Goal: Task Accomplishment & Management: Manage account settings

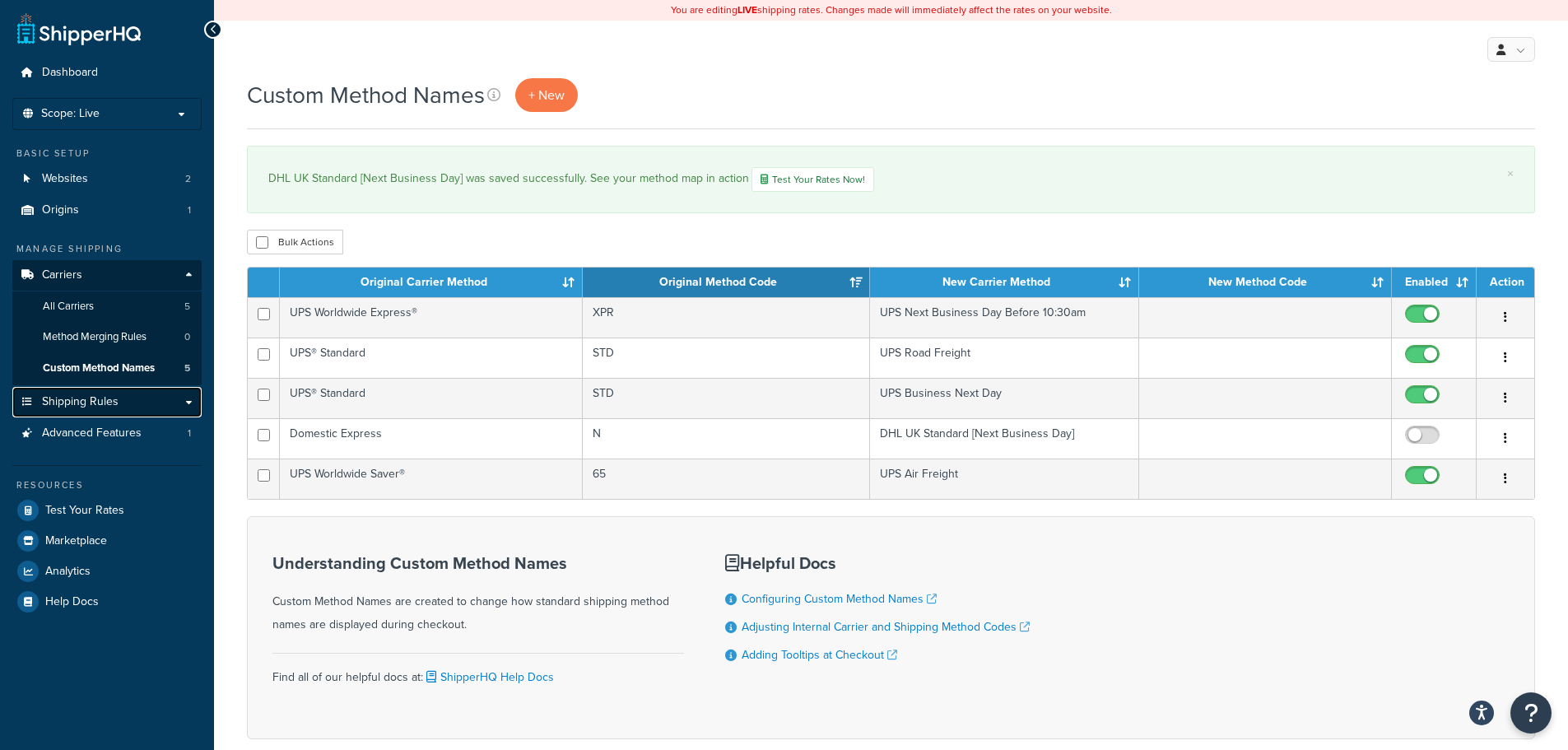
click at [73, 400] on span "Shipping Rules" at bounding box center [80, 401] width 77 height 14
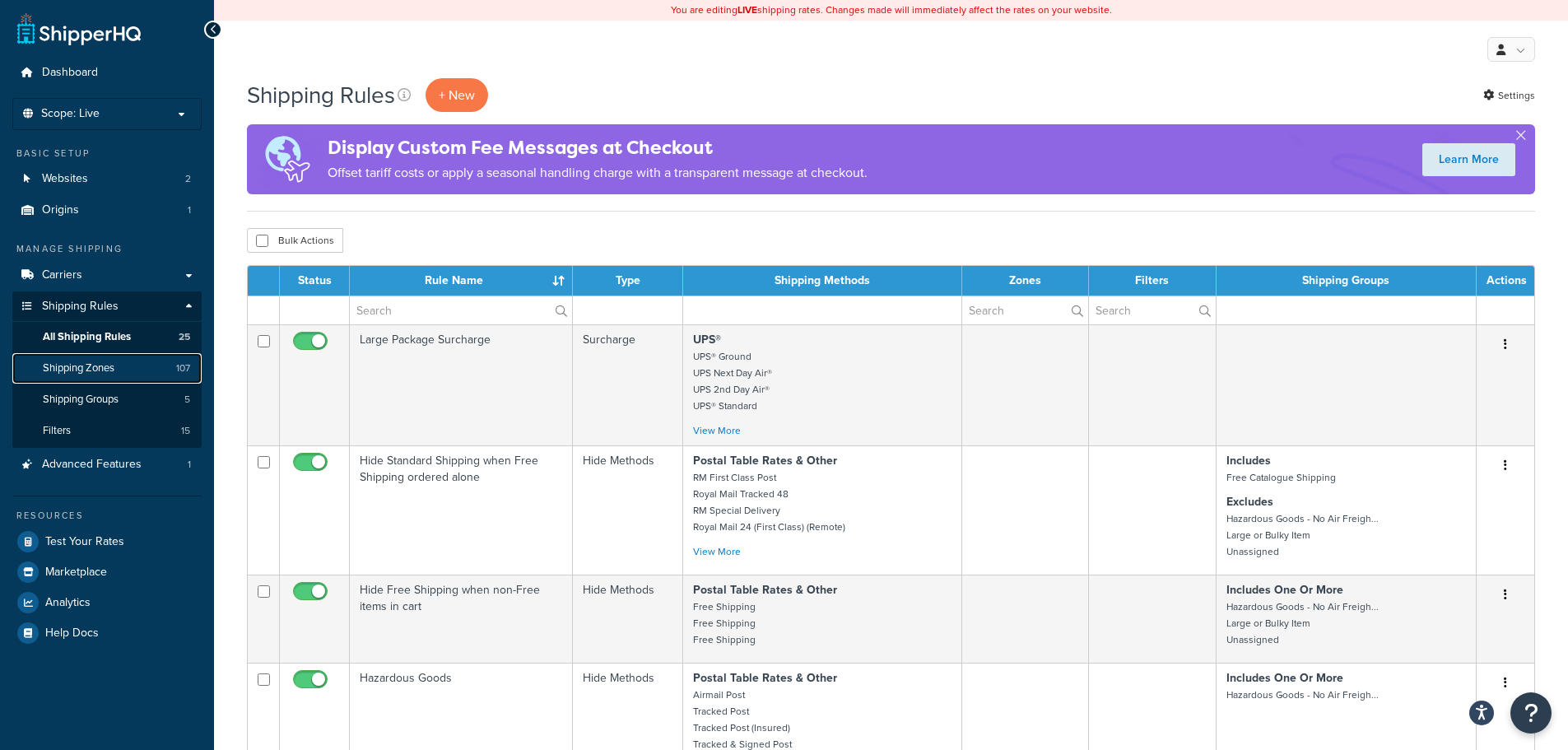
click at [100, 373] on span "Shipping Zones" at bounding box center [78, 368] width 72 height 14
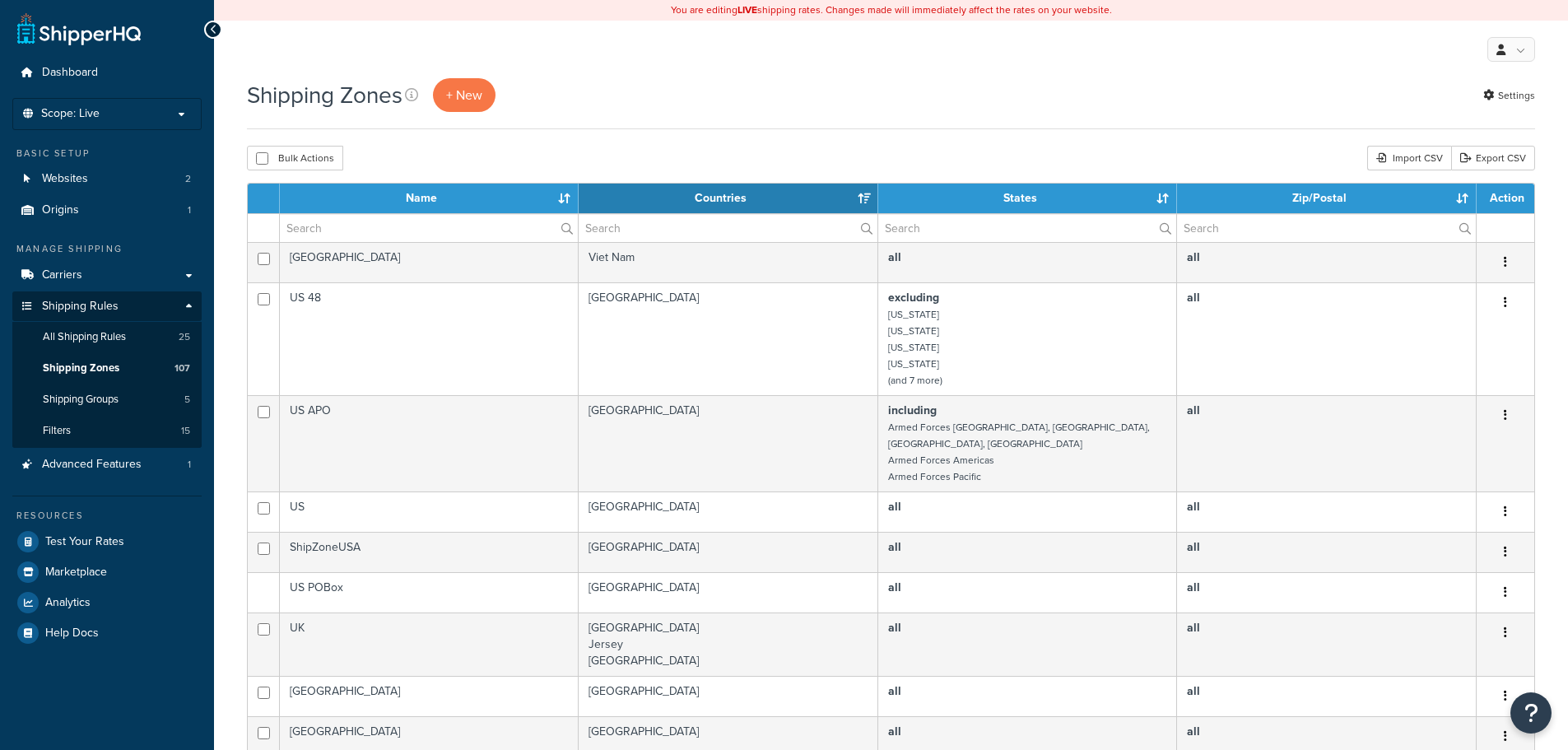
select select "15"
click at [452, 101] on span "+ New" at bounding box center [464, 95] width 36 height 19
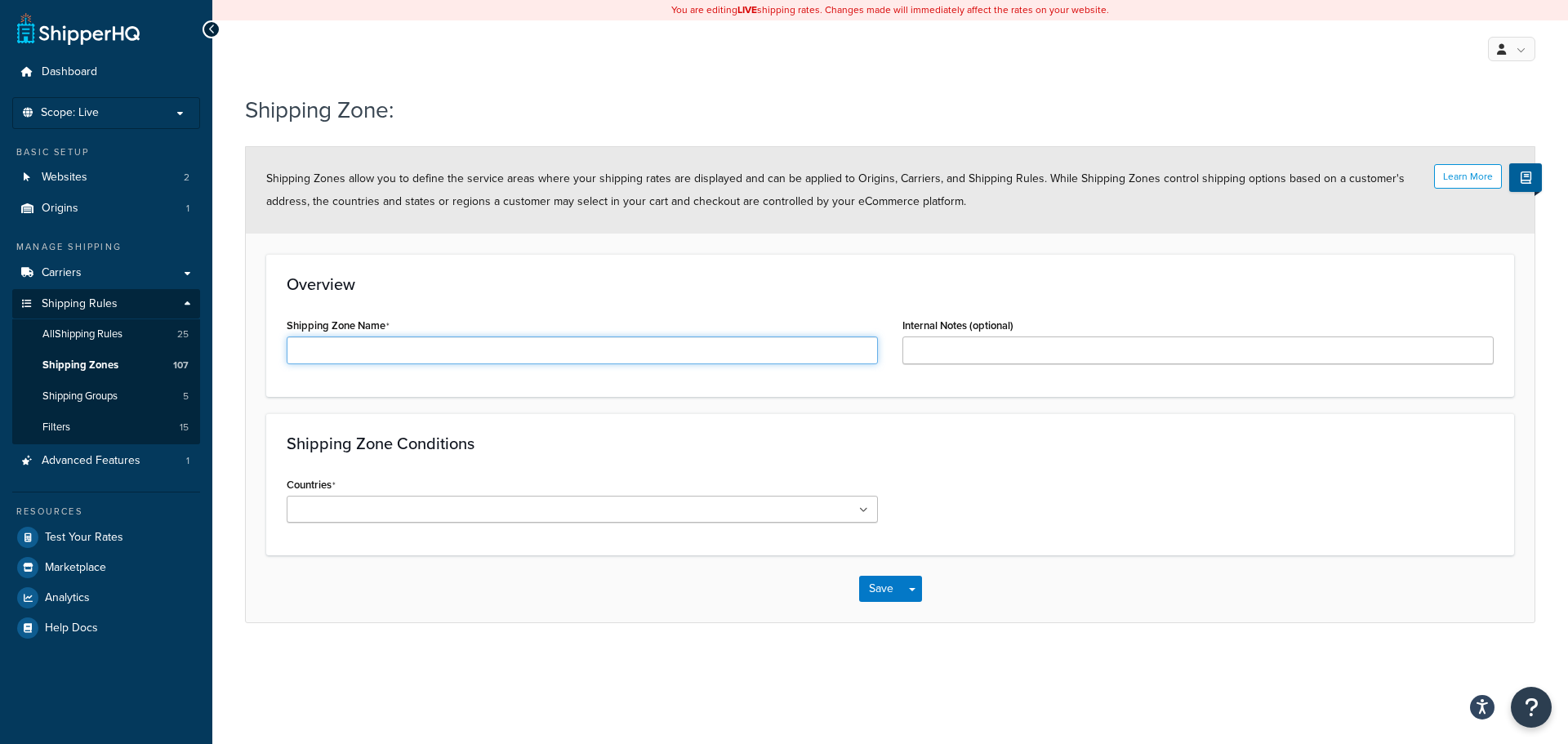
click at [316, 343] on input "Shipping Zone Name" at bounding box center [582, 351] width 591 height 28
type input "DHL-EU-Road-A"
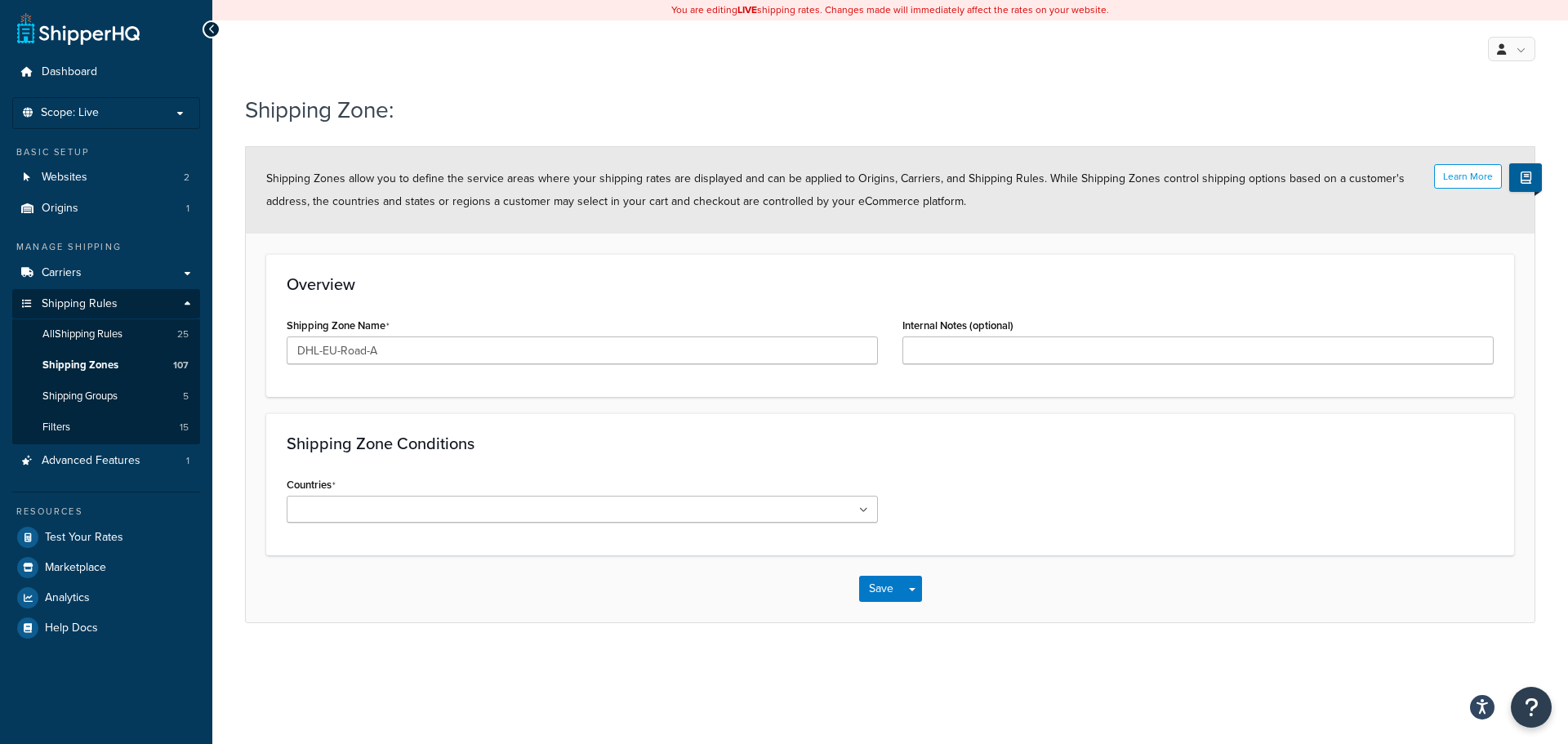
click at [862, 518] on ul at bounding box center [582, 509] width 591 height 27
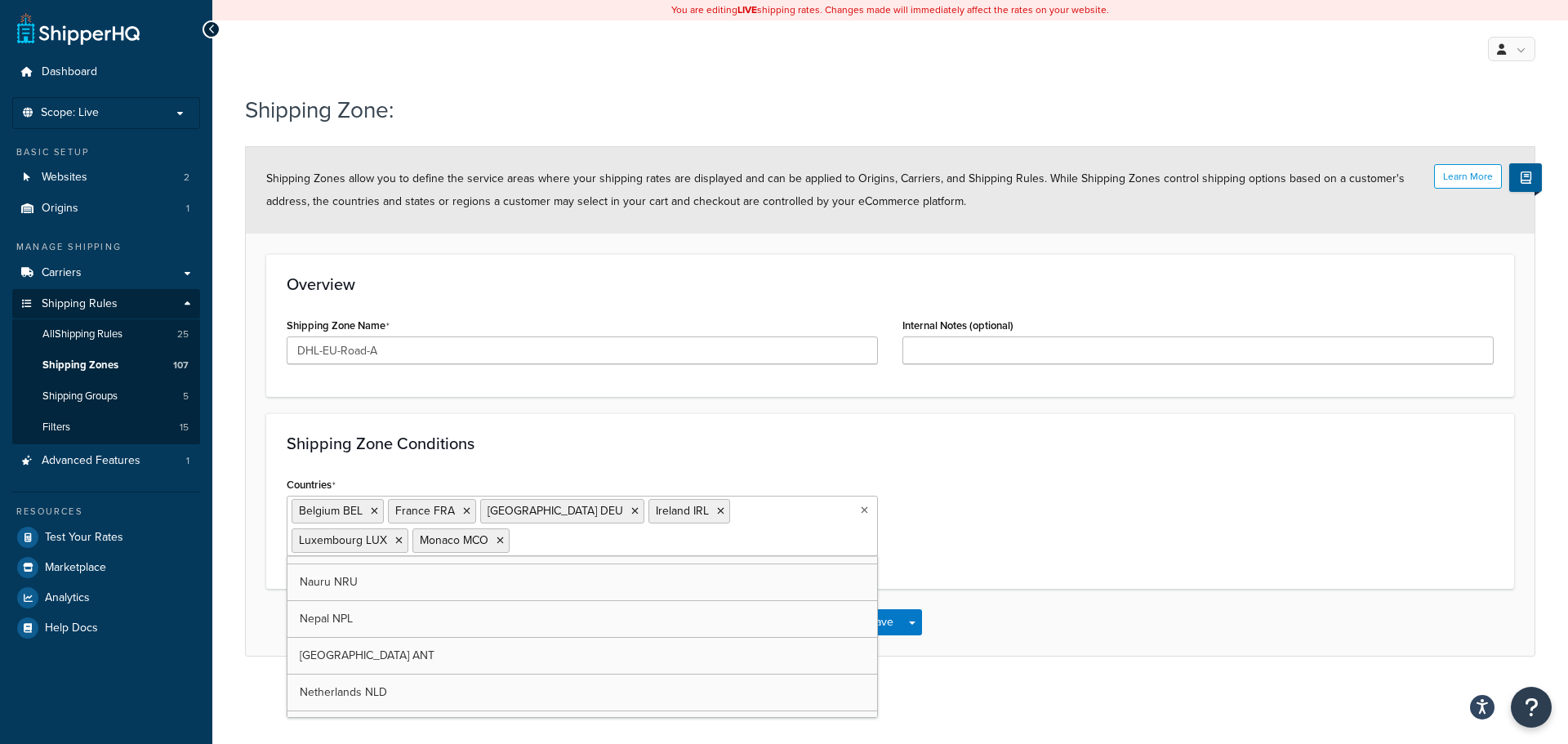
scroll to position [5309, 0]
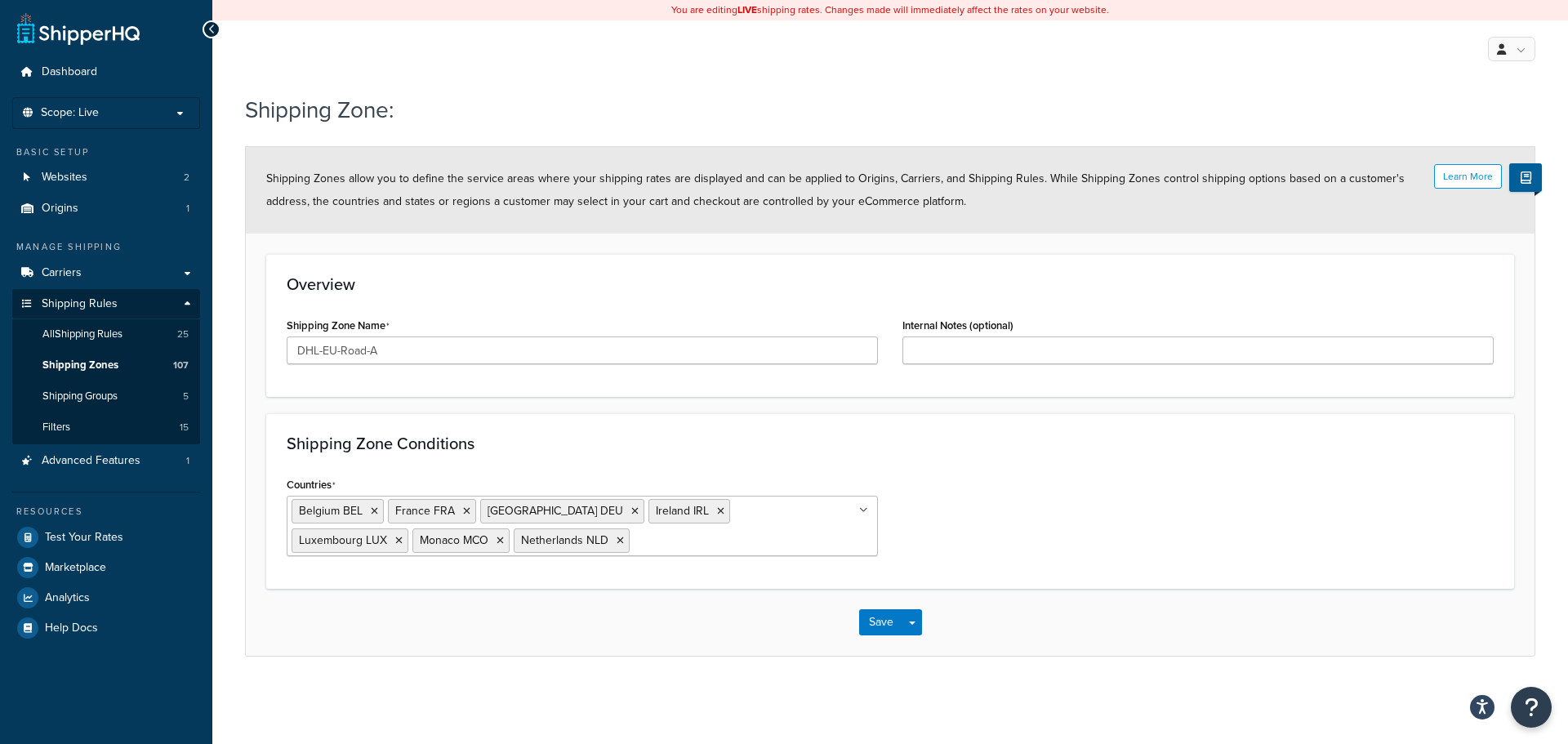
click at [1004, 466] on div "Shipping Zone Conditions Countries Belgium BEL France FRA Germany DEU Ireland I…" at bounding box center [890, 501] width 1248 height 175
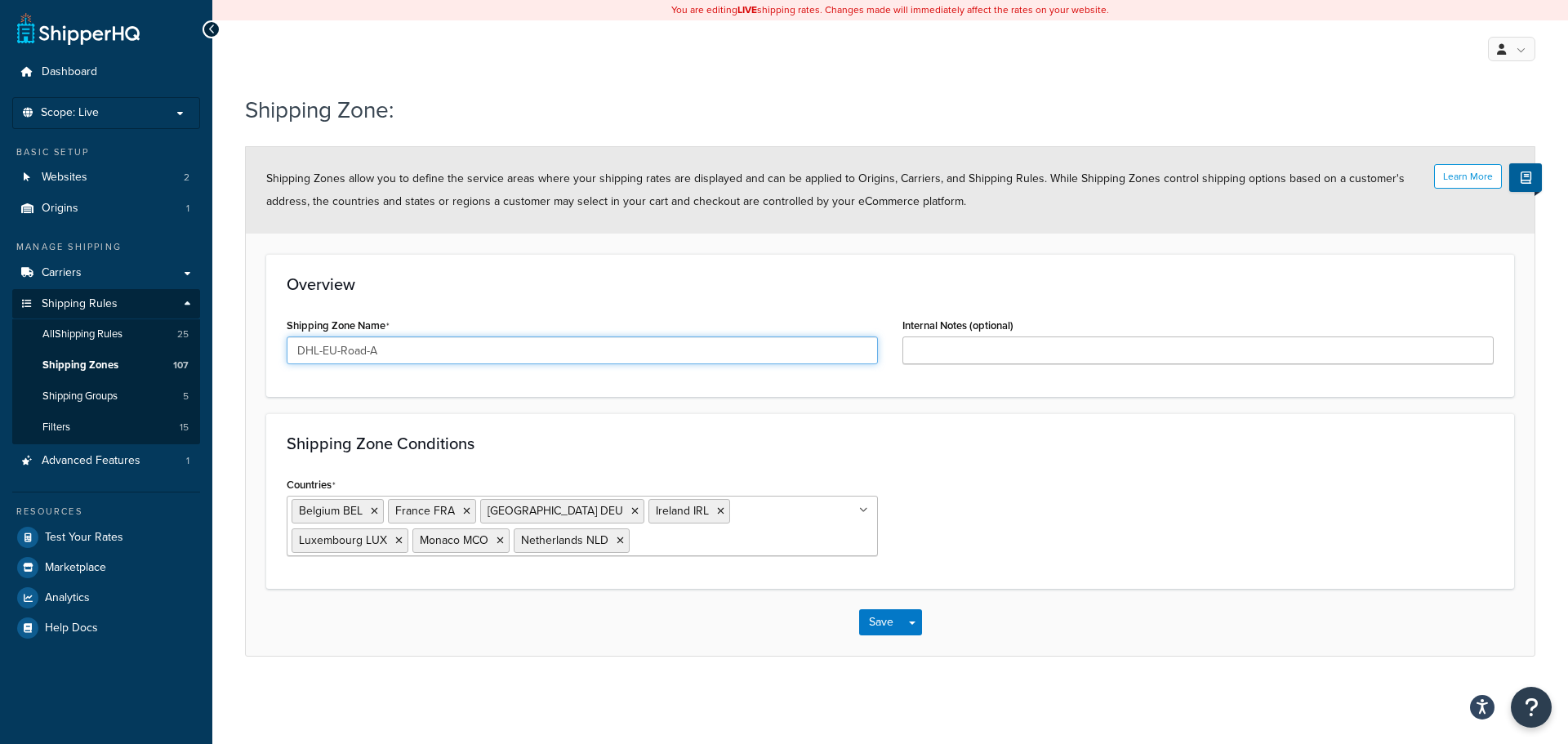
drag, startPoint x: 441, startPoint y: 355, endPoint x: 152, endPoint y: 358, distance: 289.0
click at [152, 358] on div "Dashboard Scope: Live Basic Setup Websites 2 Origins 1 Manage Shipping Carriers…" at bounding box center [784, 372] width 1568 height 744
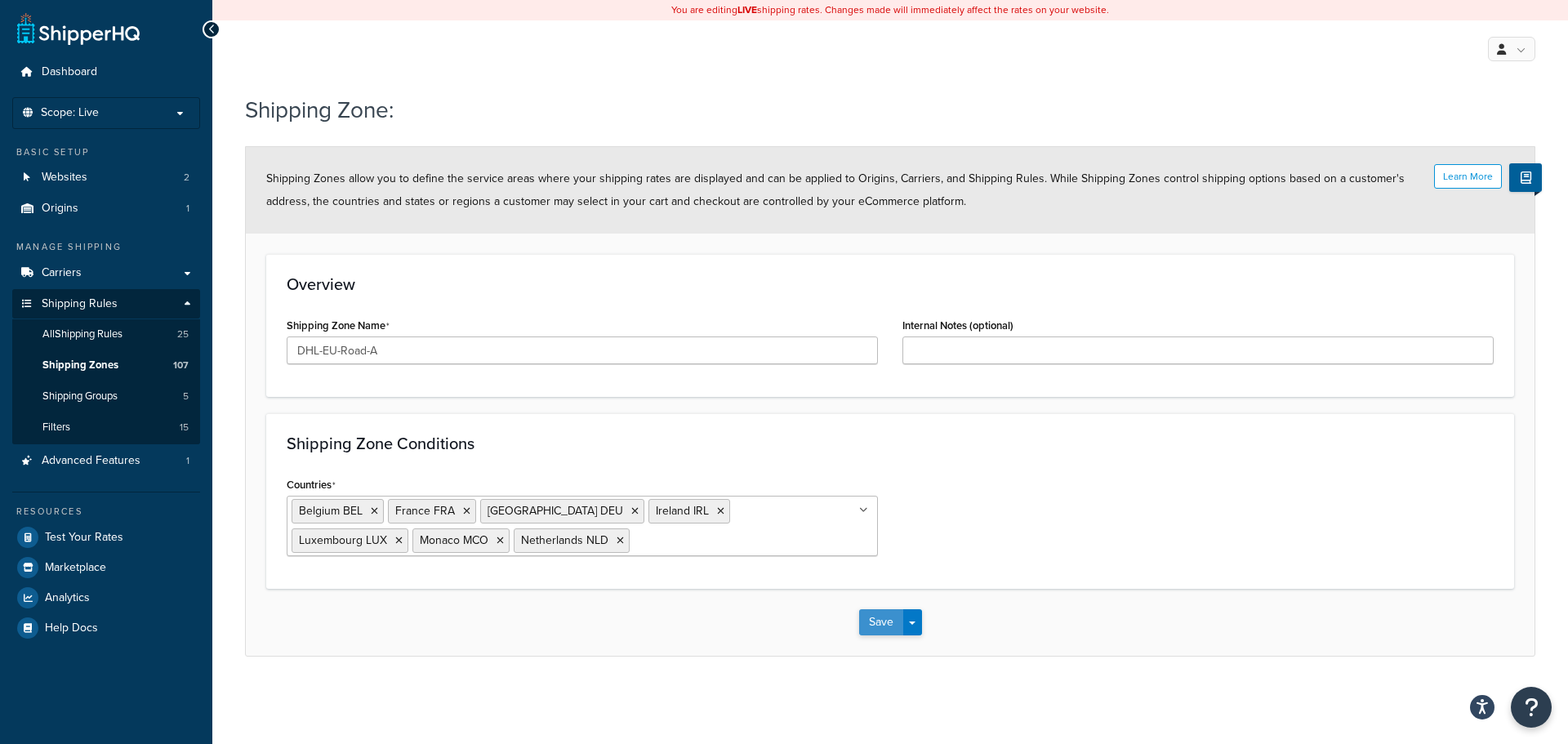
click at [883, 628] on button "Save" at bounding box center [881, 623] width 44 height 26
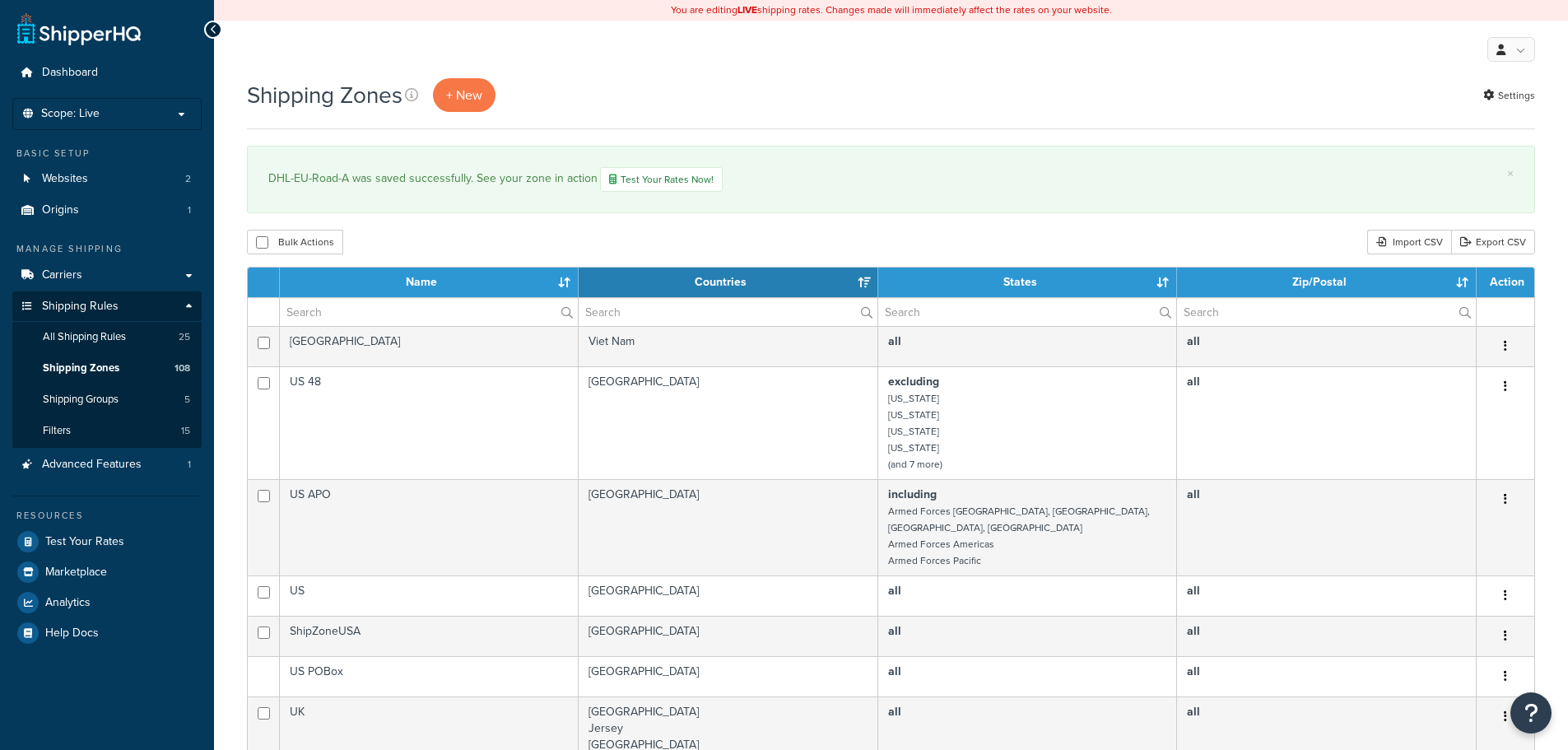
select select "15"
click at [462, 106] on link "+ New" at bounding box center [464, 95] width 63 height 34
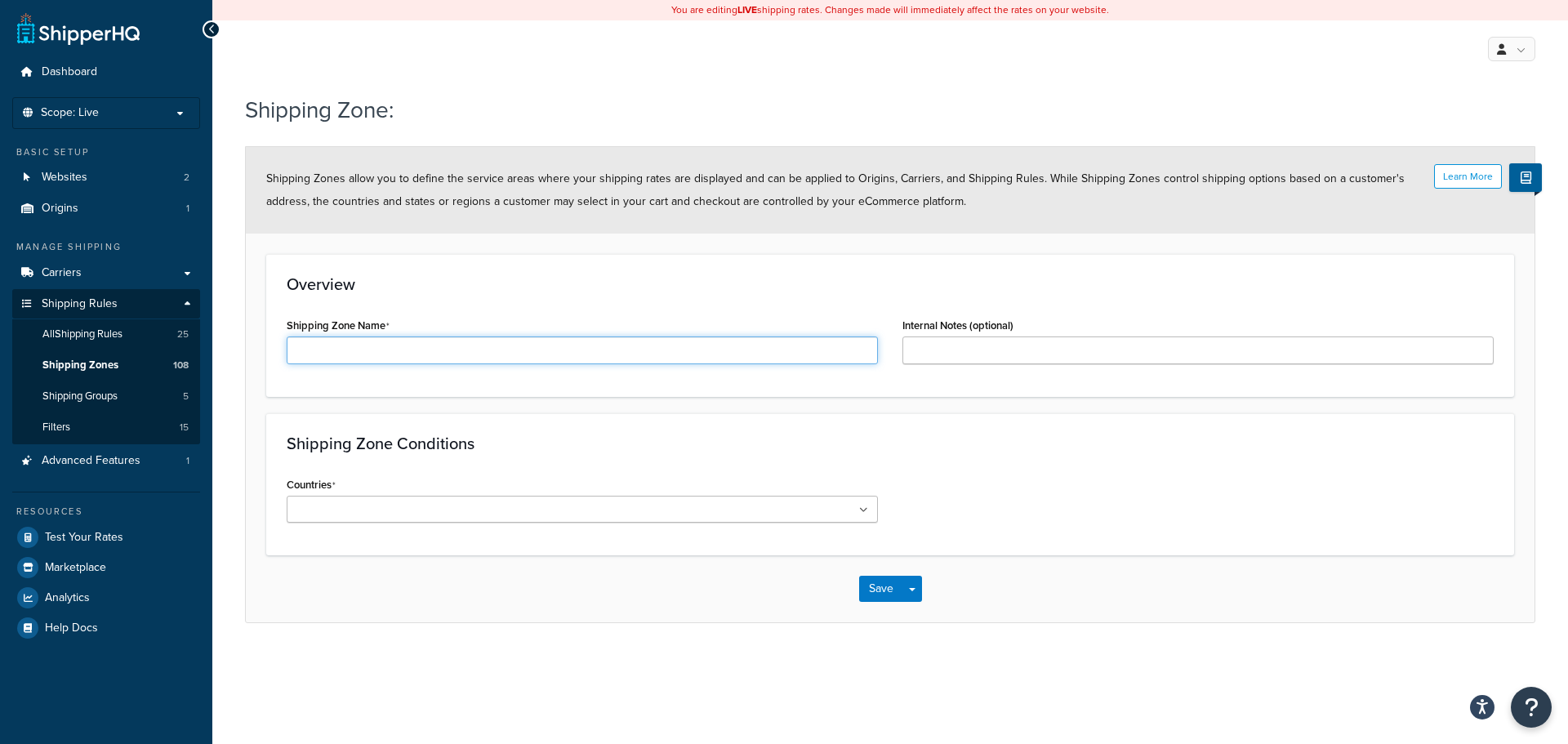
click at [424, 342] on input "Shipping Zone Name" at bounding box center [582, 351] width 591 height 28
paste input "DHL-EU-Road-A"
type input "DHL-EU-Road-B"
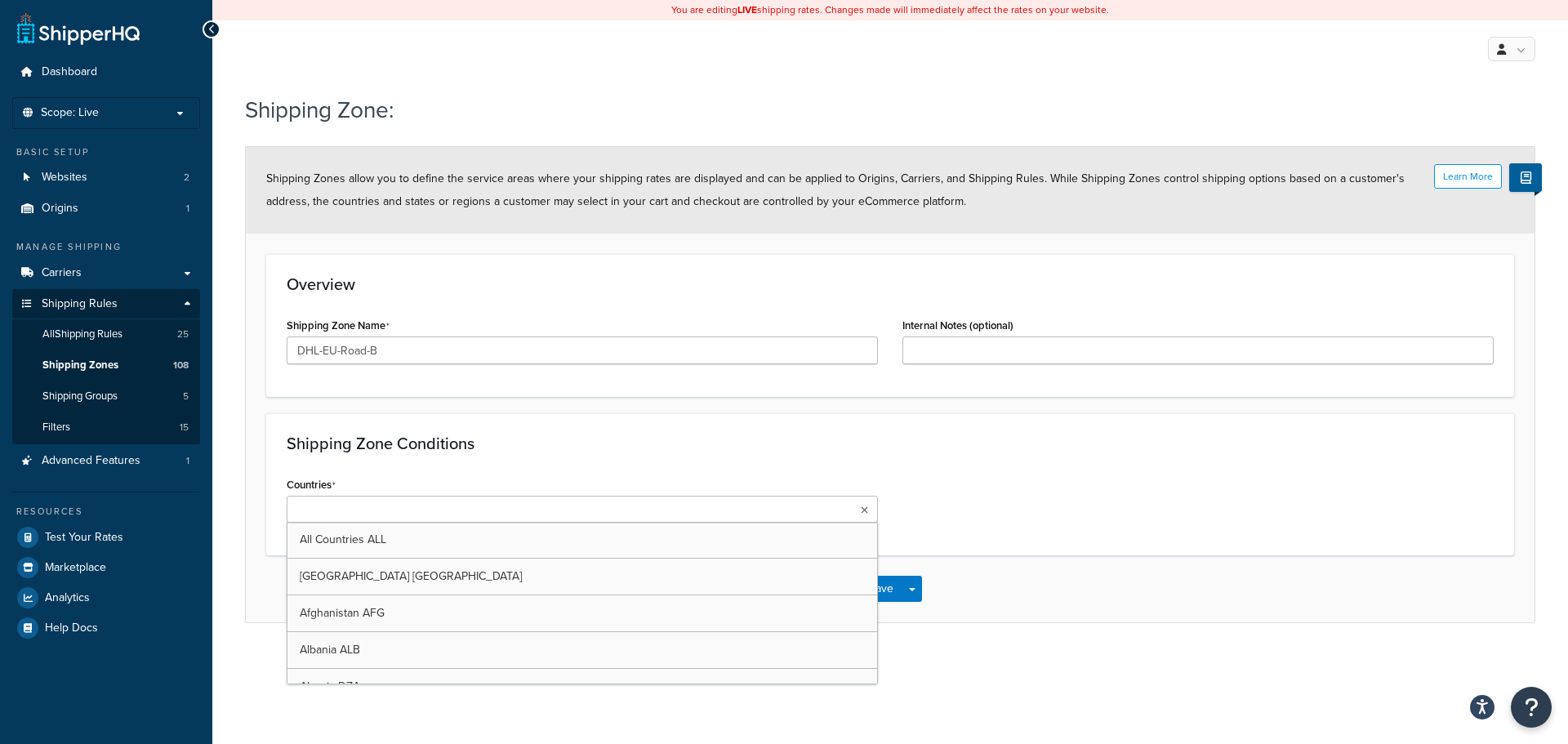
click at [861, 509] on icon at bounding box center [864, 510] width 7 height 10
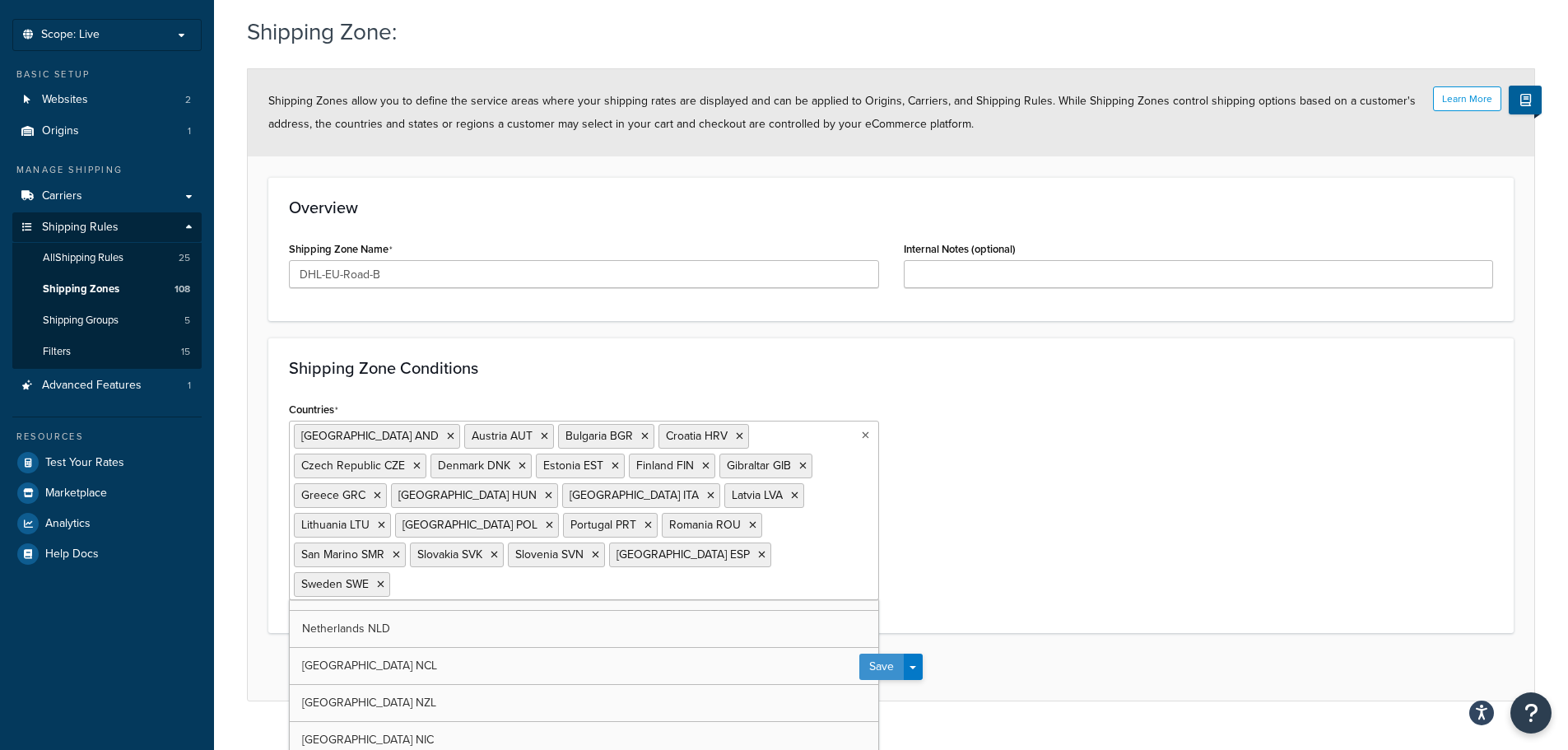
scroll to position [78, 0]
click at [893, 655] on button "Save" at bounding box center [882, 668] width 45 height 26
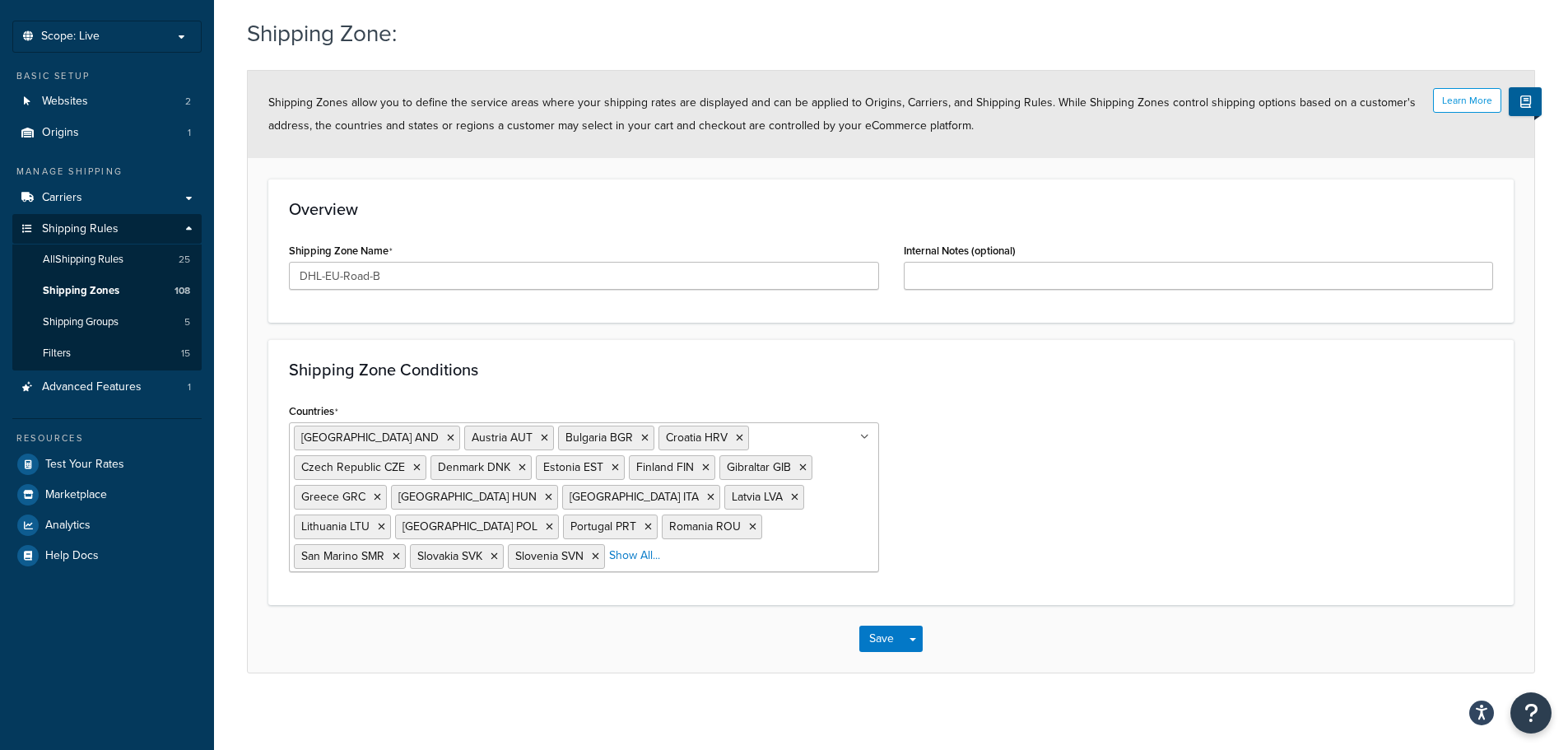
scroll to position [0, 0]
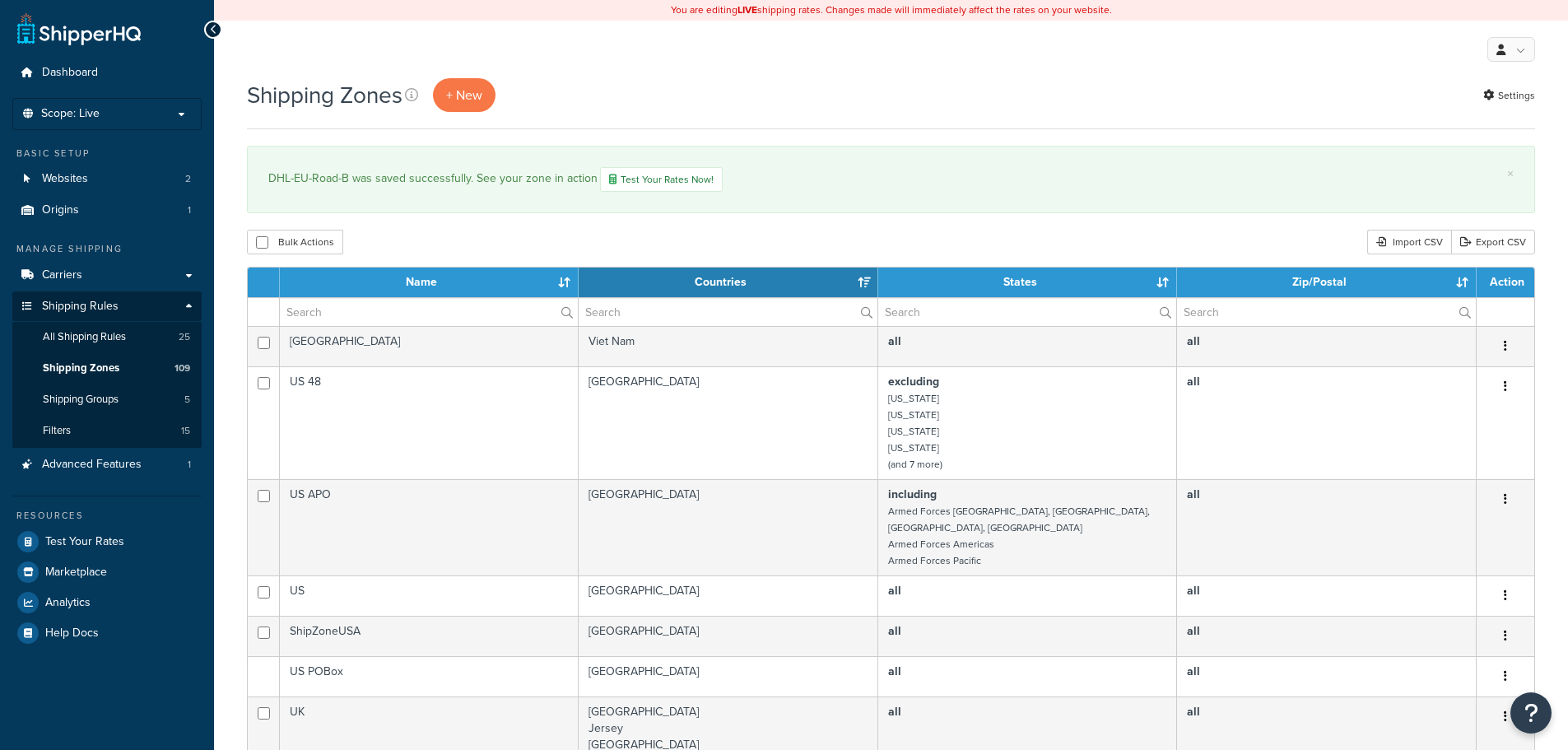
select select "15"
click at [436, 278] on th "Name" at bounding box center [429, 282] width 299 height 30
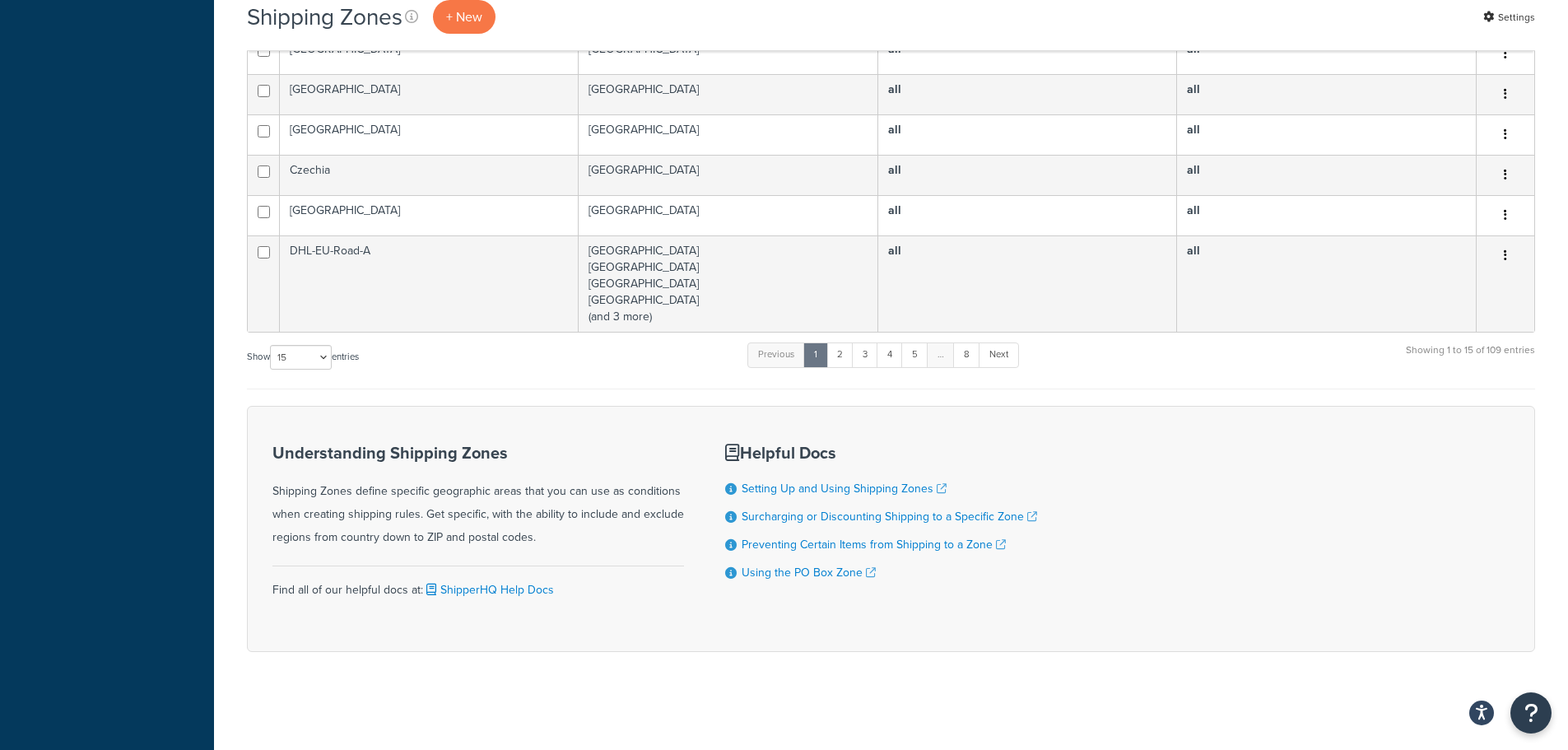
scroll to position [657, 0]
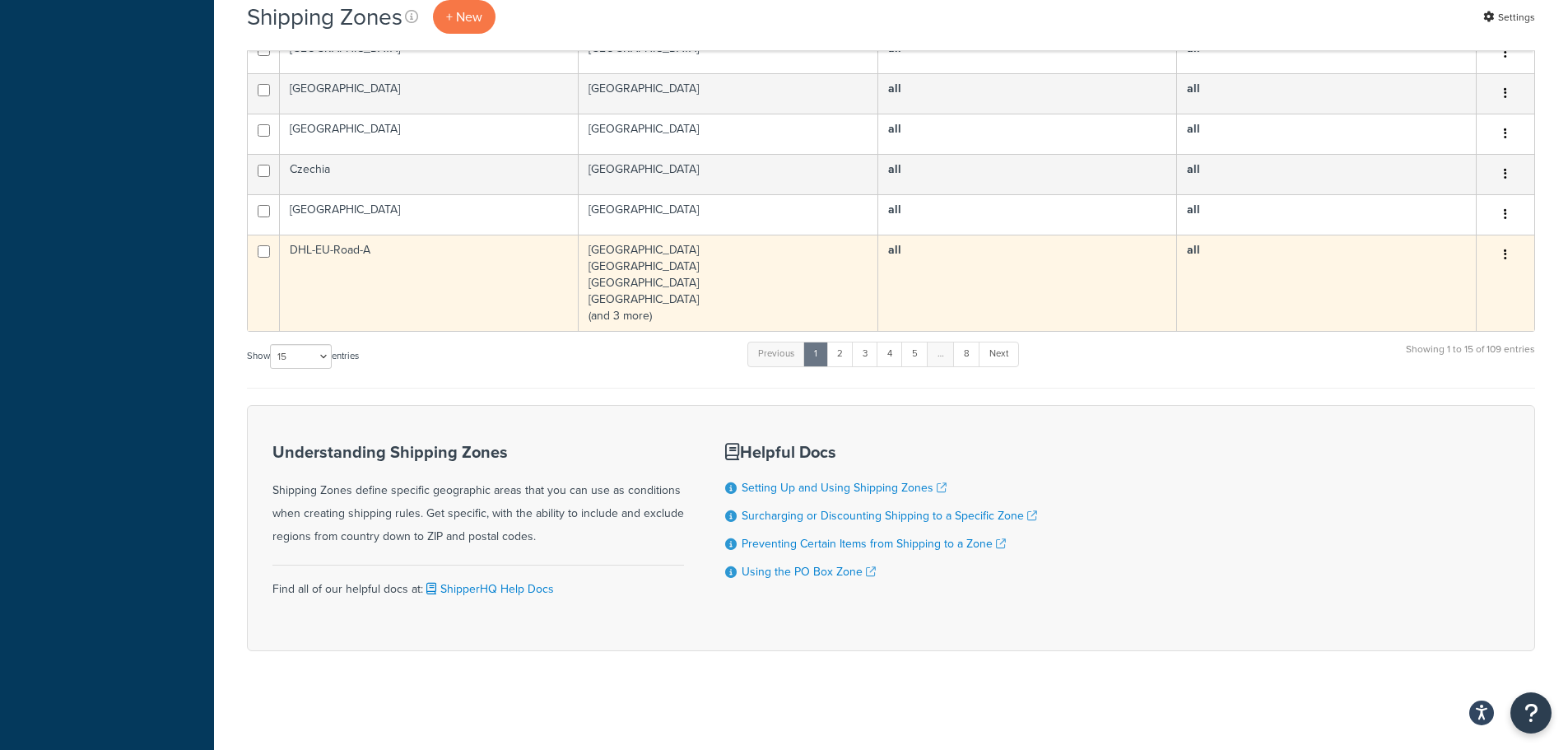
click at [315, 252] on td "DHL-EU-Road-A" at bounding box center [429, 282] width 299 height 97
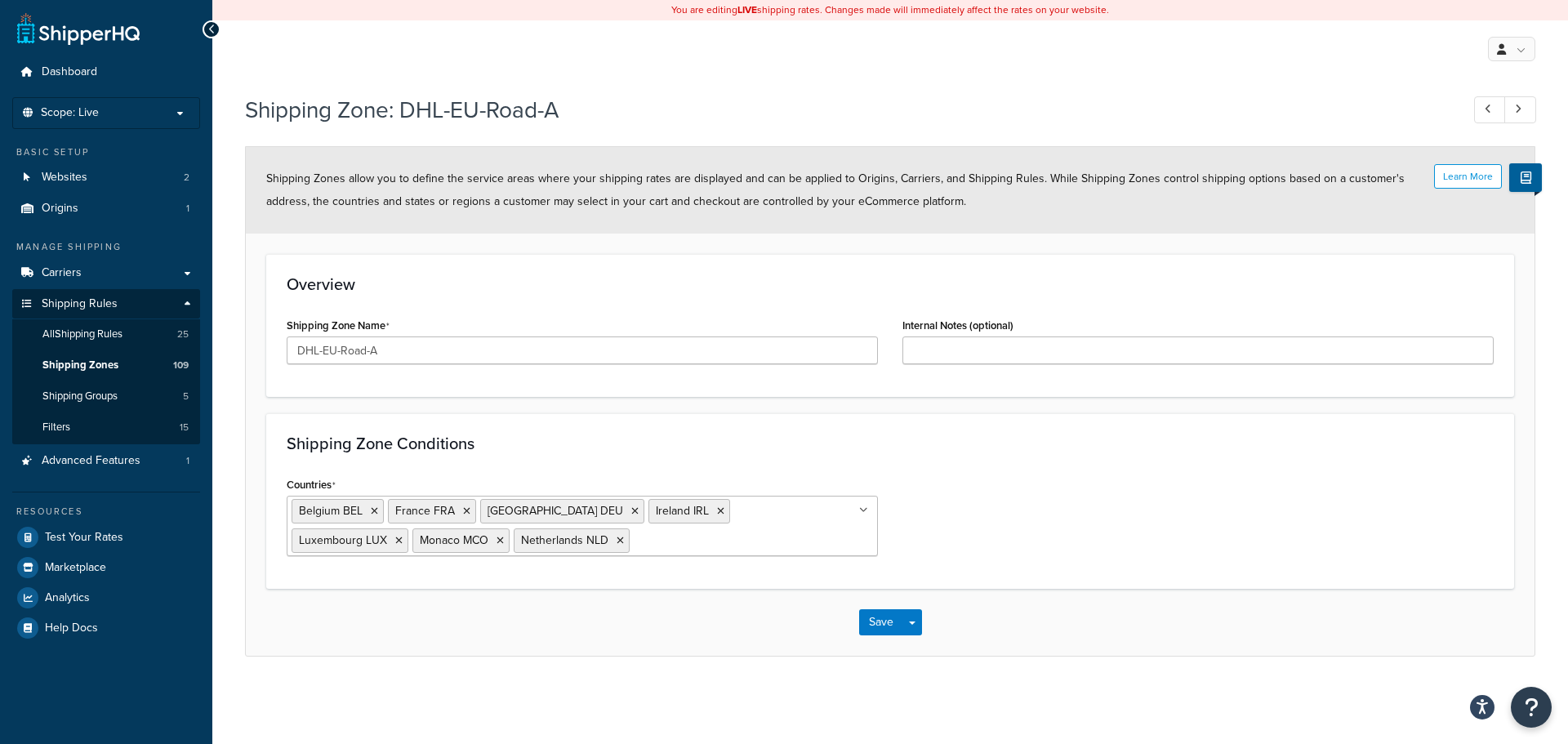
click at [860, 512] on ul "[GEOGRAPHIC_DATA] [GEOGRAPHIC_DATA] [GEOGRAPHIC_DATA] FRA [GEOGRAPHIC_DATA] DEU…" at bounding box center [582, 526] width 591 height 61
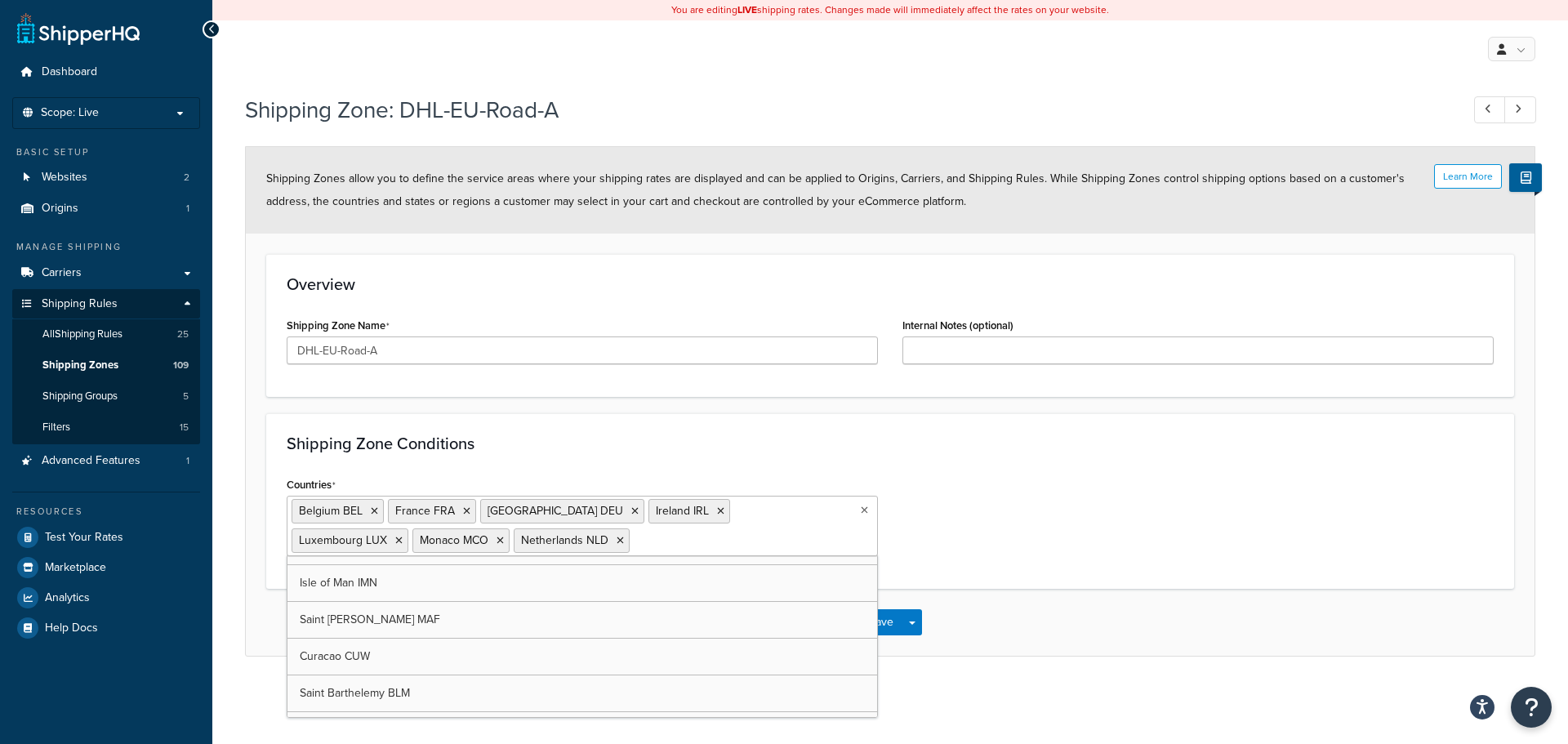
scroll to position [8595, 0]
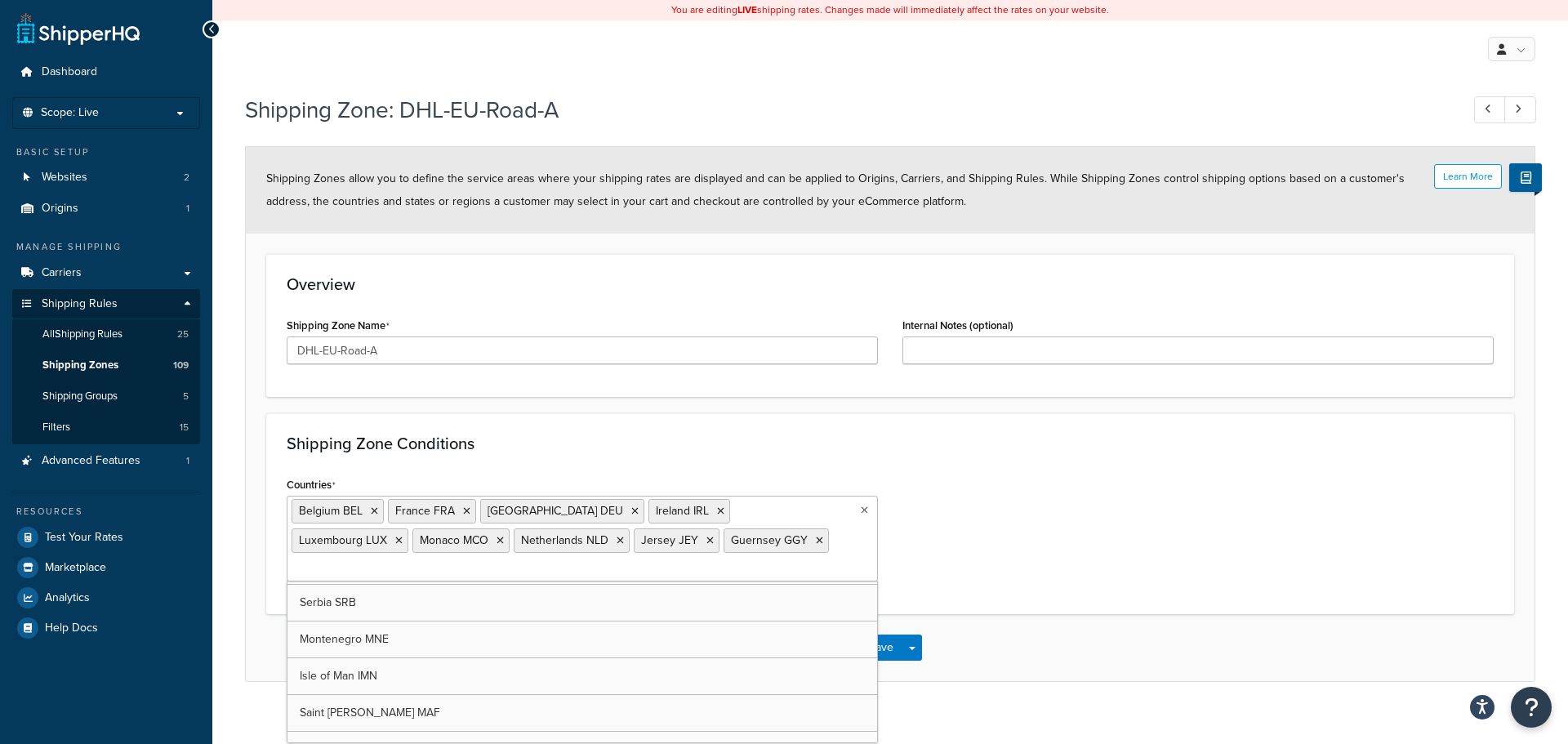
click at [1084, 541] on div "Countries [GEOGRAPHIC_DATA] [GEOGRAPHIC_DATA] [GEOGRAPHIC_DATA] [GEOGRAPHIC_DAT…" at bounding box center [890, 533] width 1231 height 121
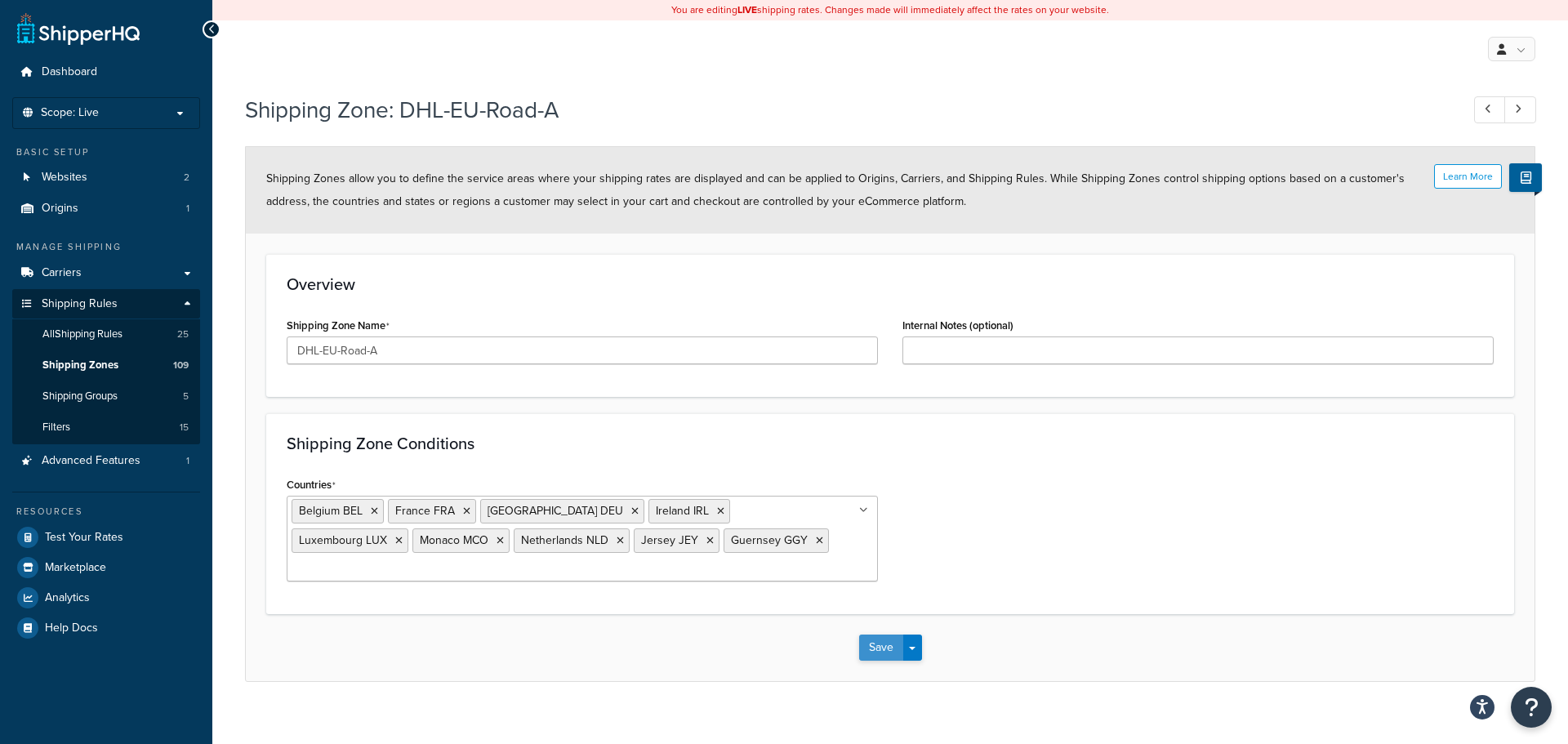
click at [872, 634] on button "Save" at bounding box center [881, 647] width 44 height 26
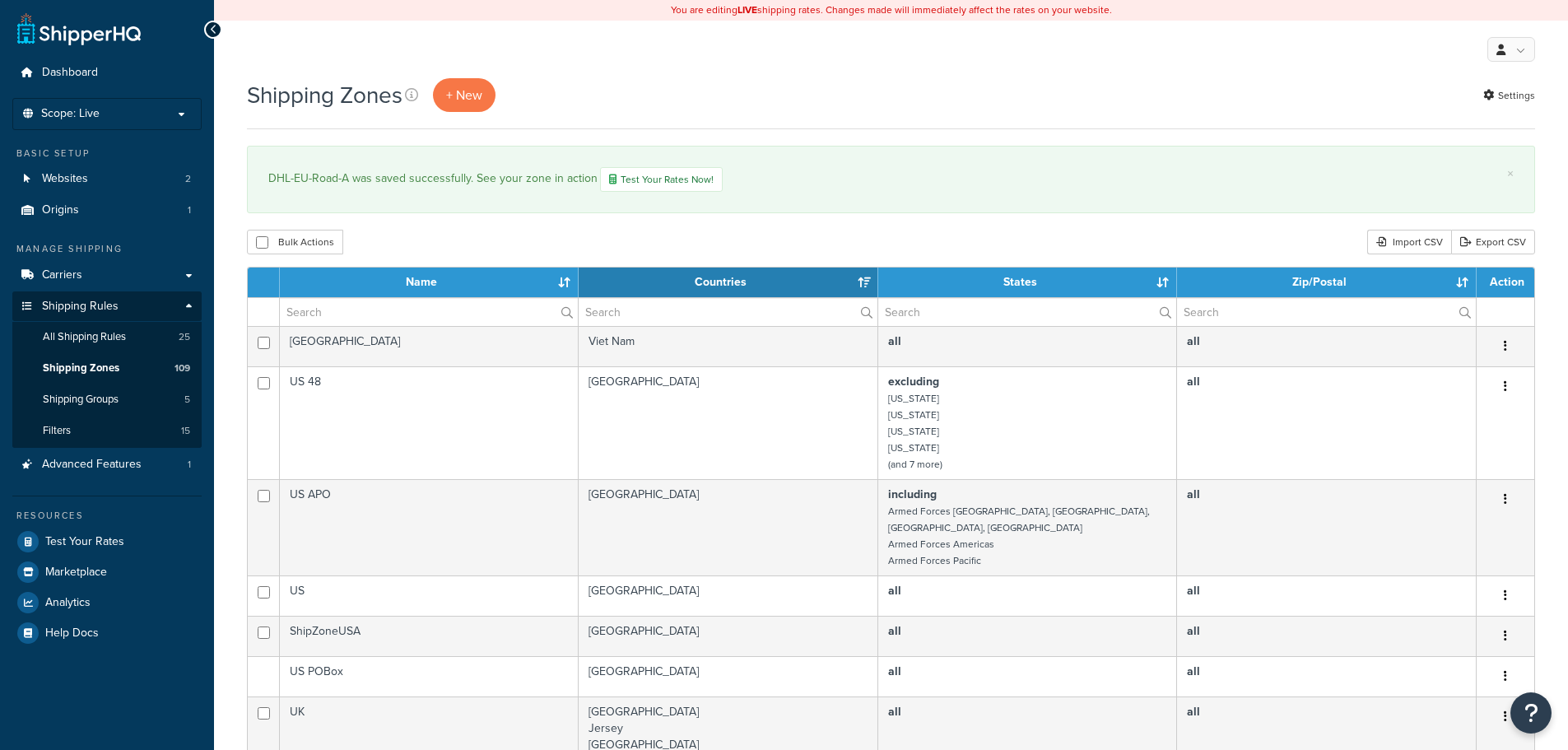
select select "15"
click at [476, 96] on span "+ New" at bounding box center [464, 95] width 36 height 19
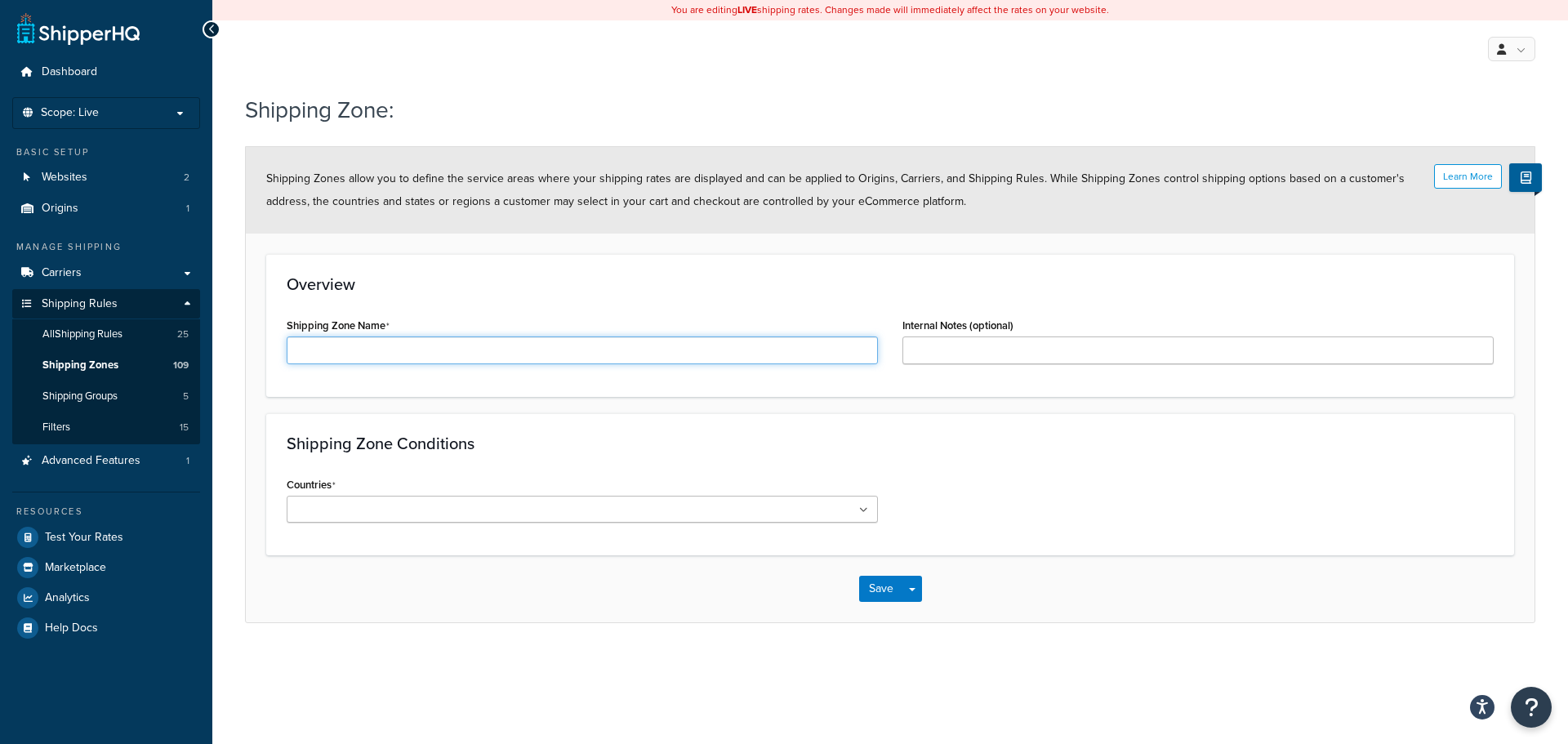
click at [381, 345] on input "Shipping Zone Name" at bounding box center [582, 351] width 591 height 28
paste input "DHL-EU-Road-A"
type input "DHL-EU-Road-C"
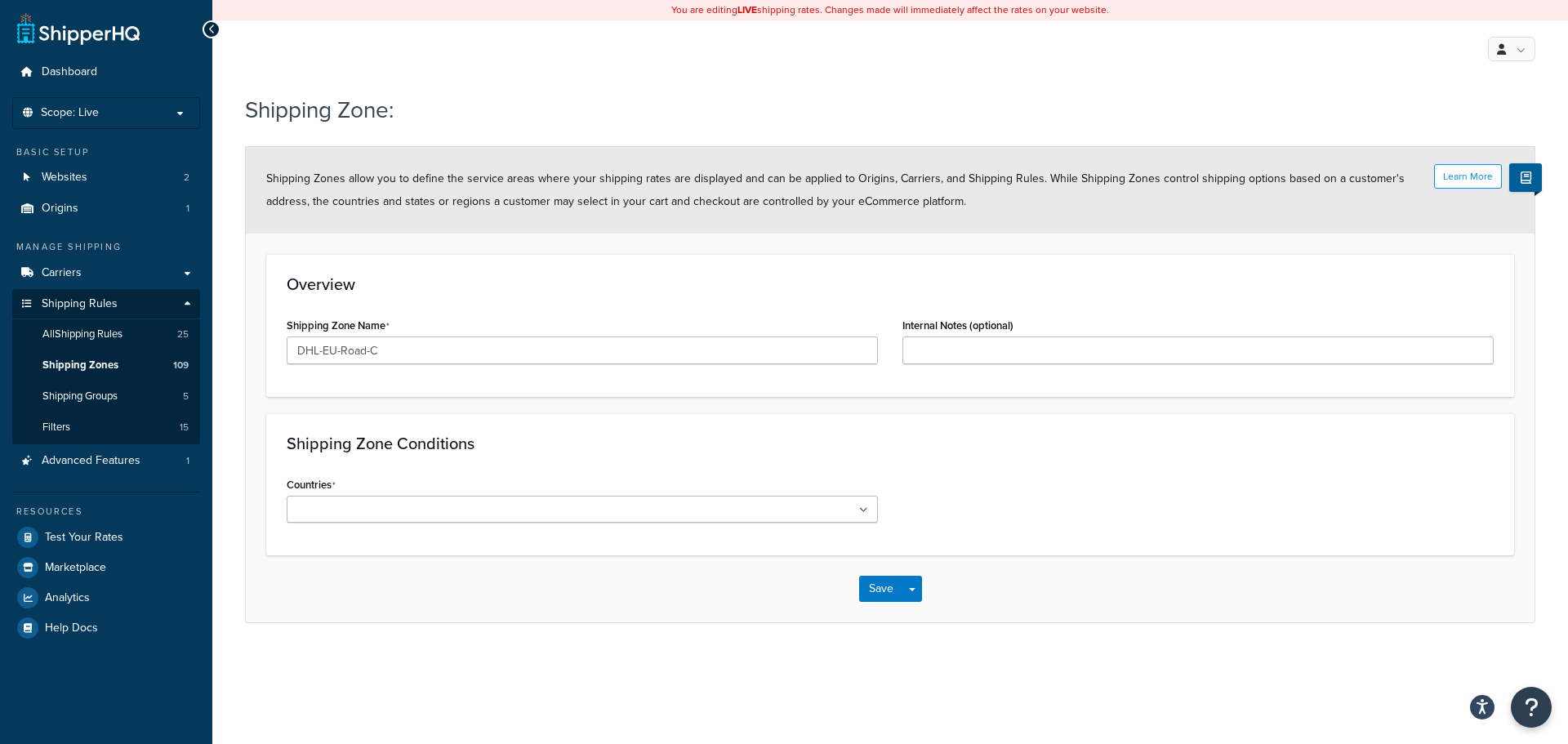
click at [860, 512] on ul at bounding box center [582, 509] width 591 height 27
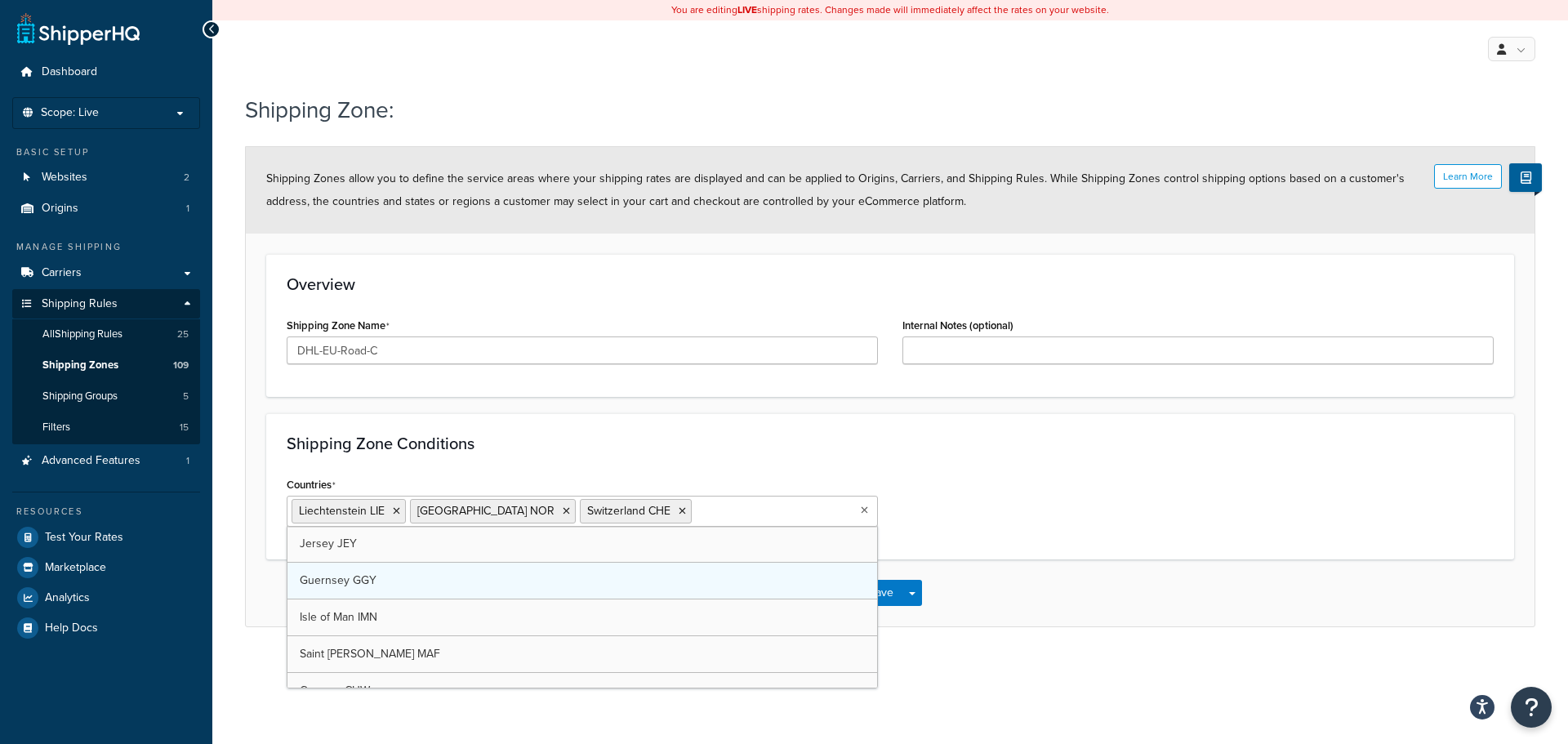
scroll to position [8739, 0]
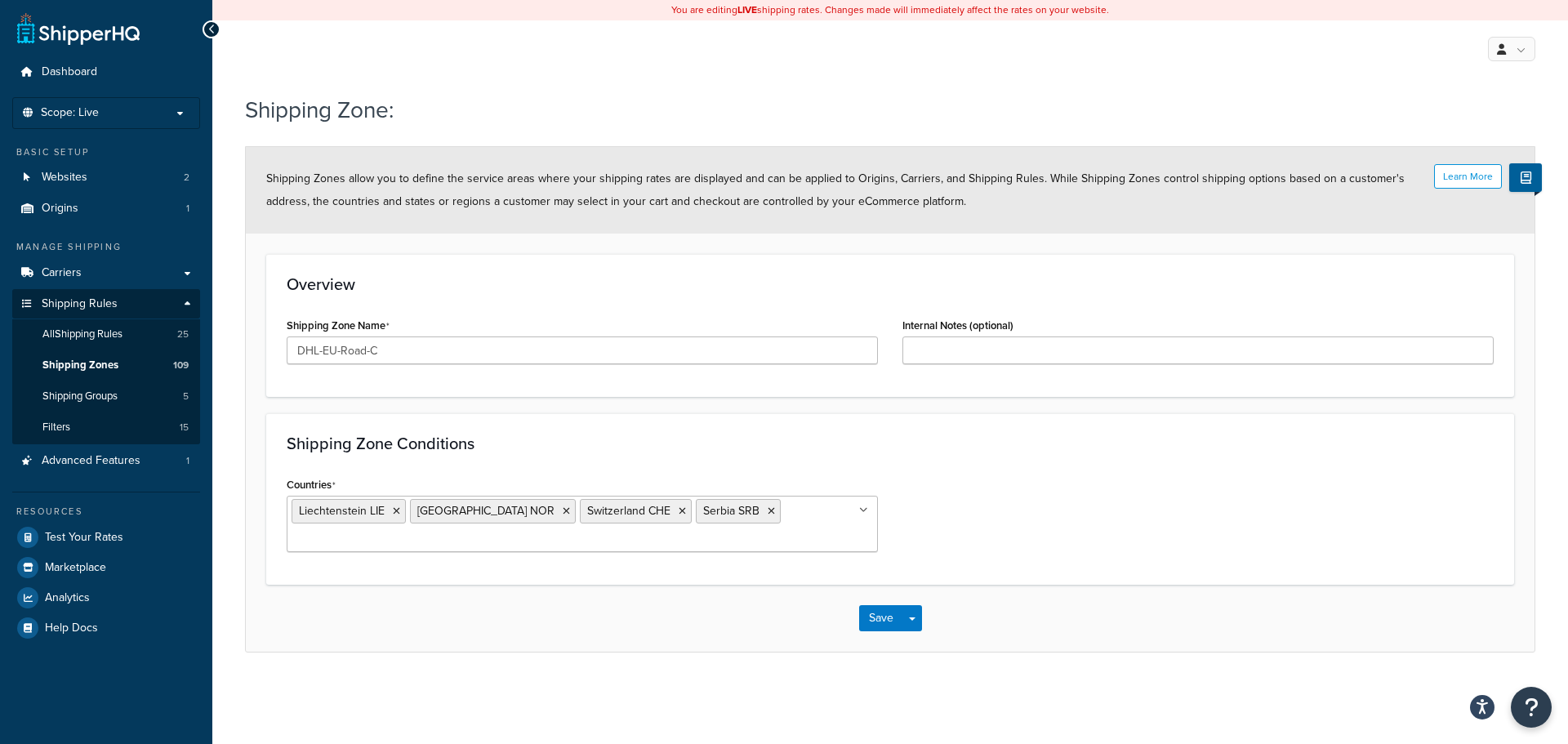
click at [1029, 487] on div "Countries Liechtenstein LIE Norway NOR Switzerland CHE Serbia SRB All Countries…" at bounding box center [890, 519] width 1231 height 92
click at [871, 606] on button "Save" at bounding box center [881, 619] width 44 height 26
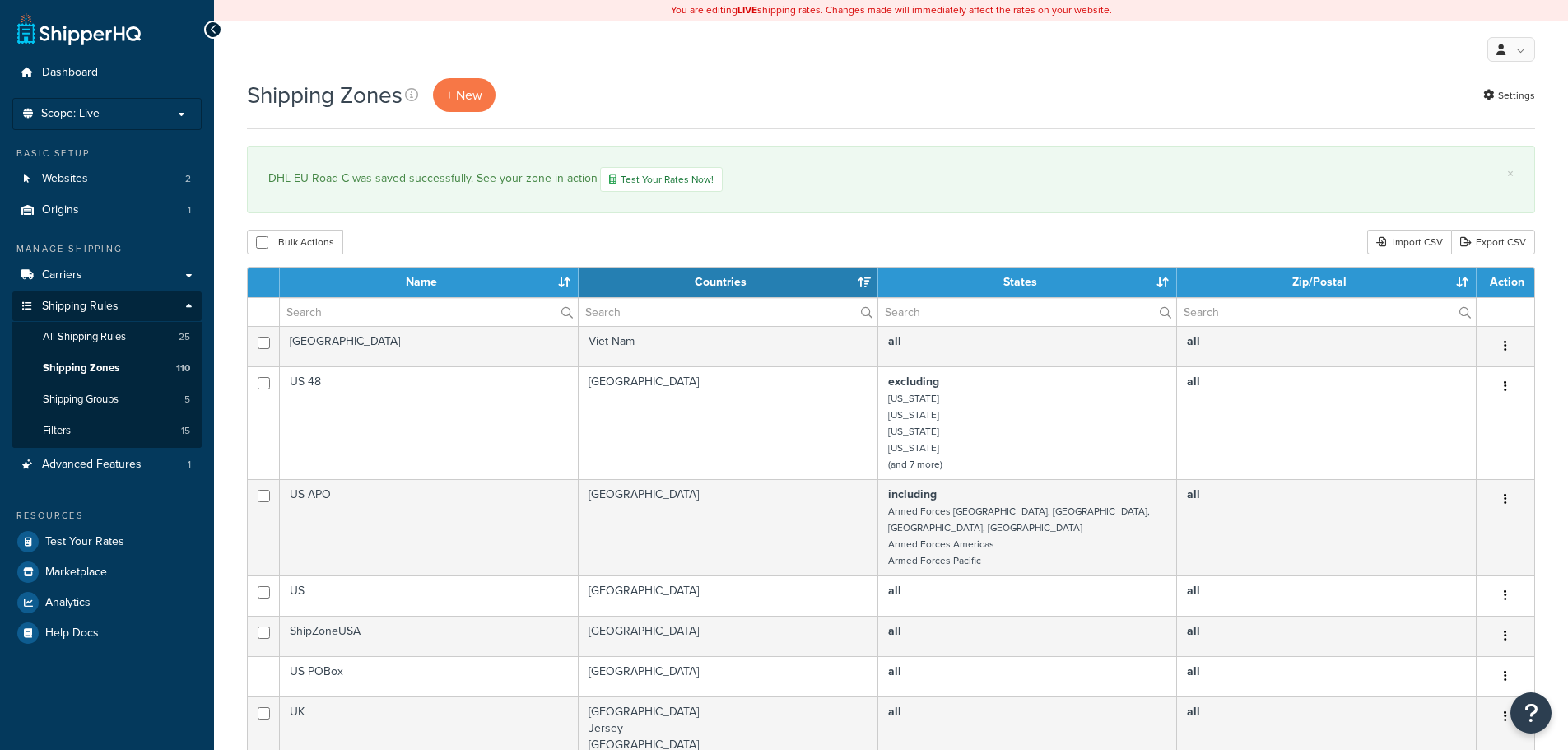
select select "15"
click at [458, 83] on link "+ New" at bounding box center [464, 95] width 63 height 34
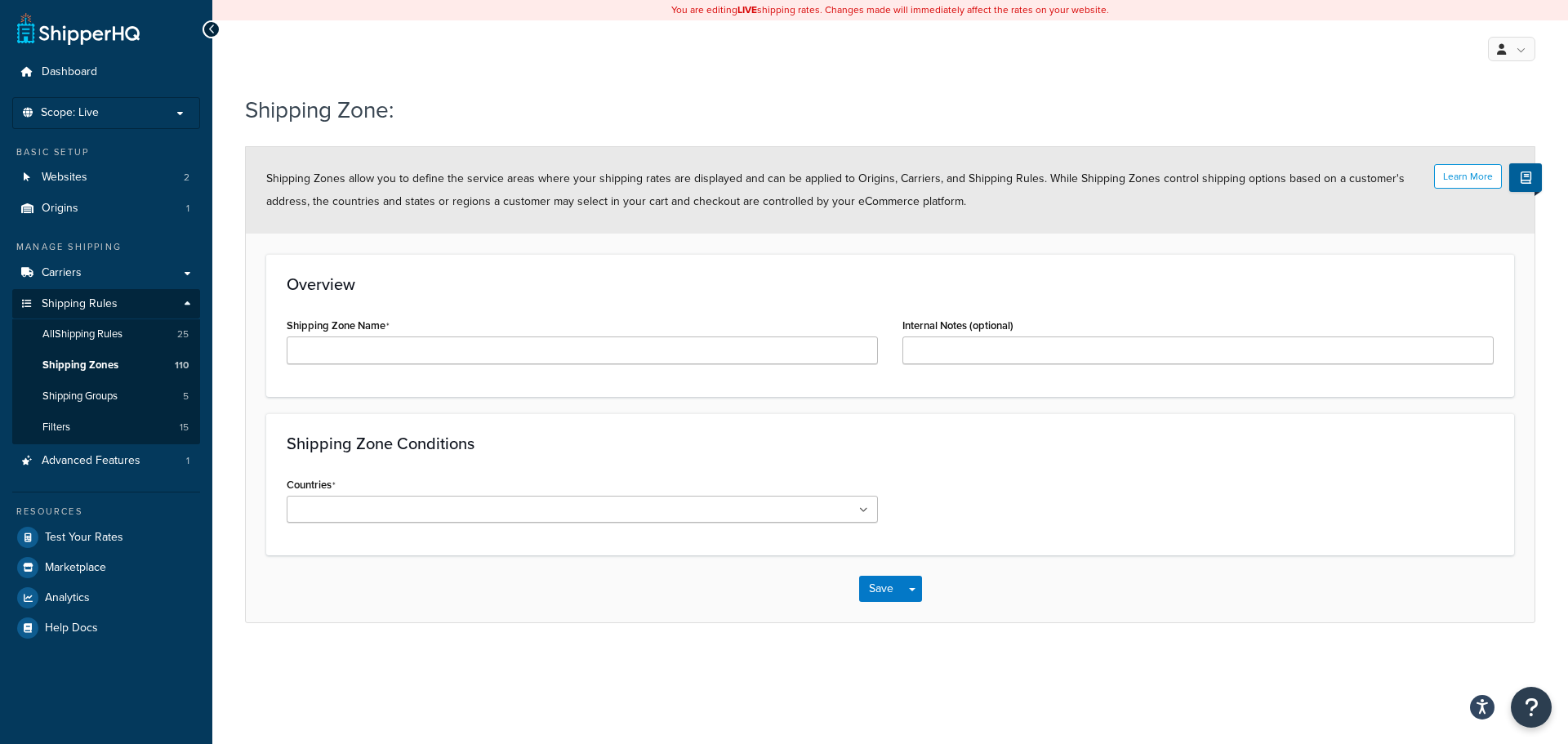
click at [387, 335] on div "Shipping Zone Name" at bounding box center [582, 339] width 591 height 51
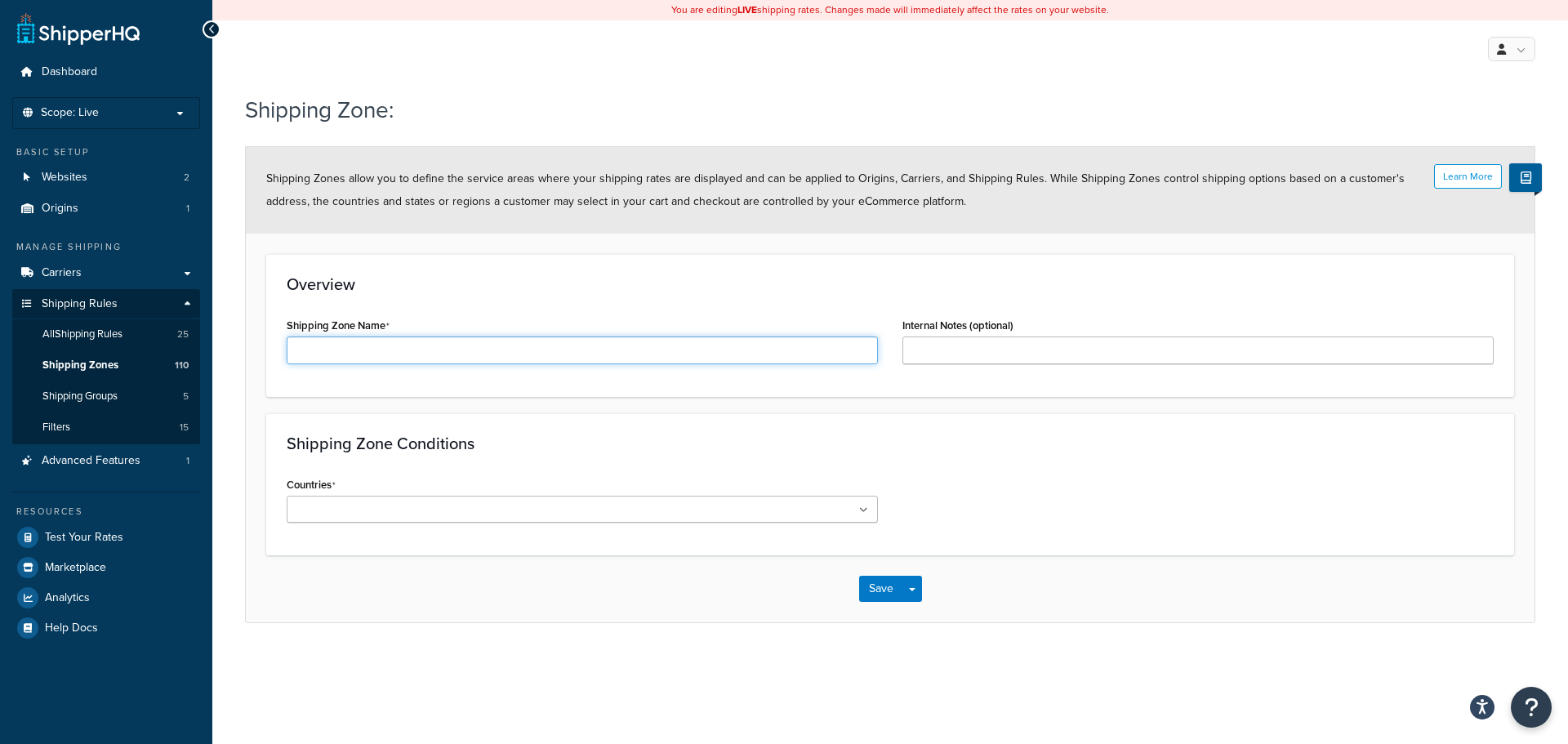
click at [373, 354] on input "Shipping Zone Name" at bounding box center [582, 351] width 591 height 28
paste input "DHL-EU-Road-A"
drag, startPoint x: 342, startPoint y: 352, endPoint x: 365, endPoint y: 351, distance: 23.0
click at [365, 351] on input "DHL-EU-Road-A" at bounding box center [582, 351] width 591 height 28
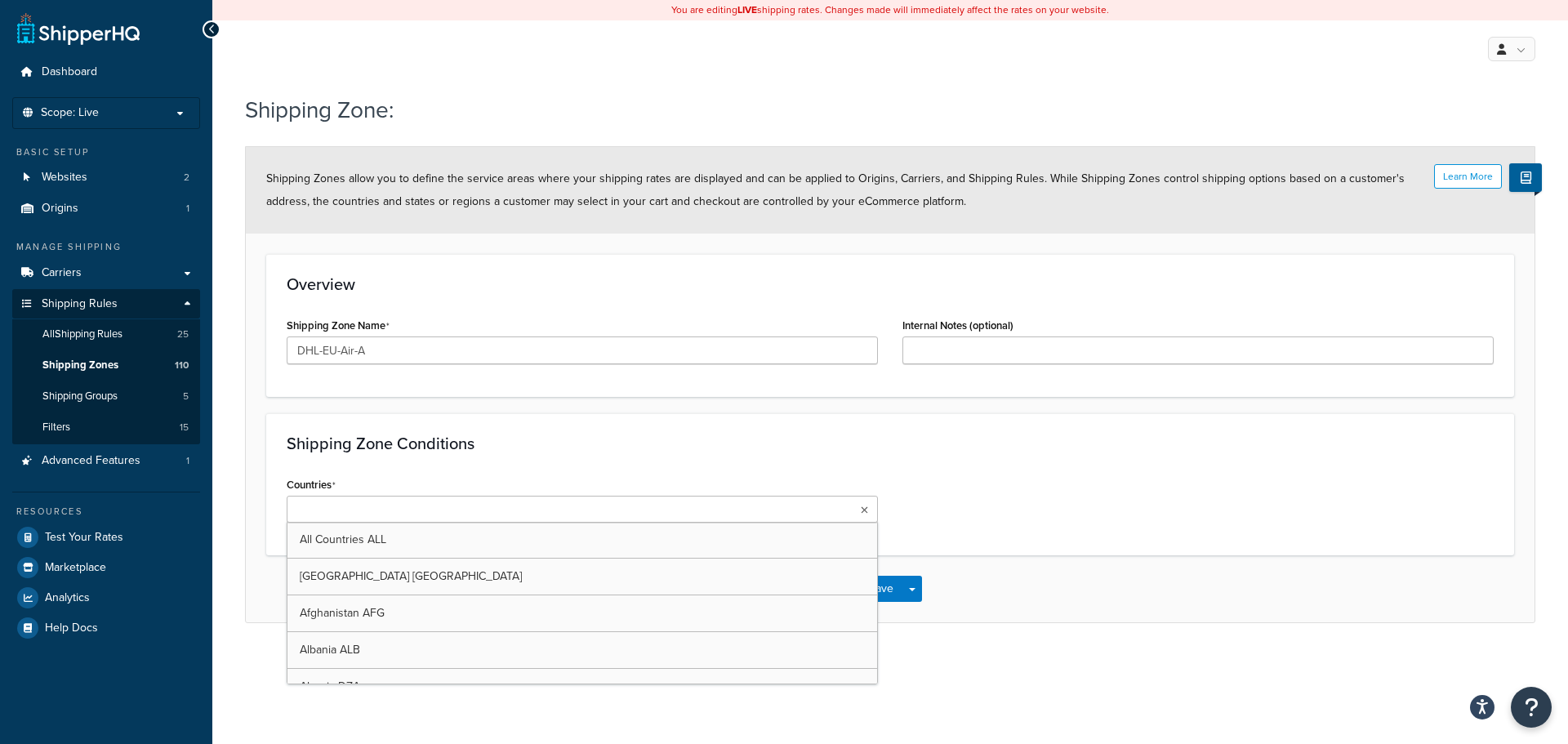
click at [859, 509] on ul at bounding box center [582, 509] width 591 height 27
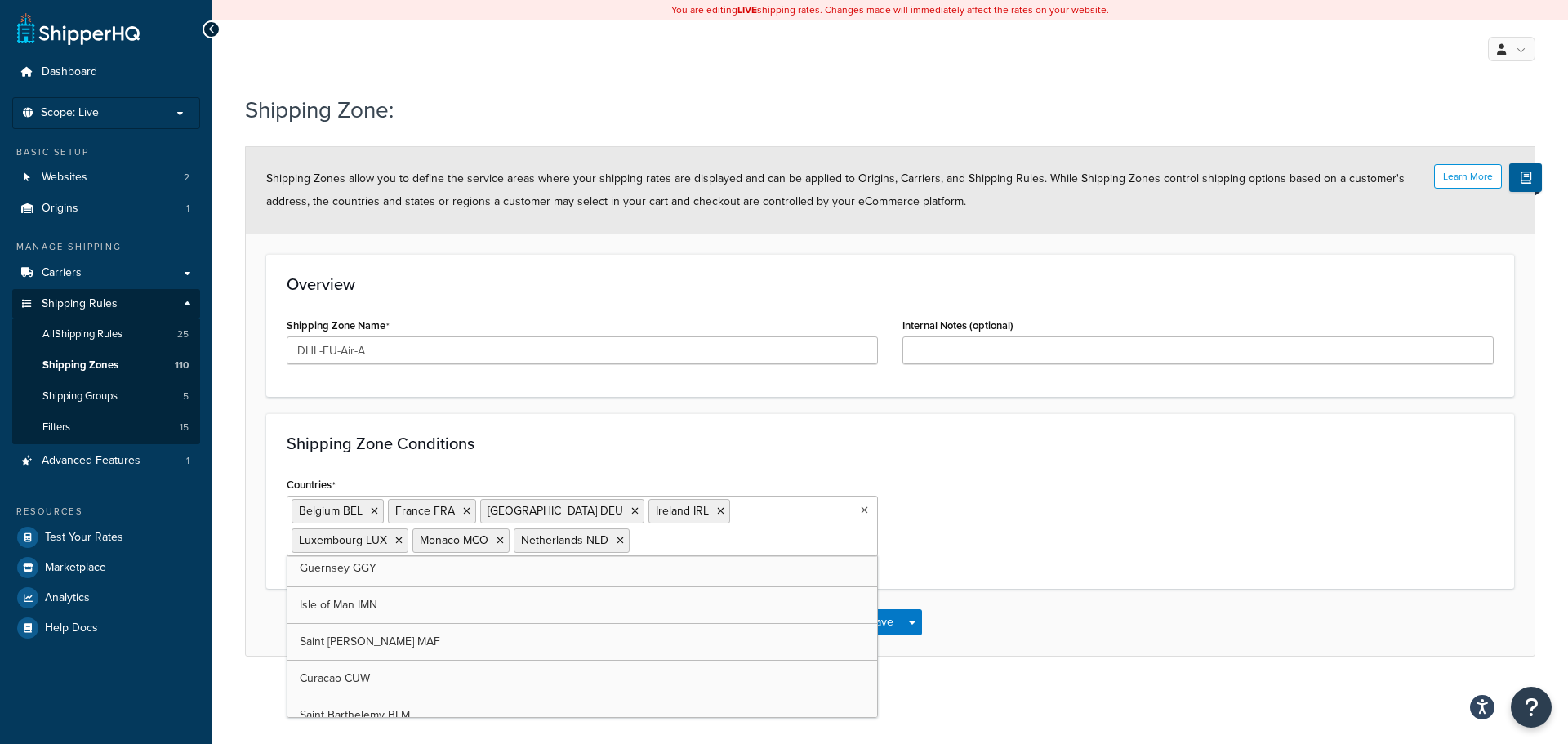
scroll to position [8633, 0]
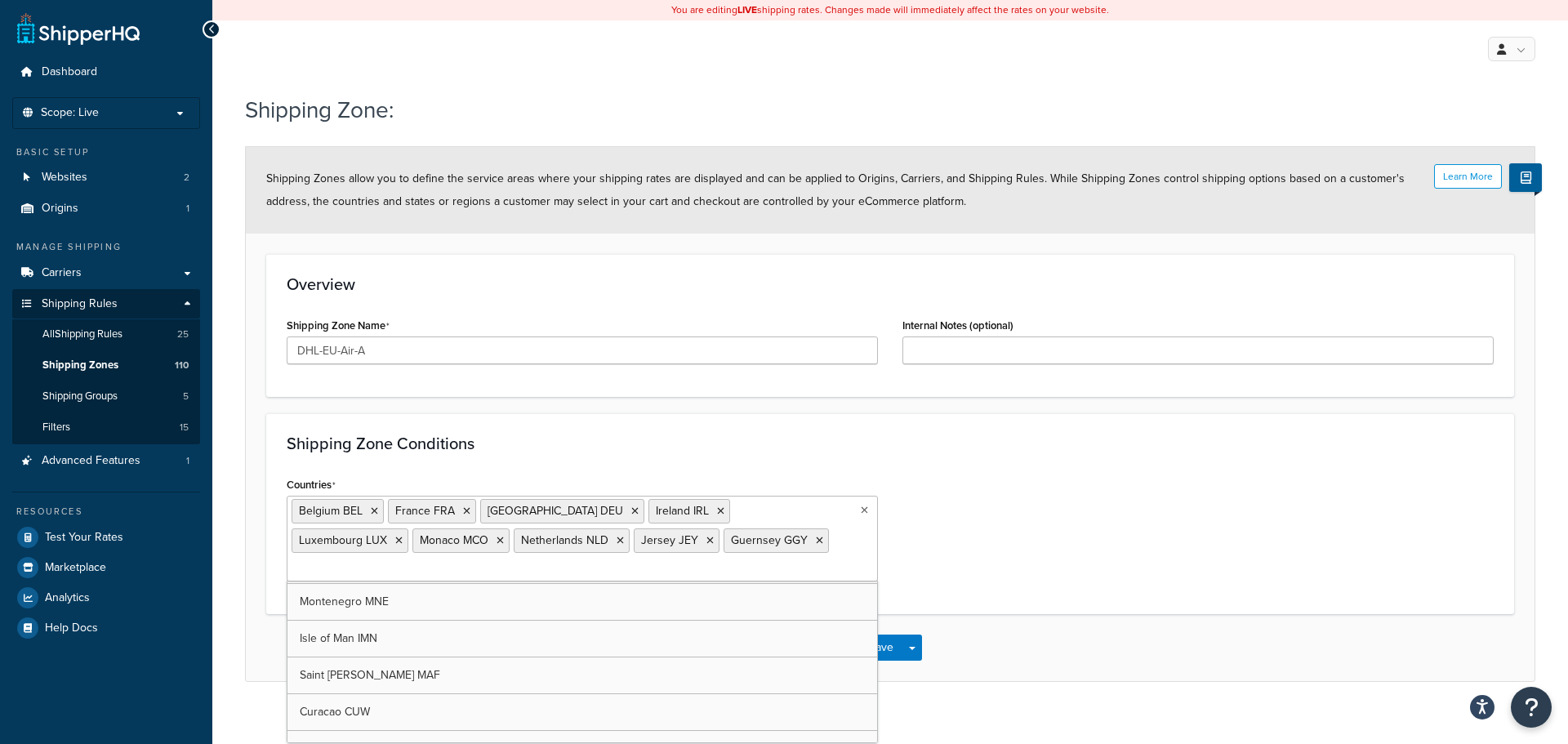
click at [975, 488] on div "Countries Belgium BEL France FRA Germany DEU Ireland IRL Luxembourg LUX Monaco …" at bounding box center [890, 533] width 1231 height 121
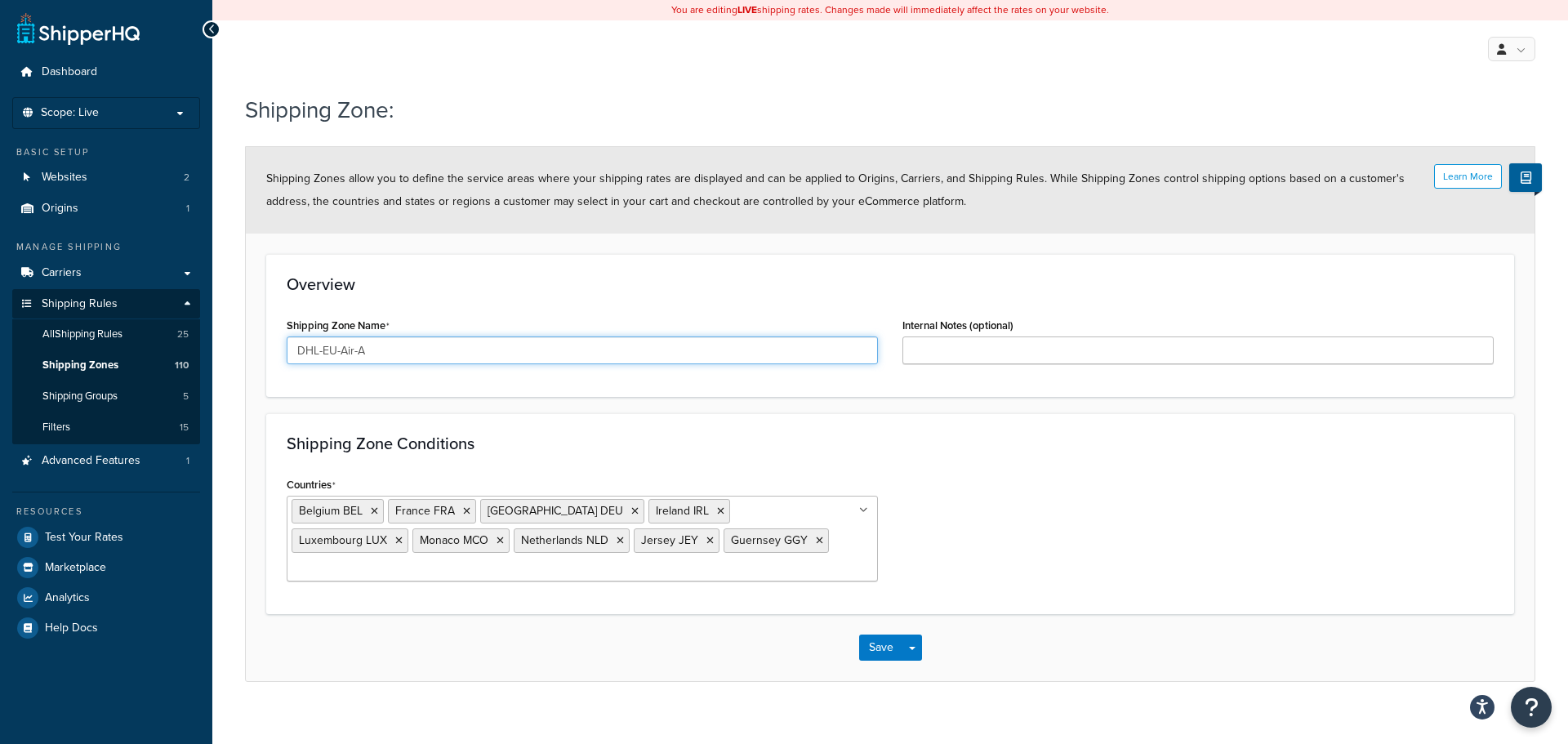
click at [333, 353] on input "DHL-EU-Air-A" at bounding box center [582, 351] width 591 height 28
drag, startPoint x: 310, startPoint y: 356, endPoint x: 282, endPoint y: 356, distance: 28.0
click at [284, 356] on div "Shipping Zone Name DHL-Air-A" at bounding box center [582, 345] width 616 height 63
type input "DHL-Air-A"
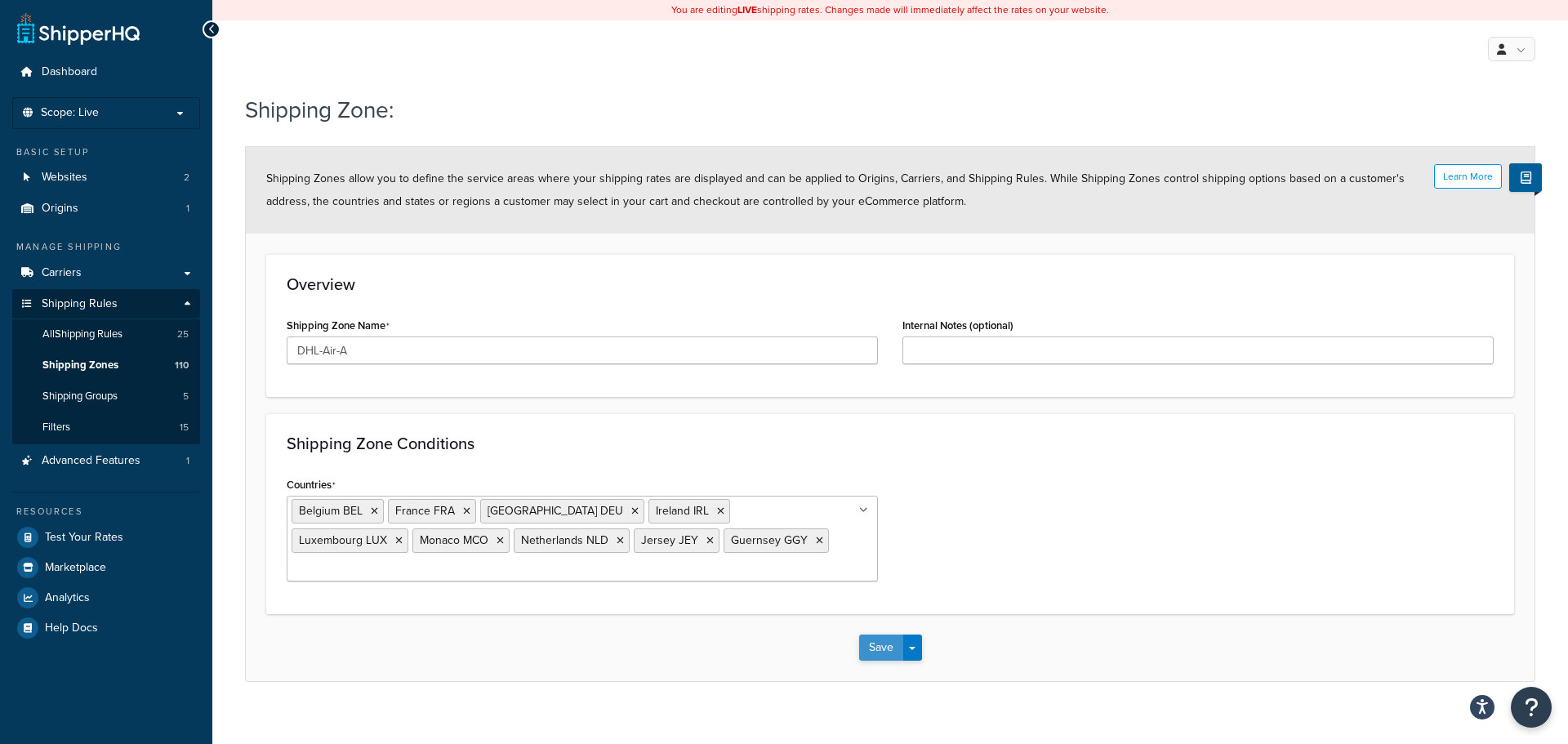
click at [871, 634] on button "Save" at bounding box center [881, 647] width 44 height 26
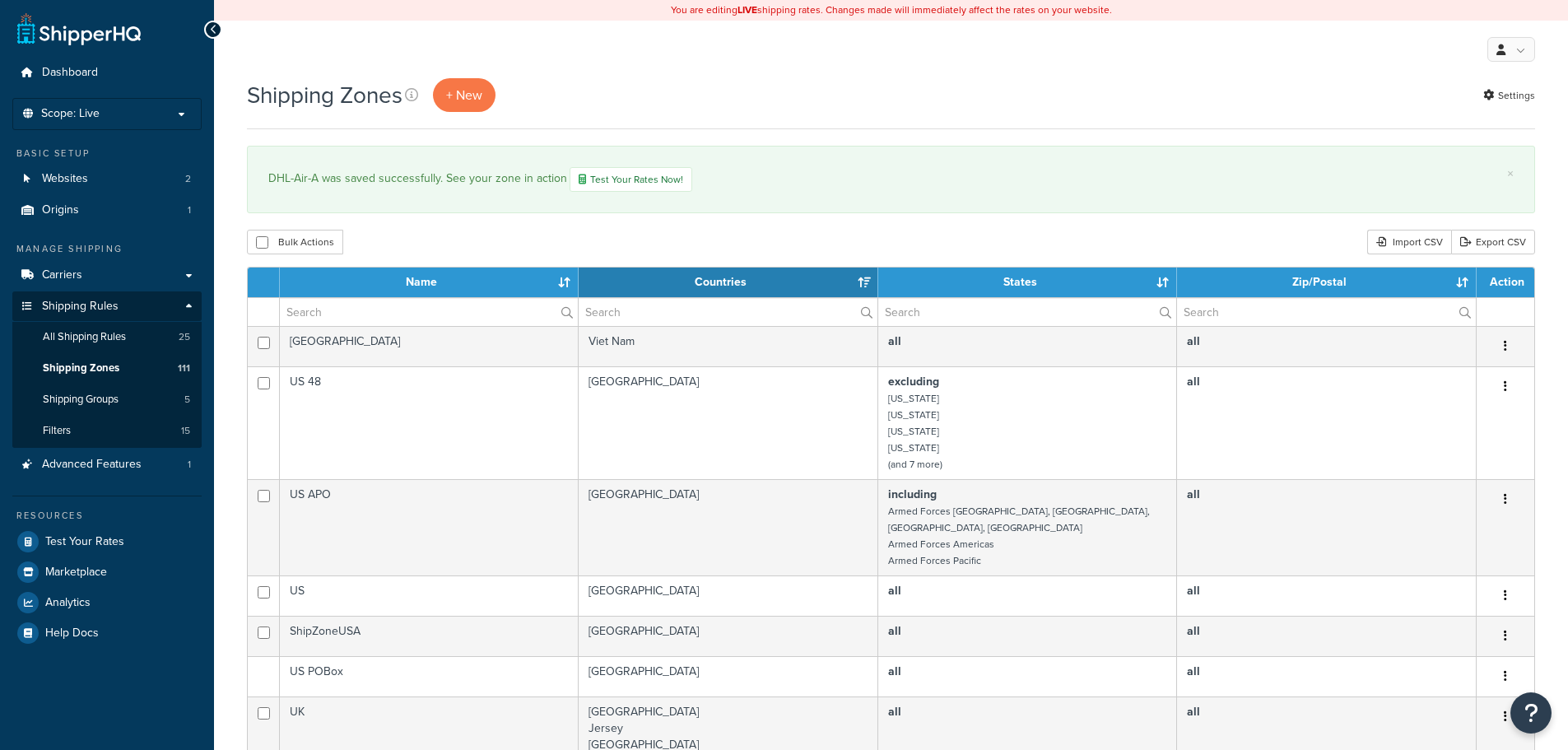
select select "15"
click at [476, 107] on link "+ New" at bounding box center [464, 95] width 63 height 34
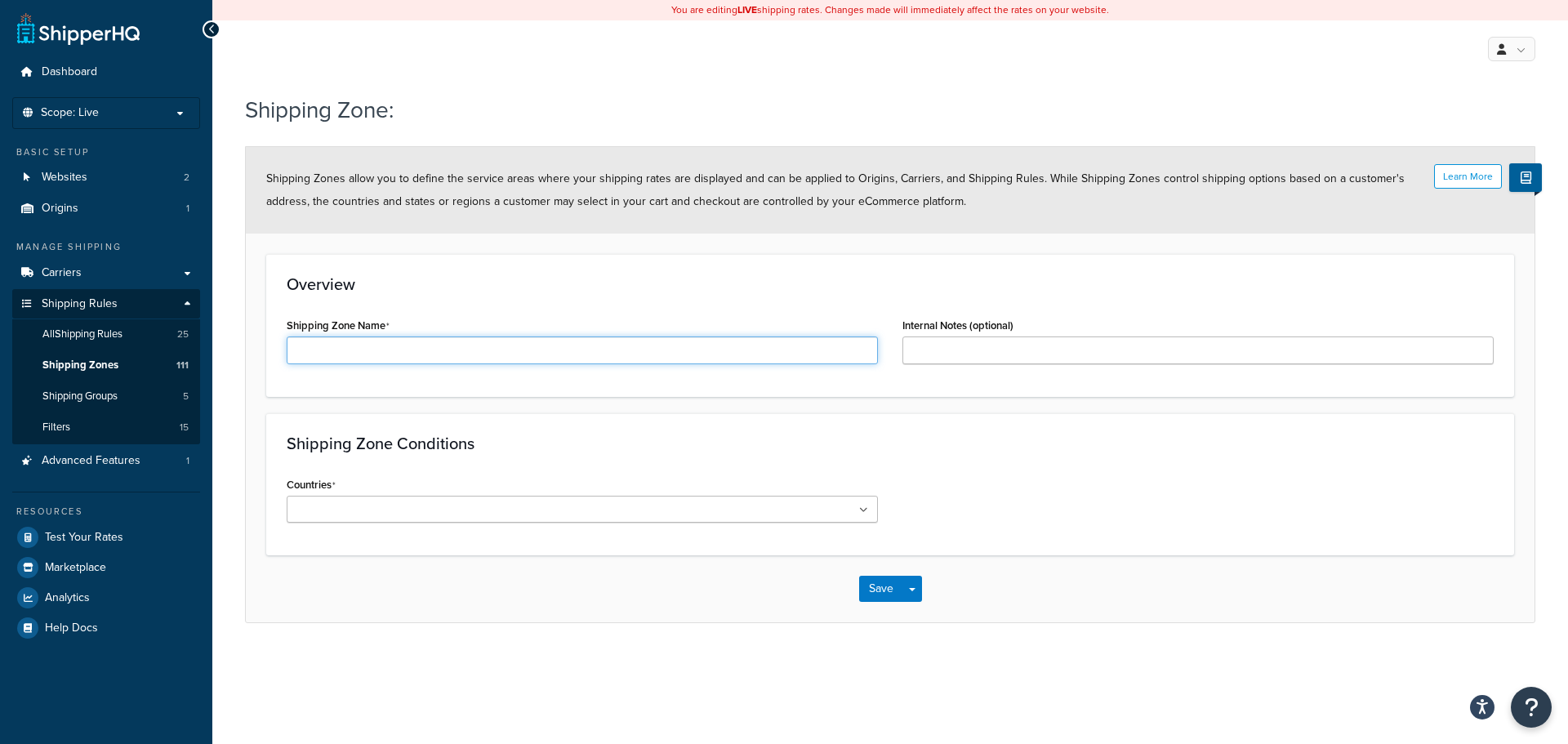
click at [347, 349] on input "Shipping Zone Name" at bounding box center [582, 351] width 591 height 28
paste input "DHL-Air-A"
type input "DHL-Air-B"
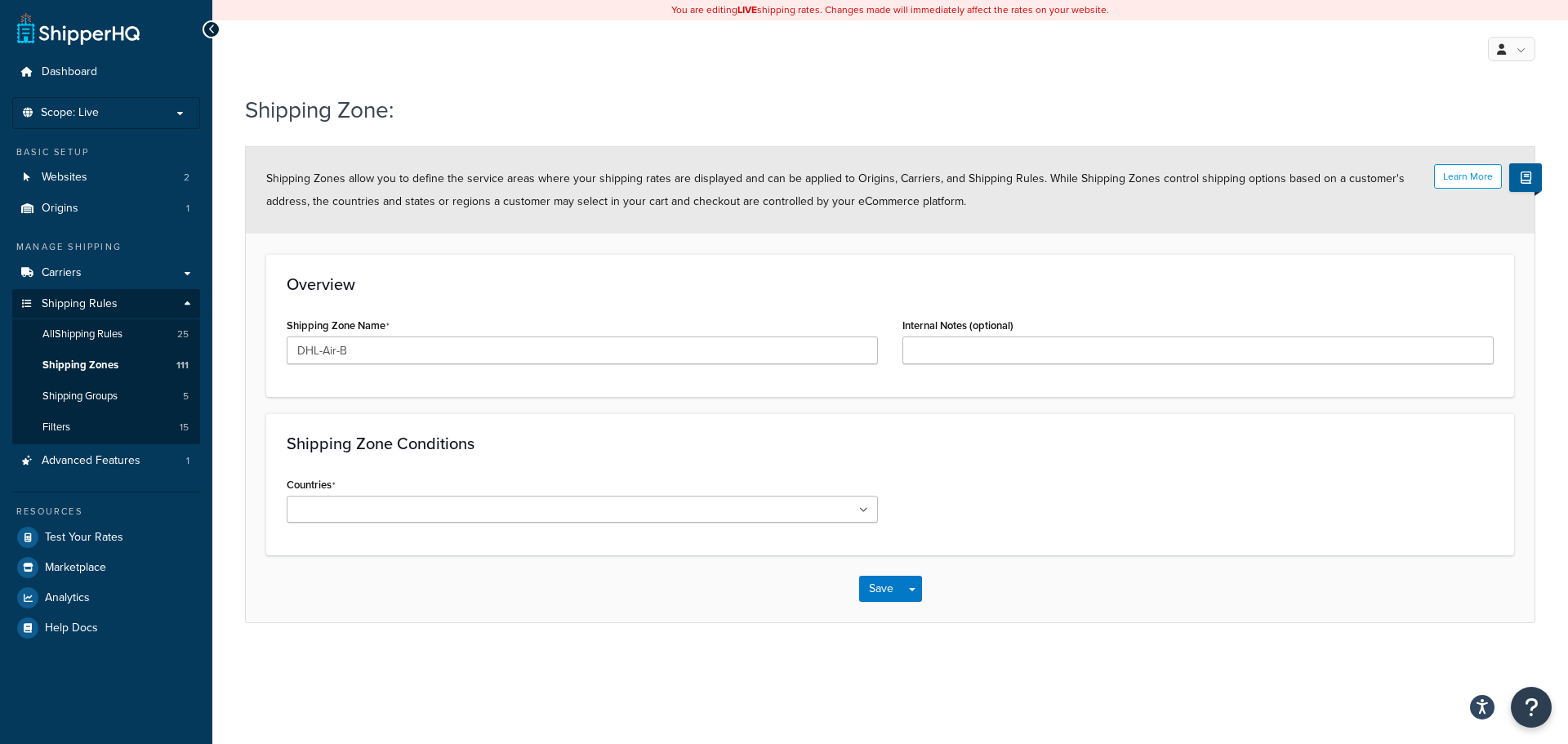
click at [861, 506] on icon at bounding box center [863, 510] width 9 height 10
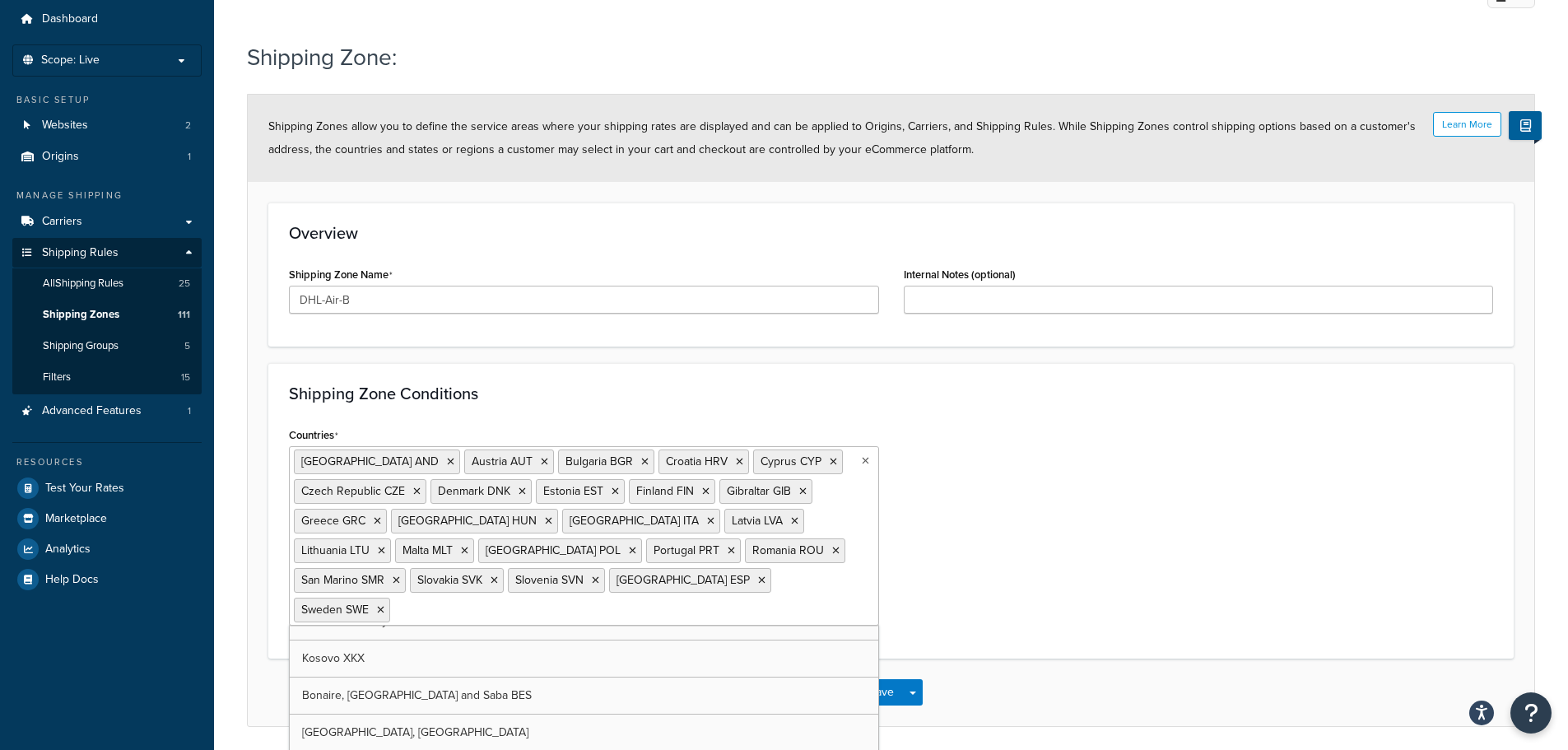
scroll to position [83, 0]
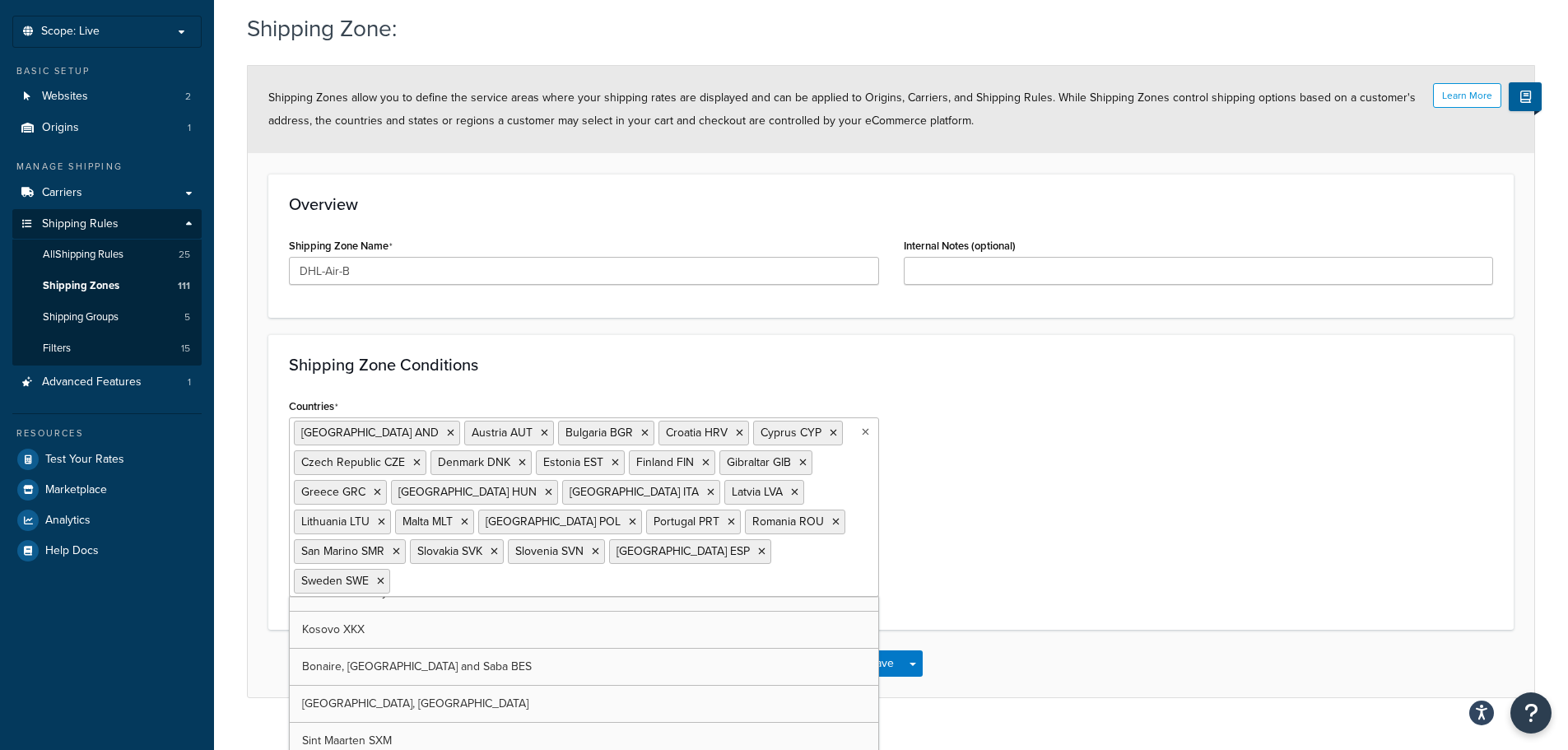
click at [1040, 519] on div "Countries Andorra AND Austria AUT Bulgaria BGR Croatia HRV Cyprus CYP Czech Rep…" at bounding box center [891, 501] width 1229 height 215
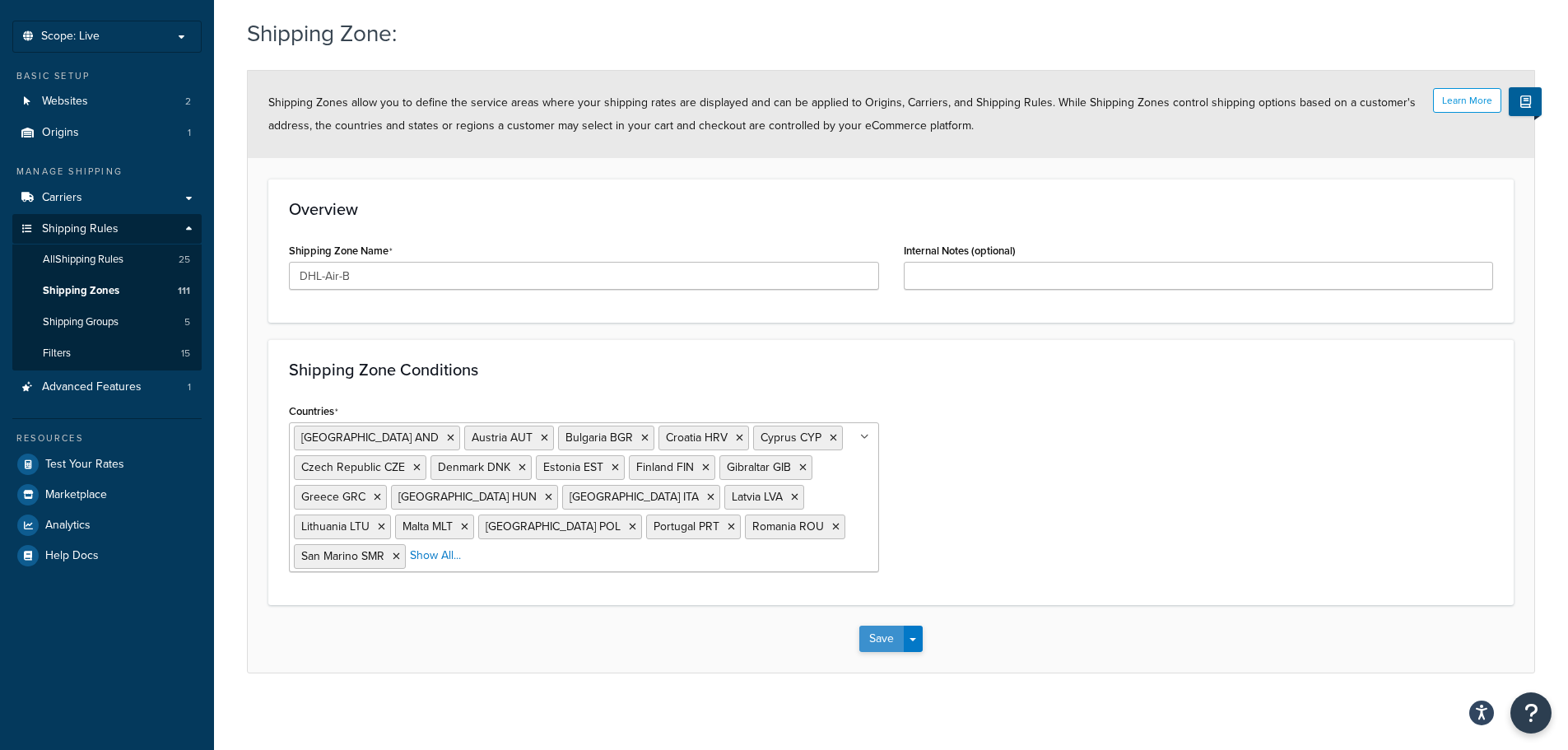
click at [880, 635] on button "Save" at bounding box center [882, 639] width 45 height 26
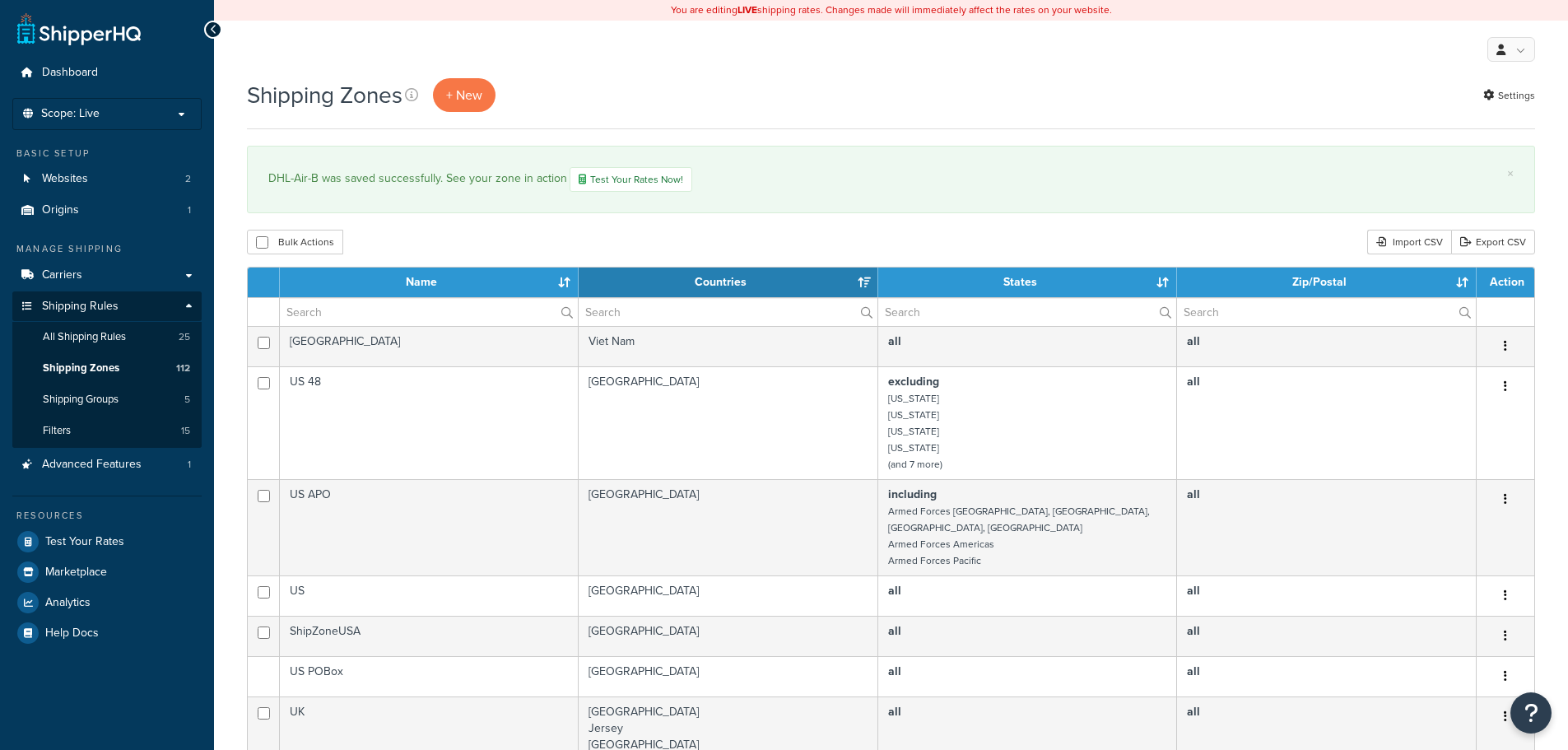
select select "15"
click at [471, 84] on link "+ New" at bounding box center [464, 95] width 63 height 34
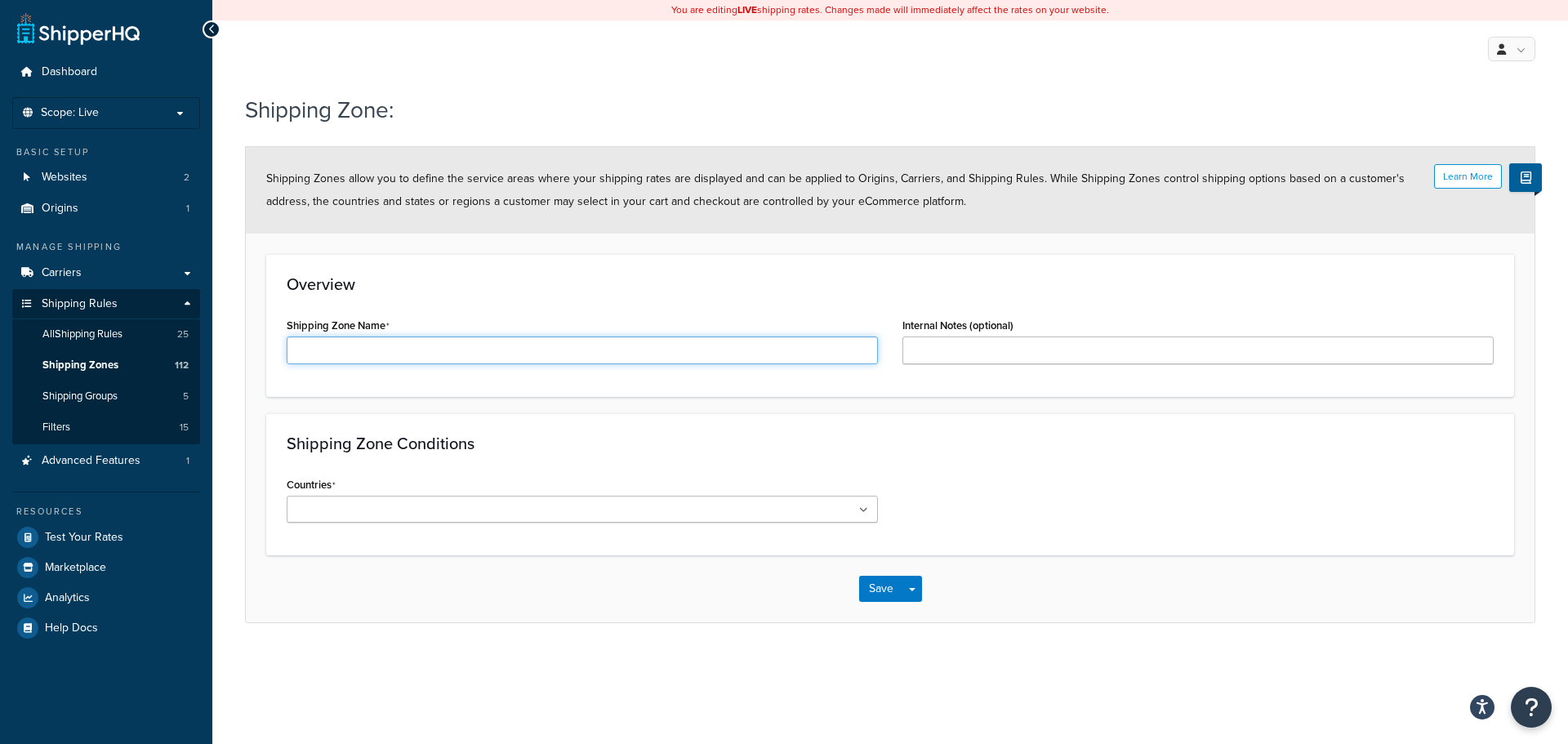
click at [369, 364] on input "Shipping Zone Name" at bounding box center [582, 351] width 591 height 28
paste input "DHL-Air-A"
type input "DHL-Air-C"
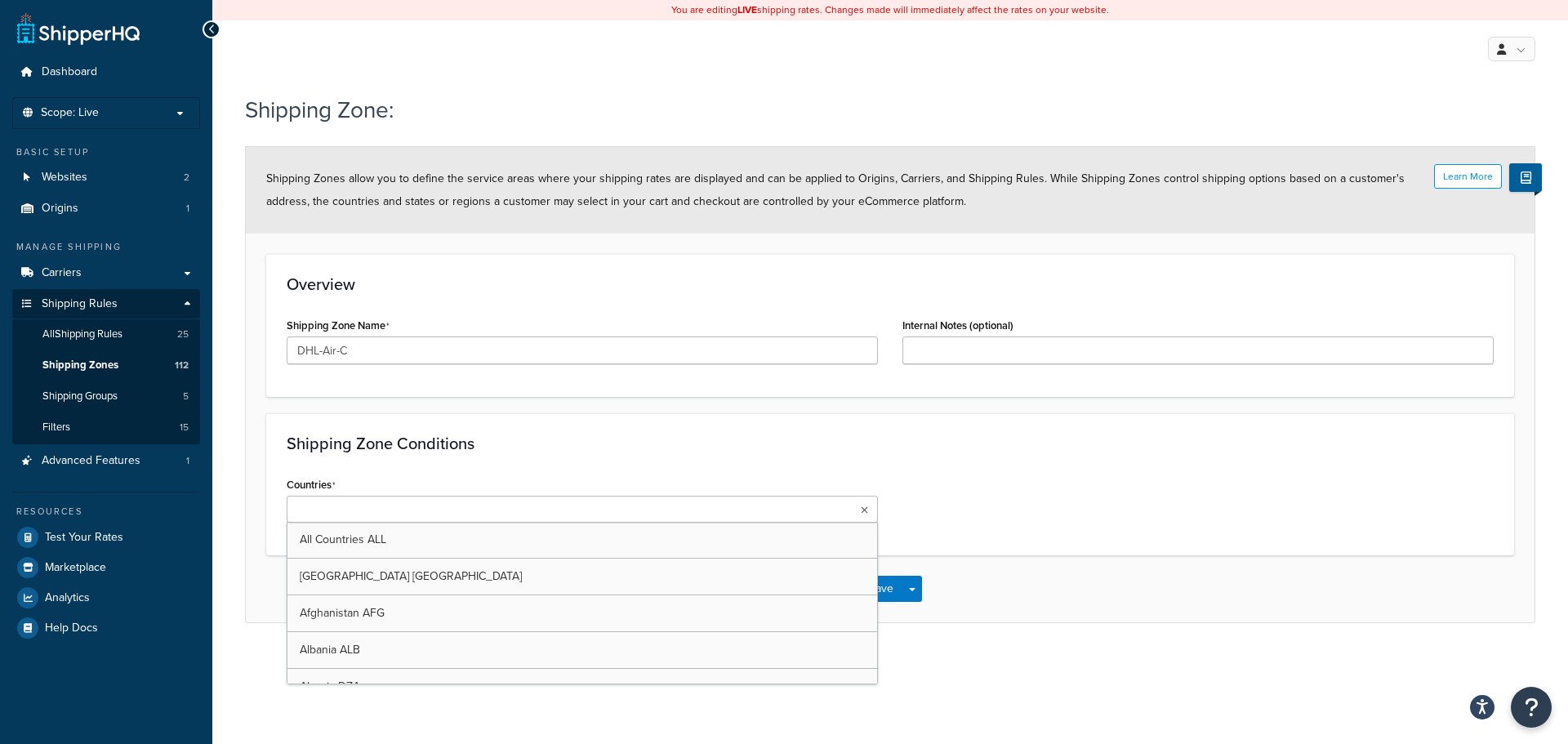
click at [862, 510] on icon at bounding box center [864, 510] width 7 height 10
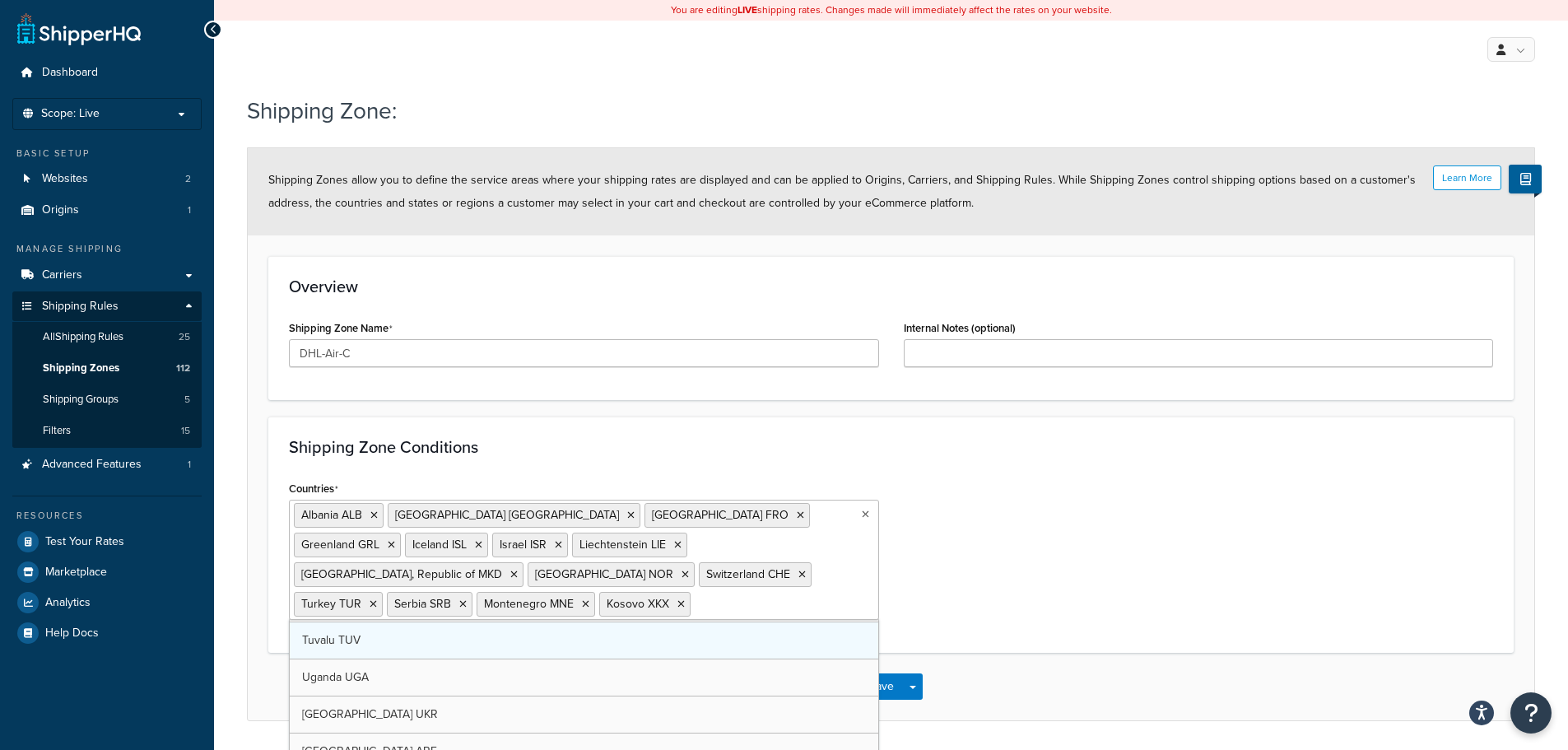
scroll to position [7731, 0]
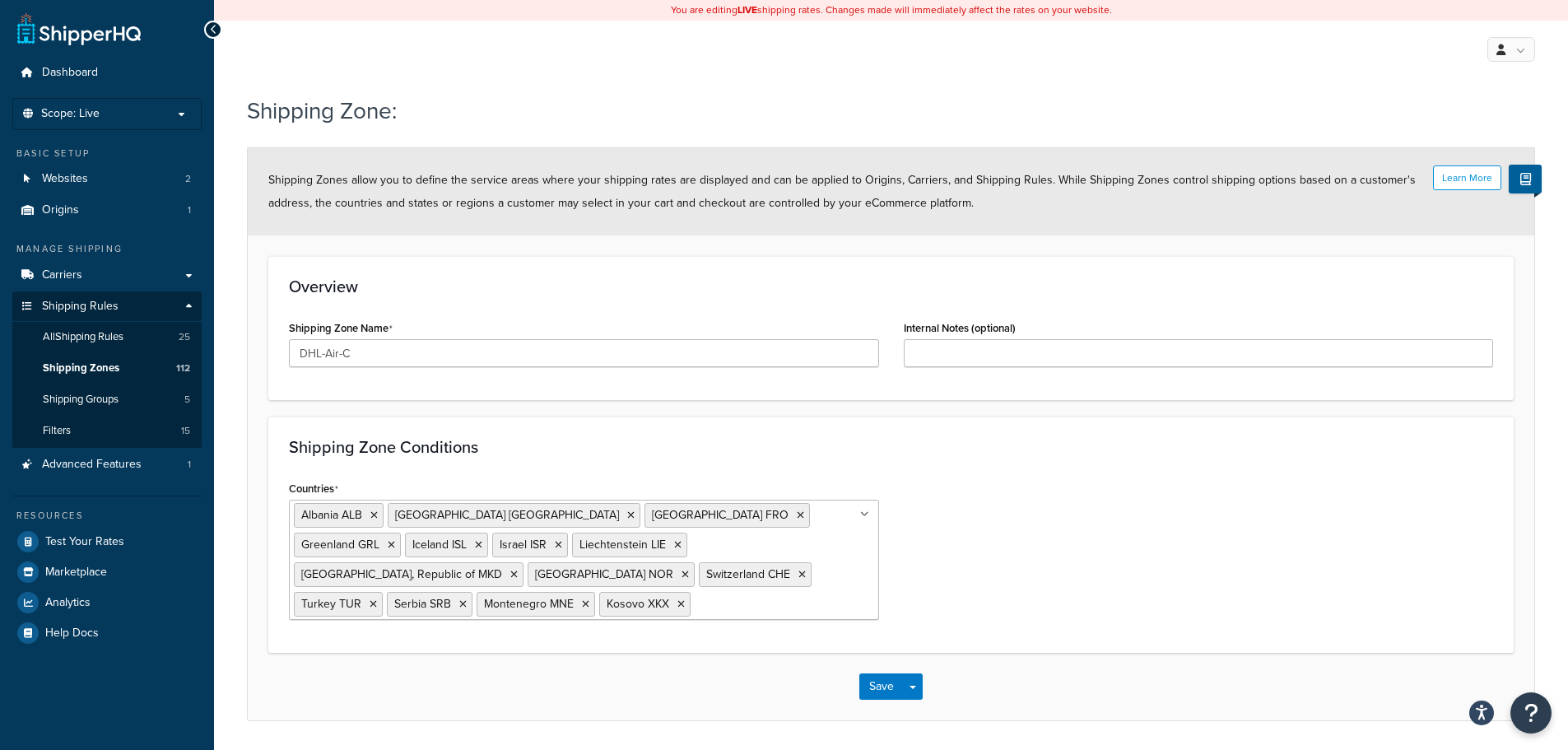
click at [1007, 703] on div "Save Save Dropdown Save and Edit Save and Duplicate Save and Create New" at bounding box center [891, 686] width 1286 height 68
click at [876, 690] on button "Save" at bounding box center [882, 686] width 45 height 26
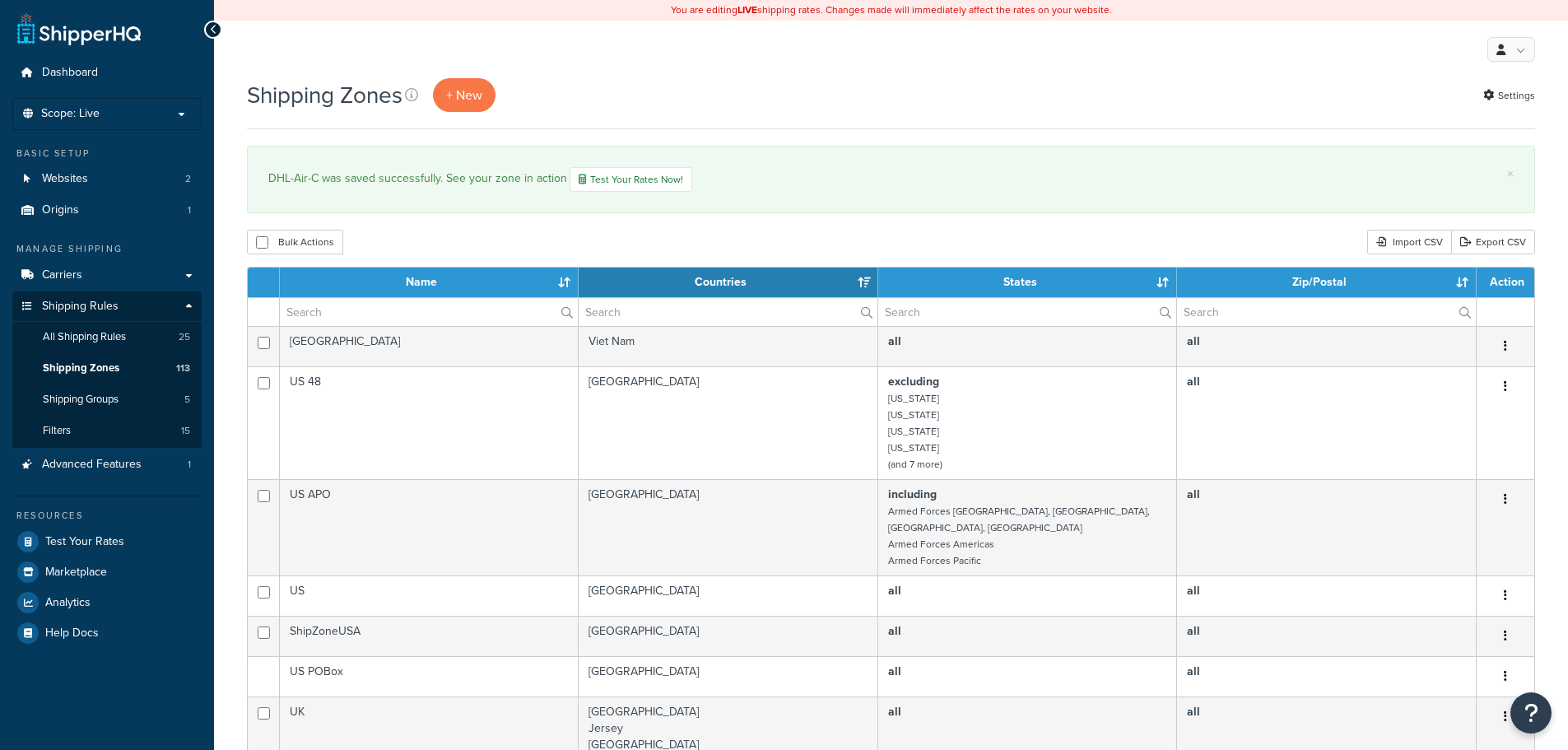
select select "15"
click at [480, 94] on span "+ New" at bounding box center [464, 95] width 36 height 19
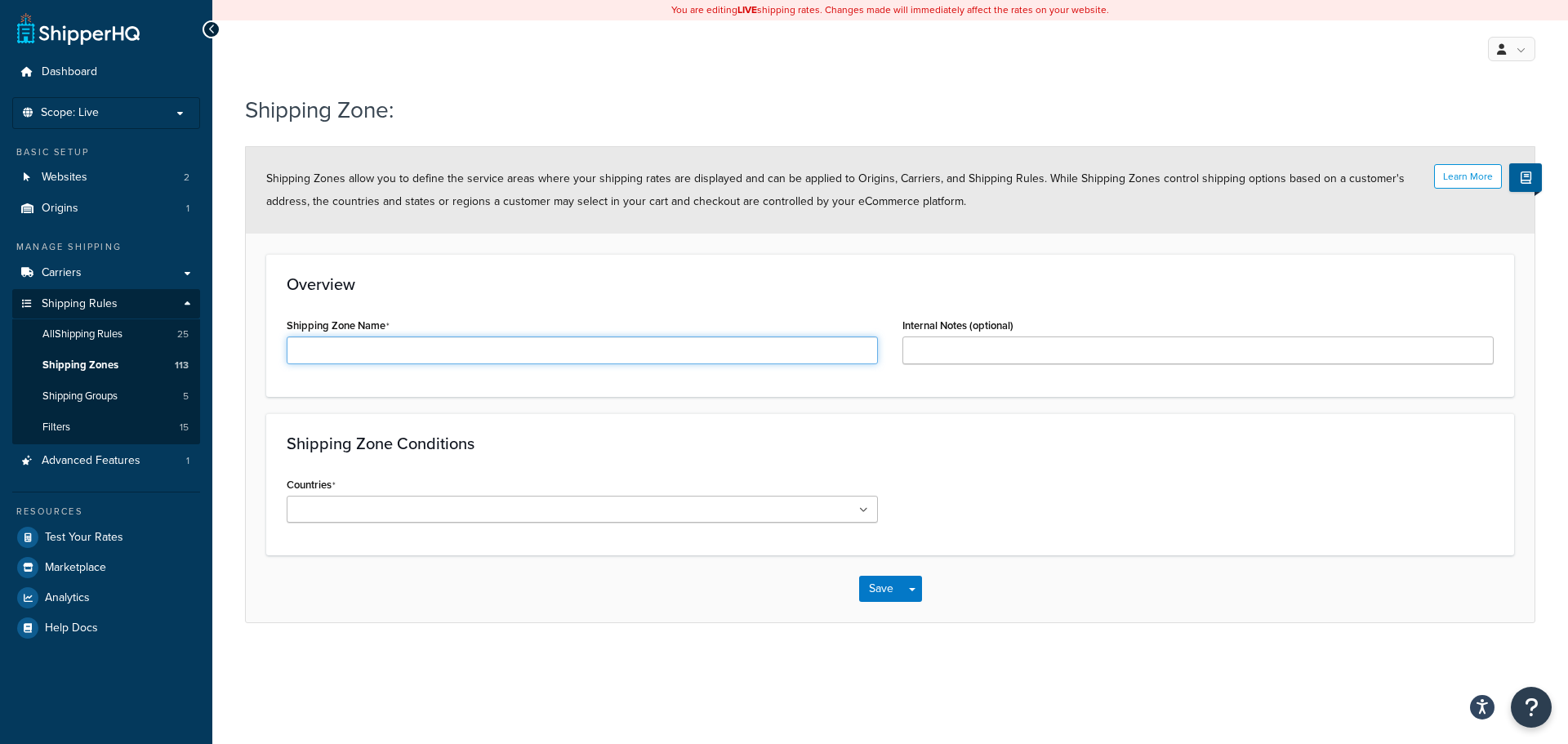
click at [347, 343] on input "Shipping Zone Name" at bounding box center [582, 351] width 591 height 28
paste input "DHL-Air-A"
type input "DHL-Air-D"
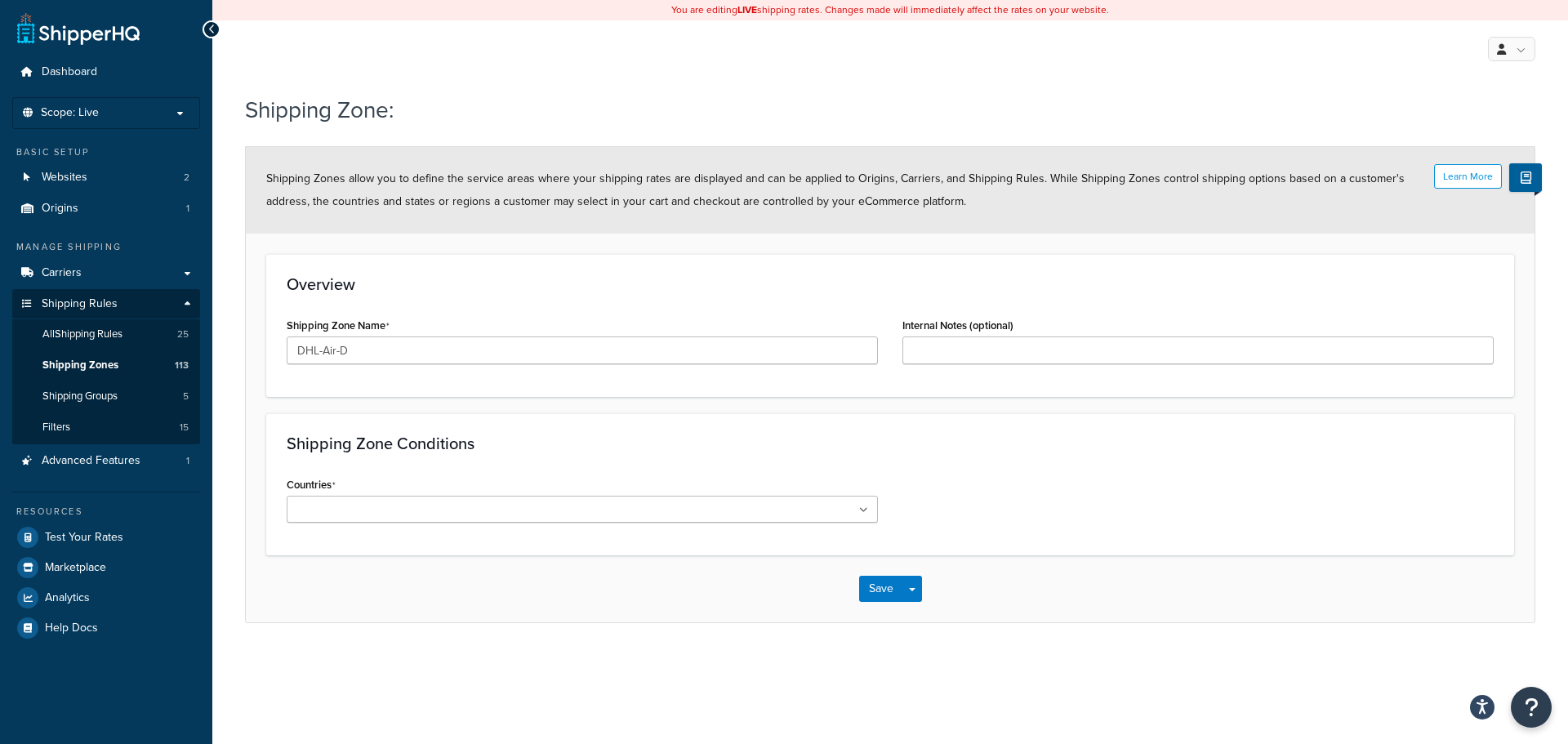
click at [369, 497] on ul at bounding box center [582, 509] width 591 height 27
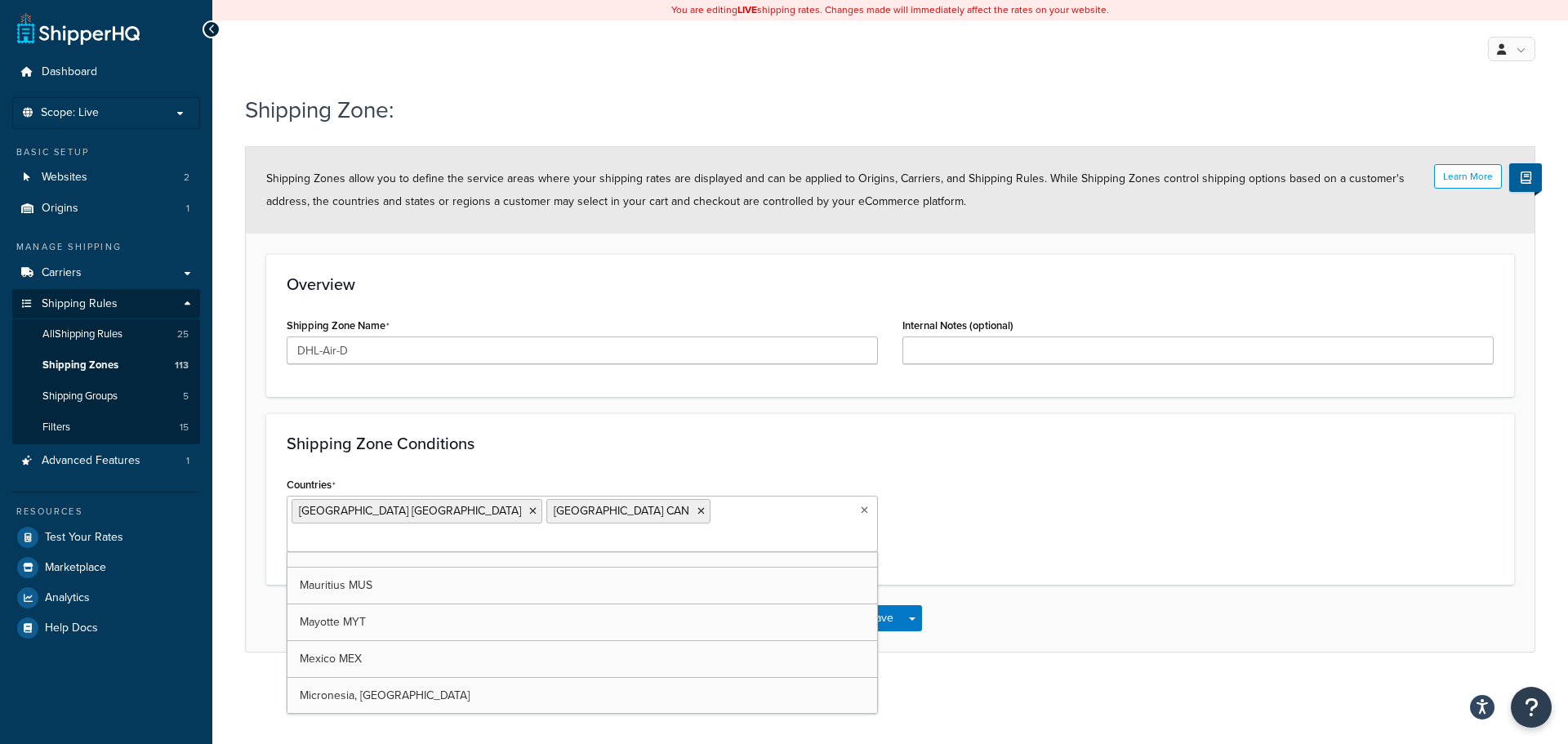
scroll to position [5064, 0]
click at [1193, 618] on div "Save Save Dropdown Save and Edit Save and Duplicate Save and Create New" at bounding box center [890, 619] width 1289 height 67
click at [860, 606] on button "Save" at bounding box center [881, 619] width 44 height 26
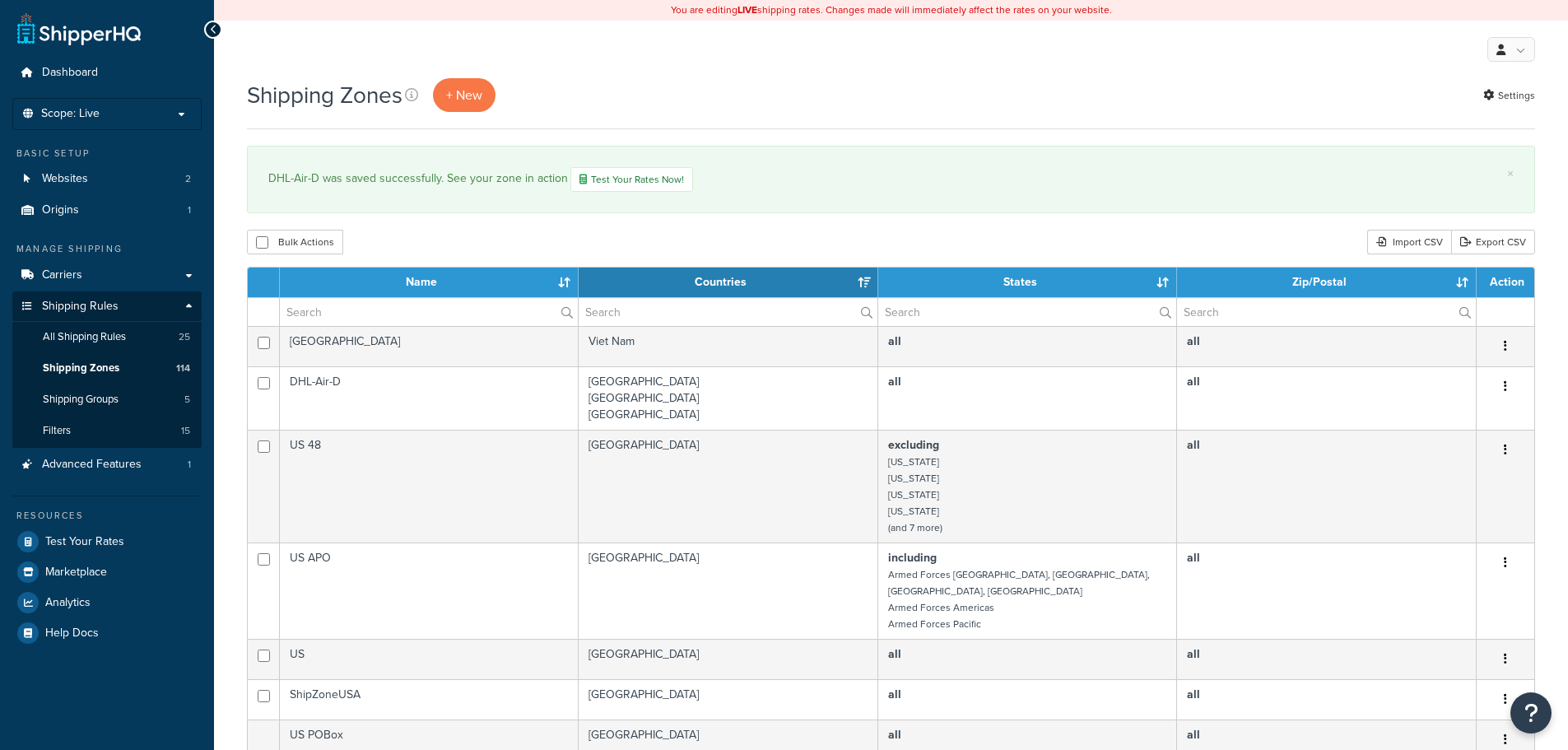
select select "15"
click at [454, 103] on span "+ New" at bounding box center [464, 95] width 36 height 19
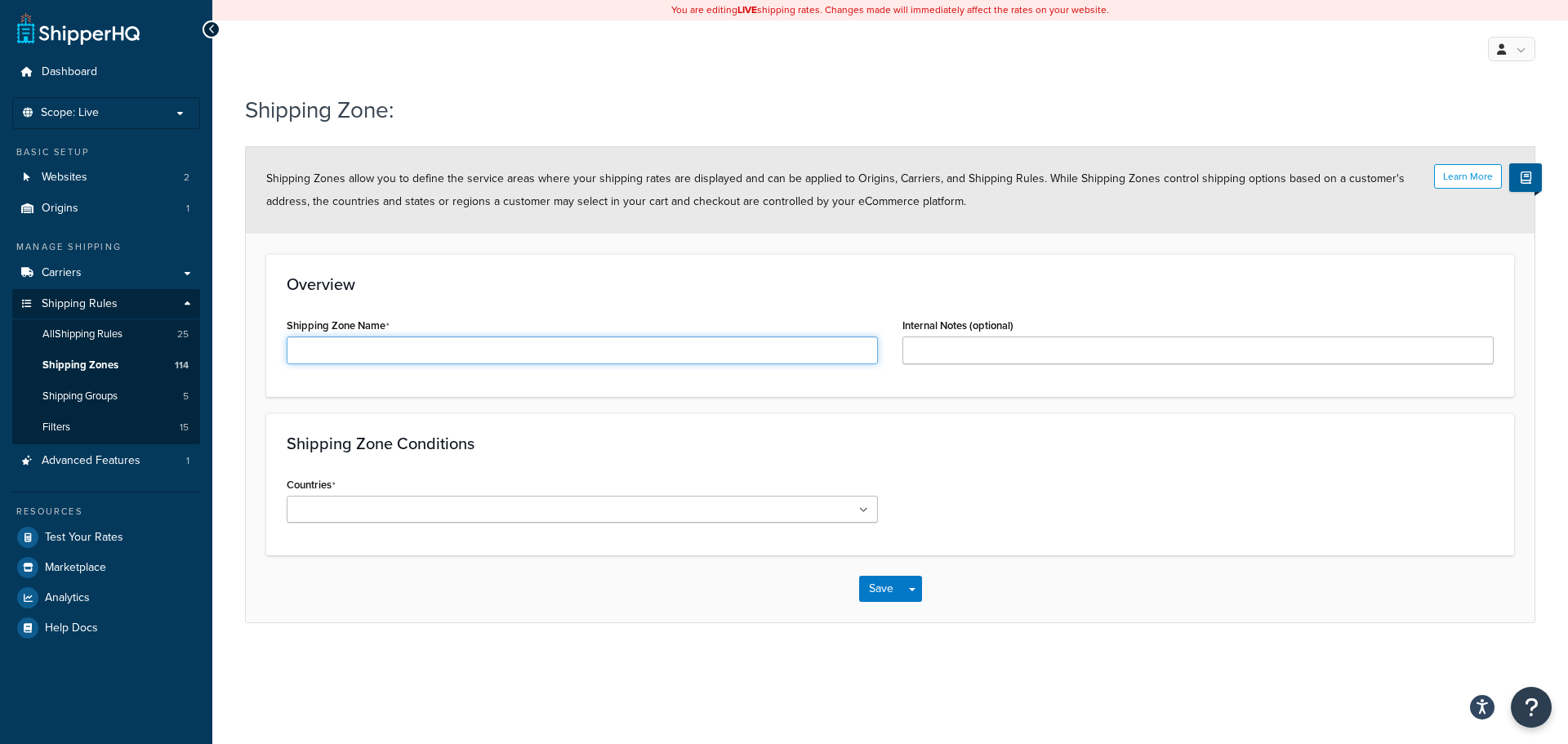
click at [321, 362] on input "Shipping Zone Name" at bounding box center [582, 351] width 591 height 28
paste input "DHL-Air-A"
type input "DHL-Air-E"
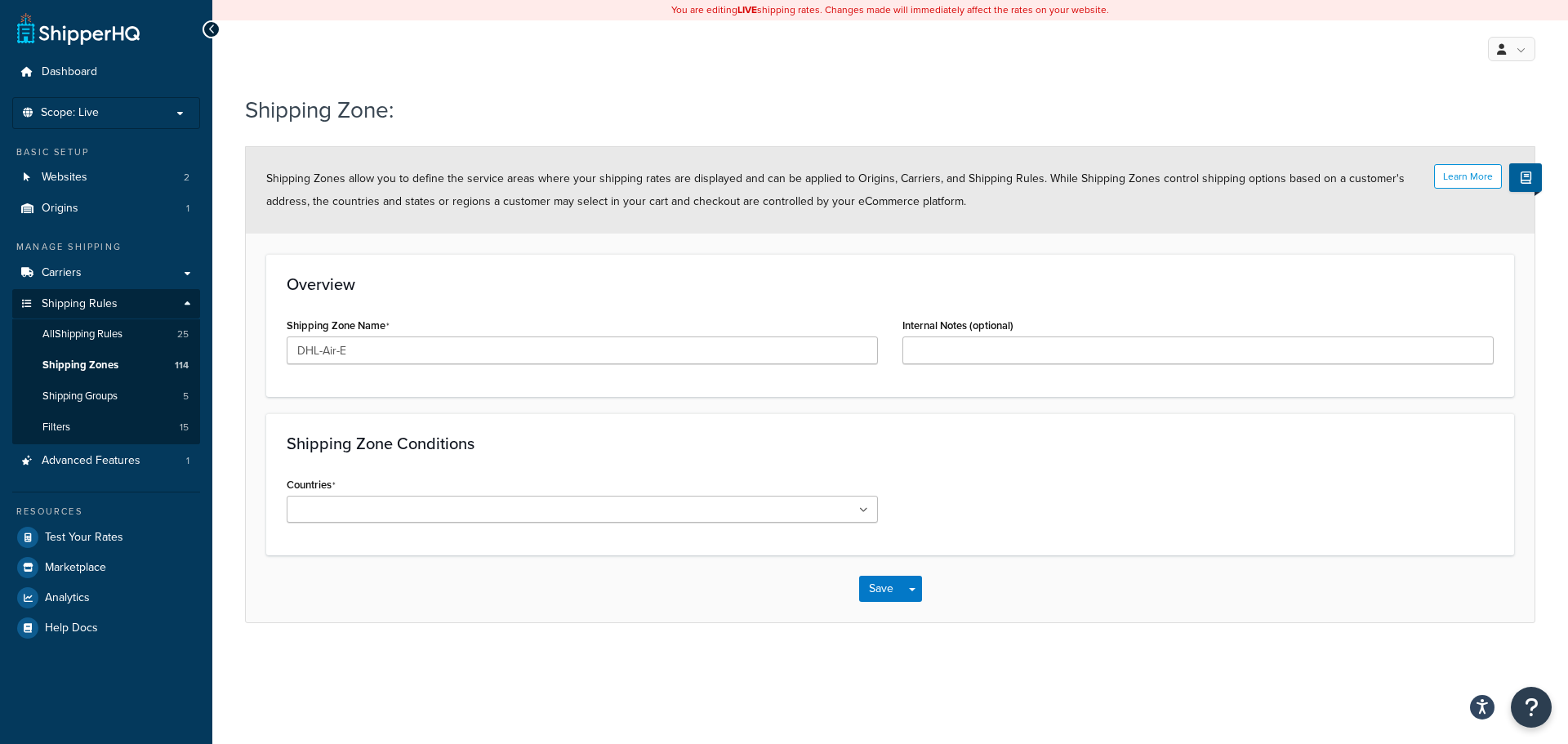
click at [863, 506] on icon at bounding box center [863, 510] width 9 height 10
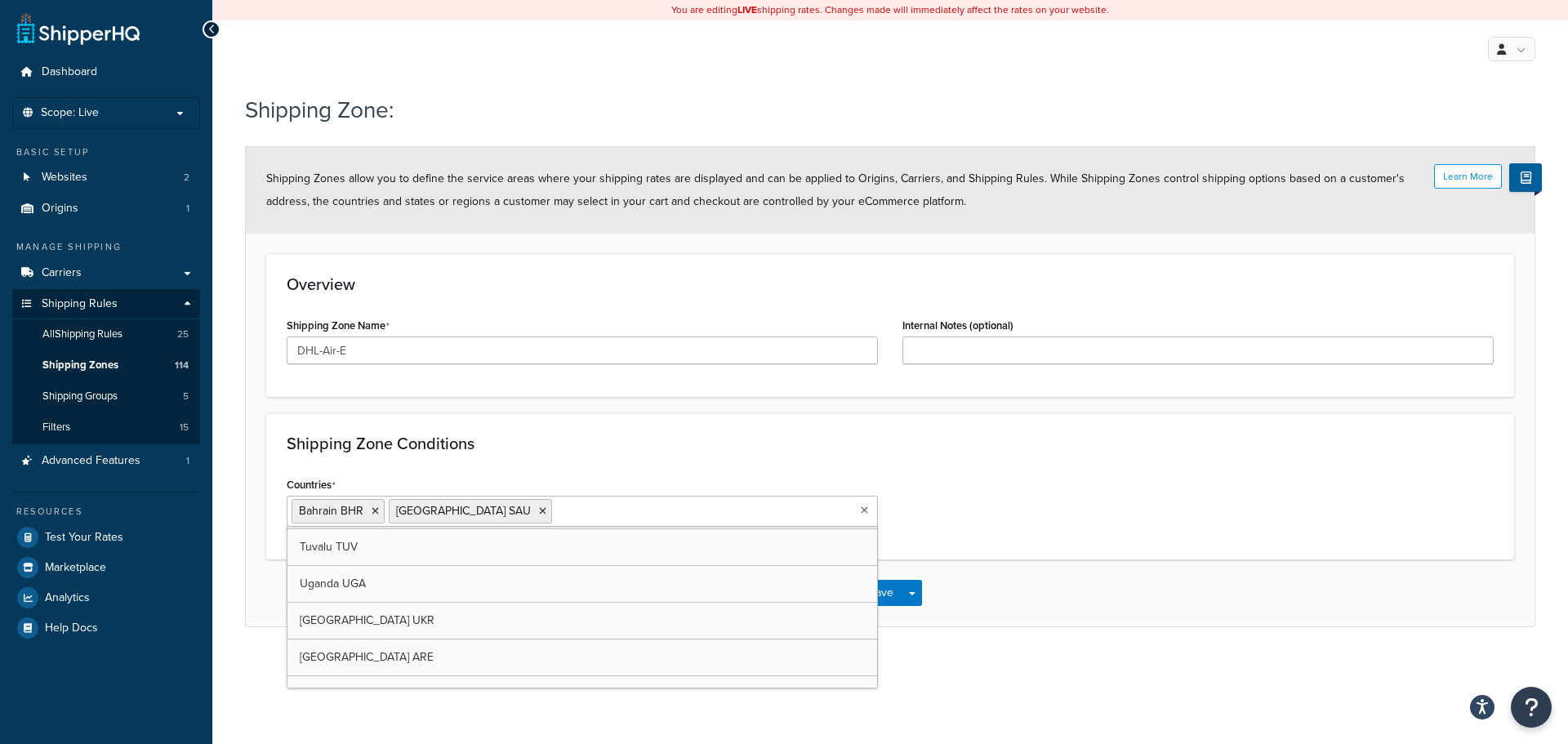
scroll to position [8085, 0]
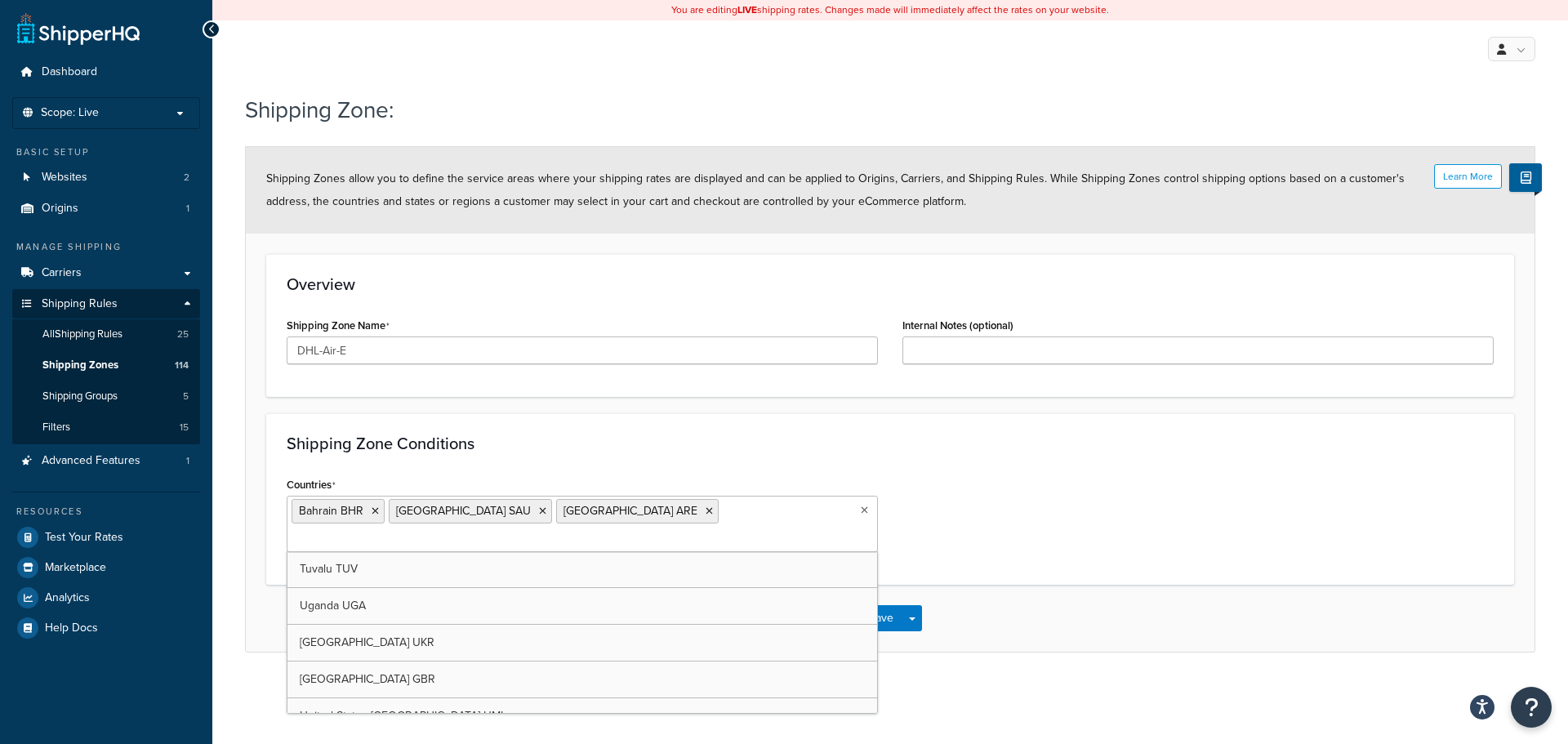
click at [1006, 628] on div "Shipping Zone: Learn More Shipping Zones allow you to define the service areas …" at bounding box center [890, 390] width 1356 height 608
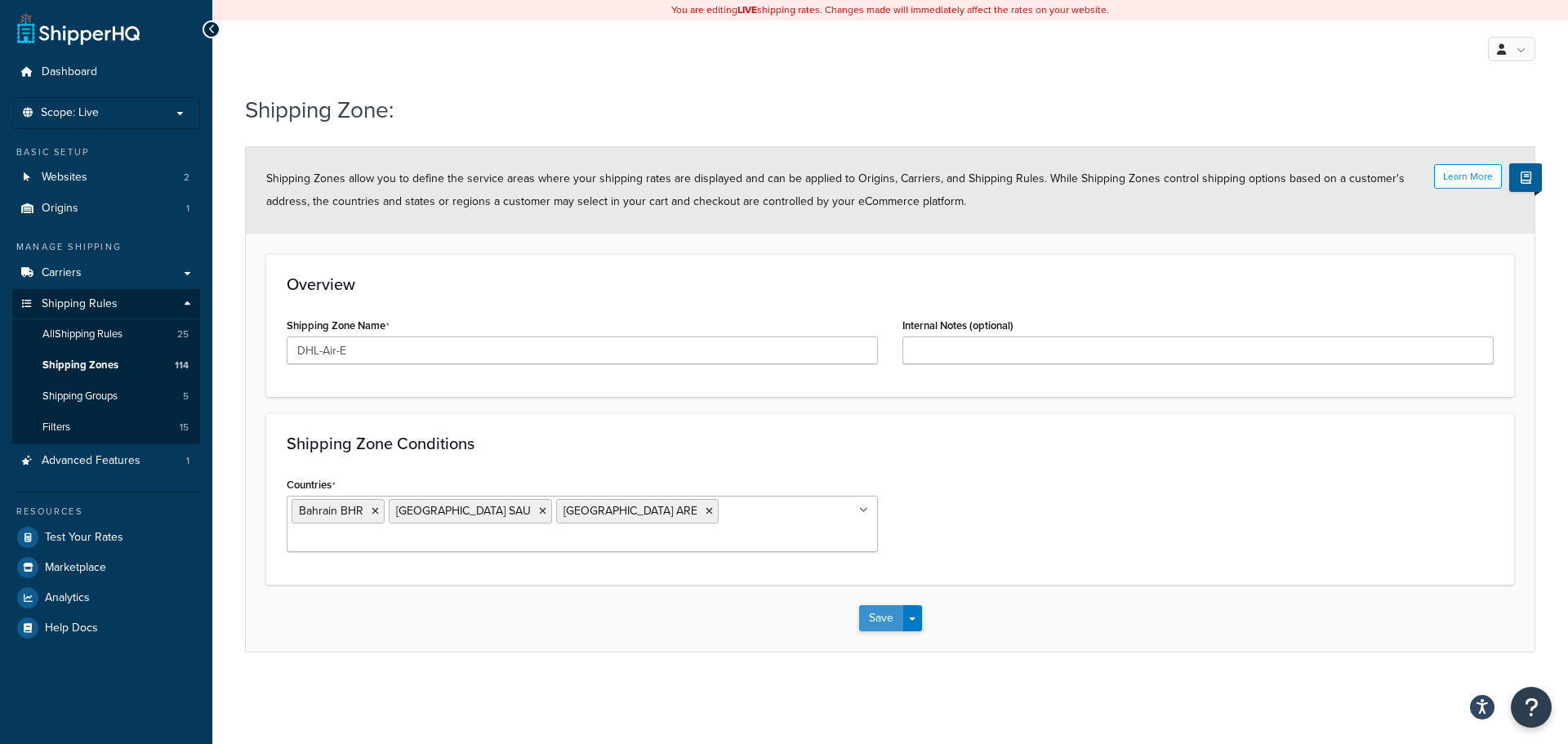
click at [863, 606] on button "Save" at bounding box center [881, 619] width 44 height 26
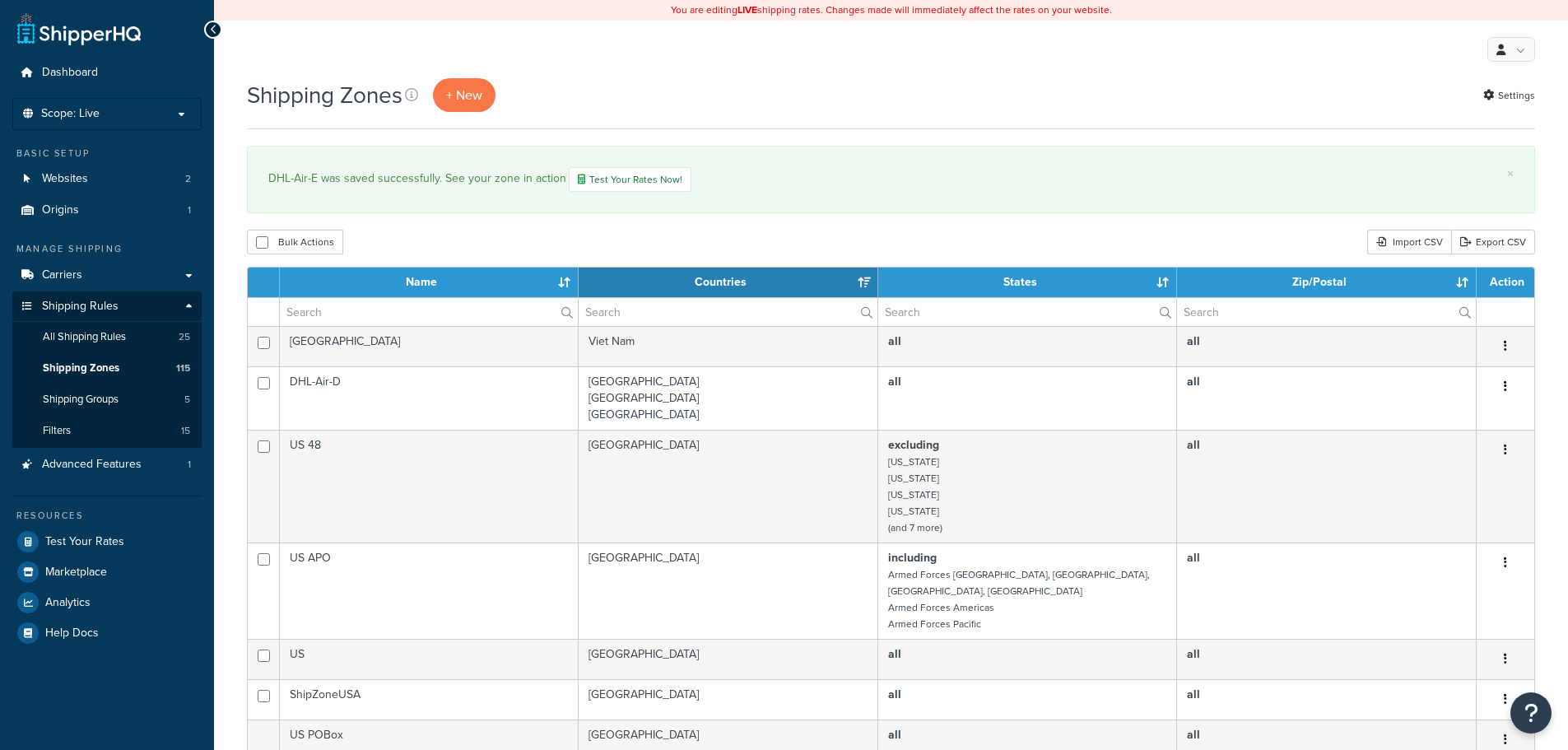
select select "15"
click at [458, 94] on span "+ New" at bounding box center [464, 95] width 36 height 19
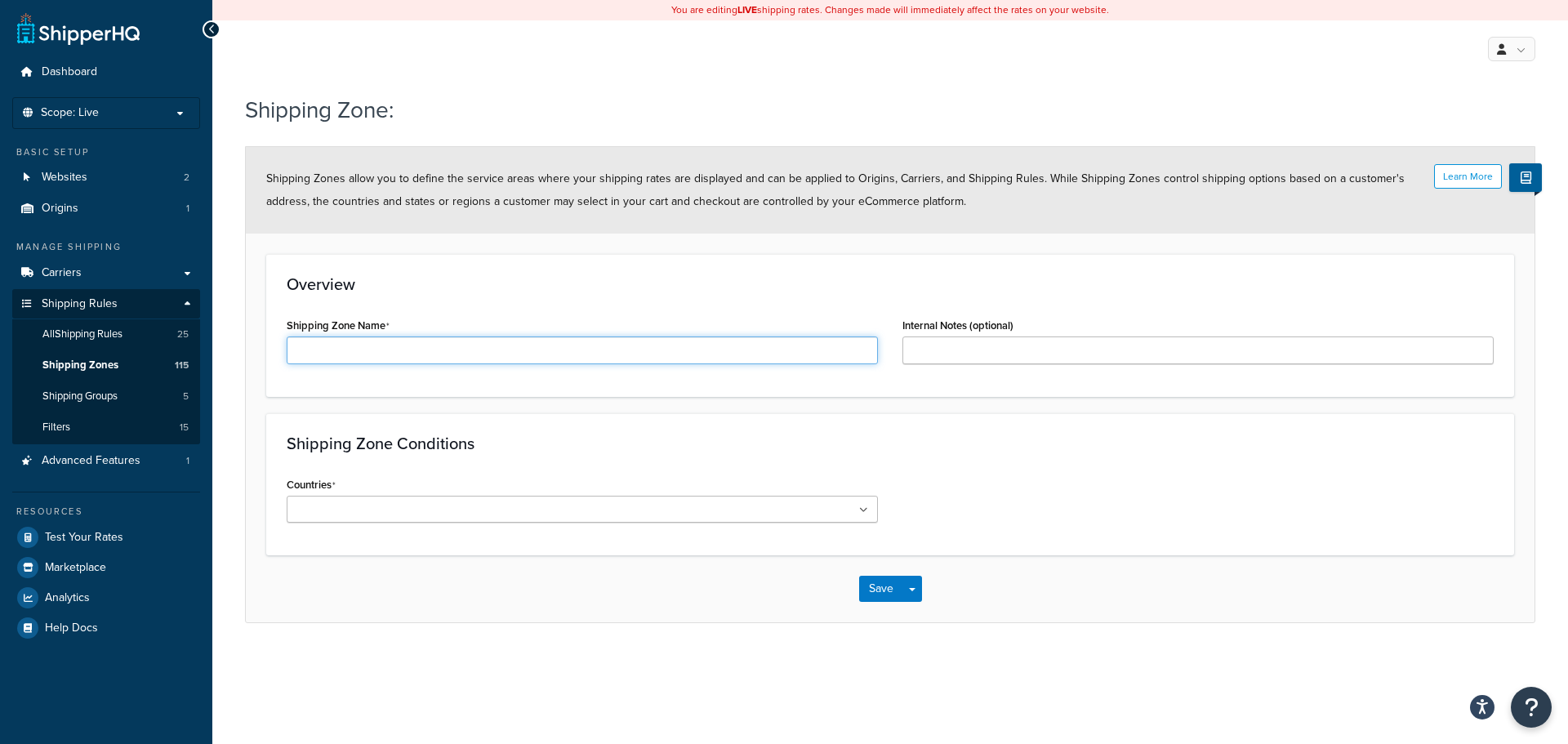
click at [367, 348] on input "Shipping Zone Name" at bounding box center [582, 351] width 591 height 28
paste input "DHL-Air-A"
type input "DHL-Air-F"
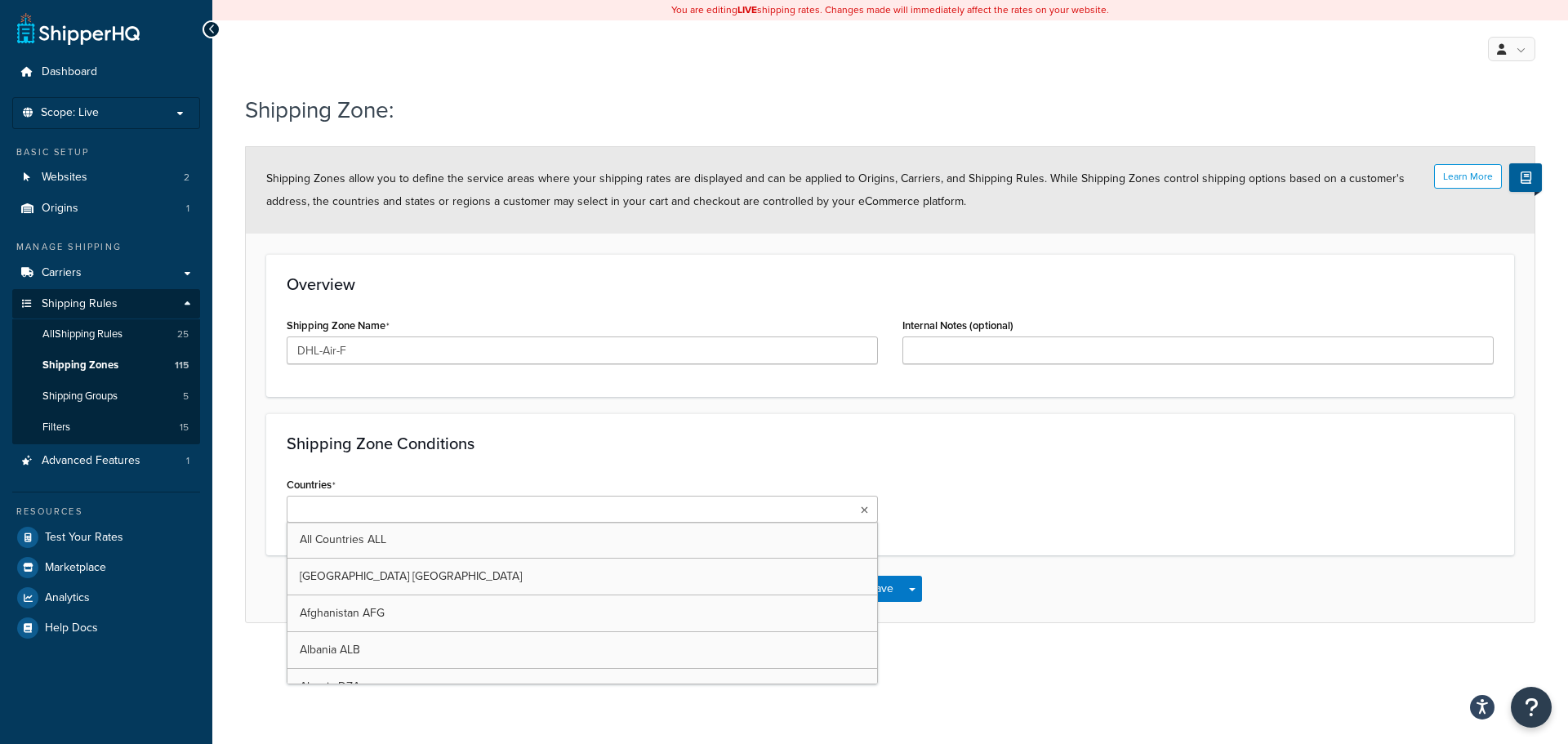
drag, startPoint x: 862, startPoint y: 505, endPoint x: 779, endPoint y: 524, distance: 85.1
click at [859, 506] on ul at bounding box center [582, 509] width 591 height 27
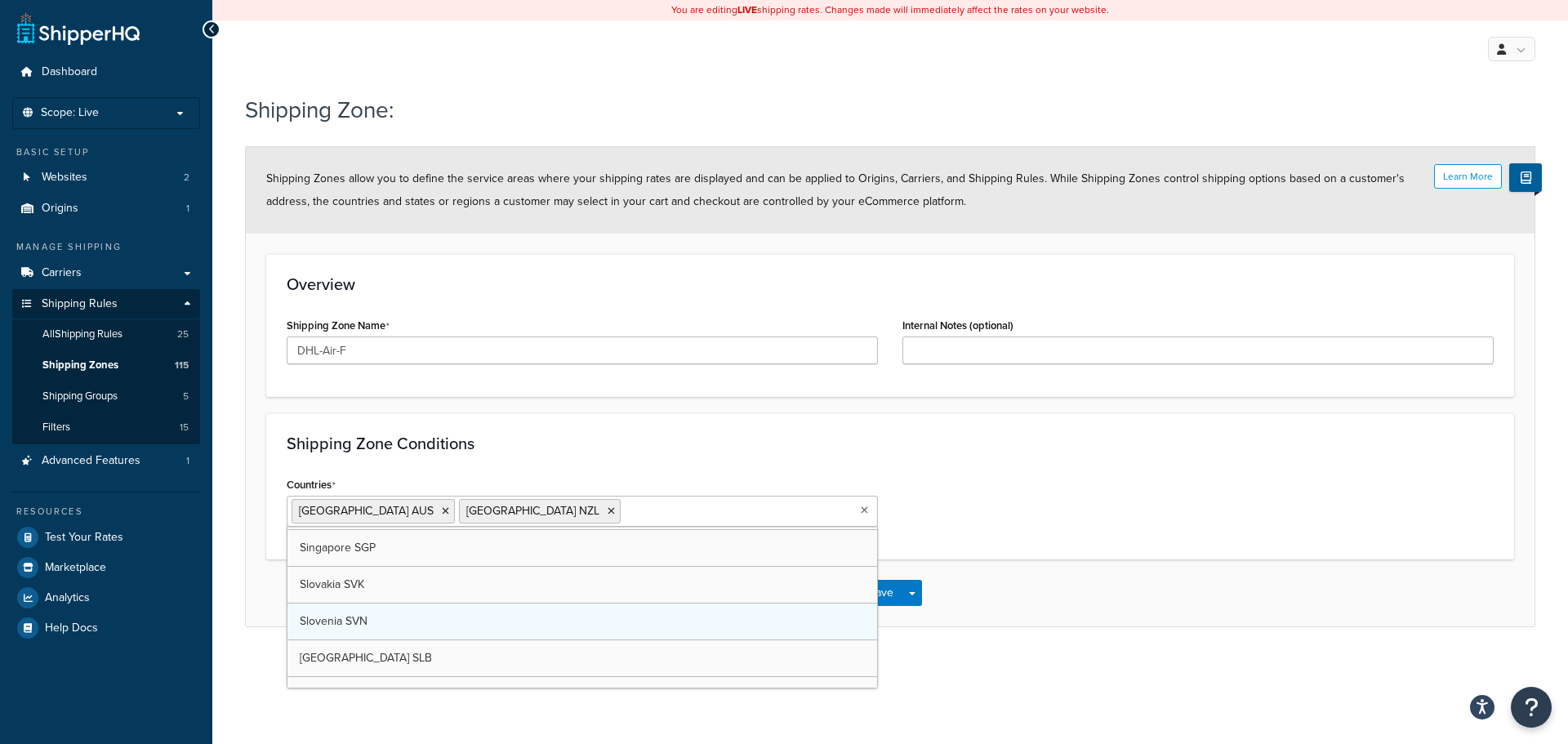
scroll to position [7024, 0]
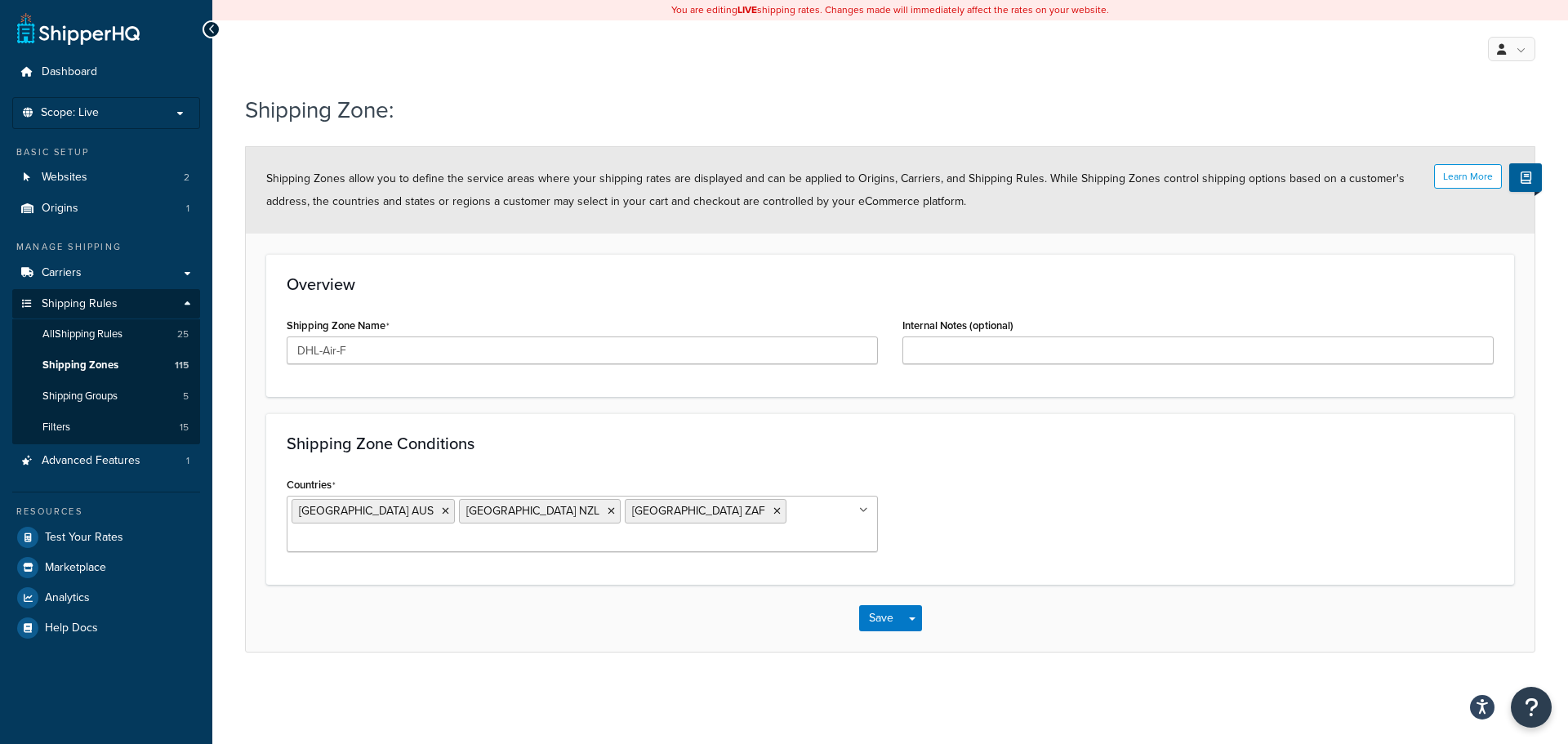
click at [1034, 610] on div "Save Save Dropdown Save and Edit Save and Duplicate Save and Create New" at bounding box center [890, 619] width 1289 height 67
click at [881, 606] on button "Save" at bounding box center [881, 619] width 44 height 26
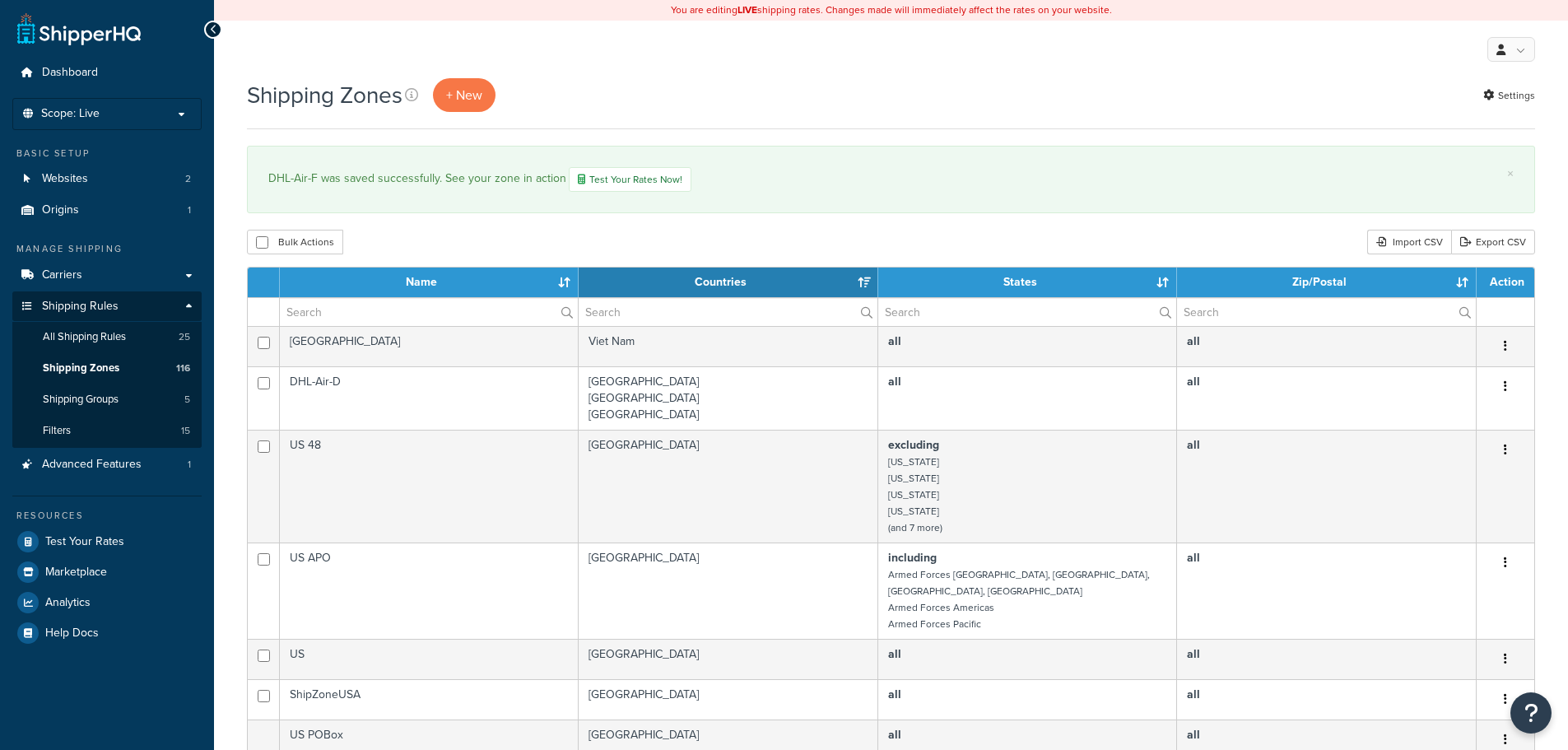
select select "15"
click at [462, 88] on span "+ New" at bounding box center [464, 95] width 36 height 19
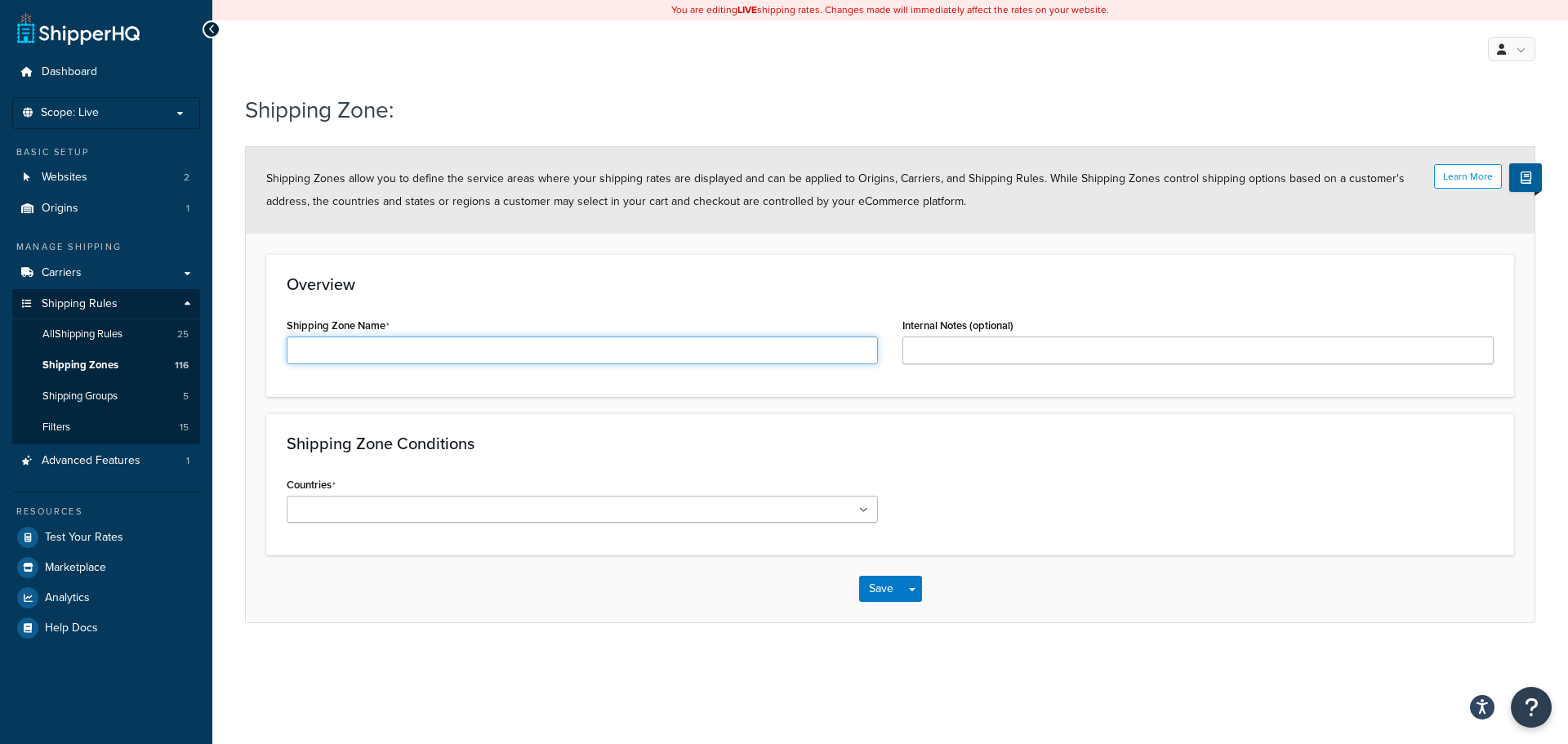
click at [398, 340] on input "Shipping Zone Name" at bounding box center [582, 351] width 591 height 28
paste input "DHL-Air-A"
type input "DHL-Air-G"
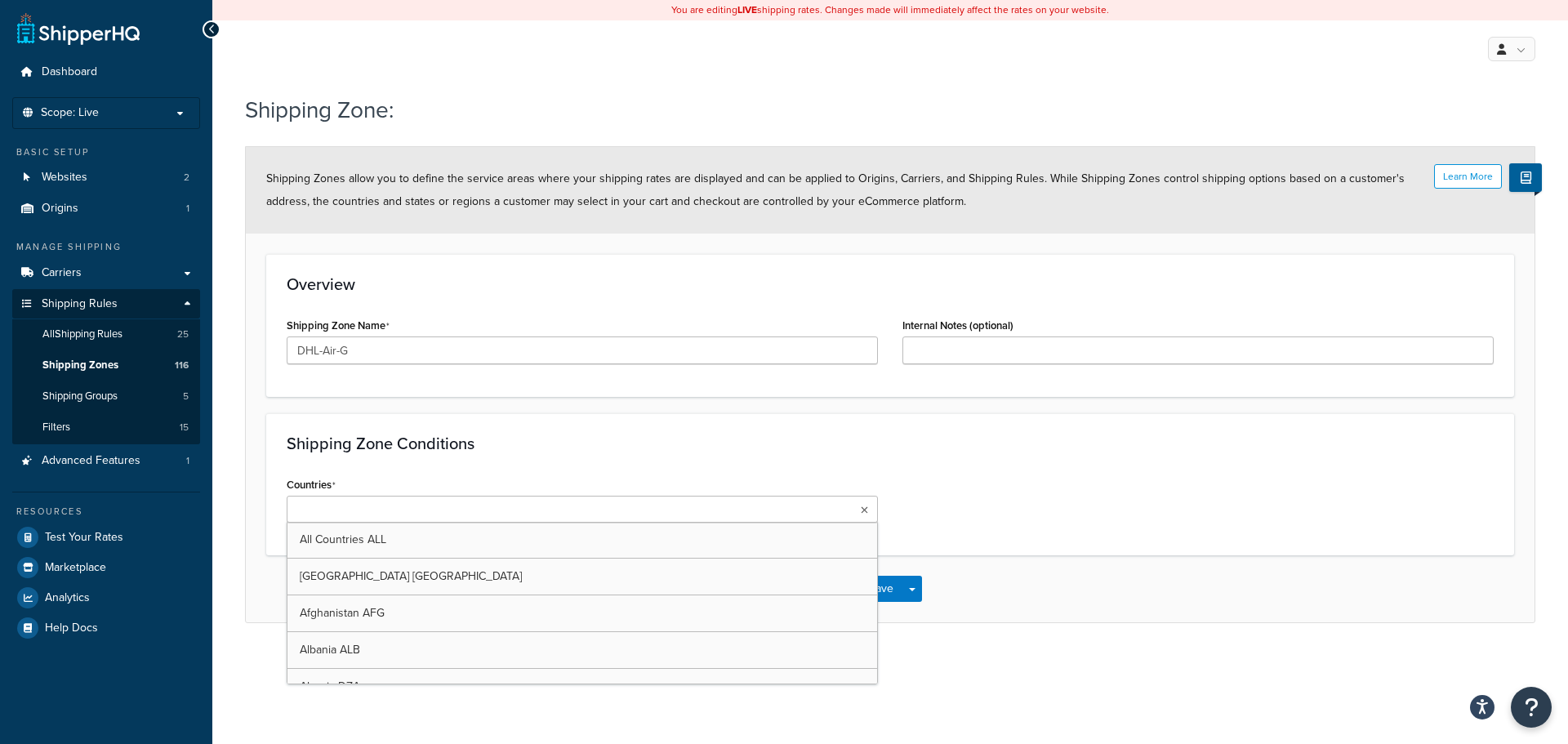
click at [862, 511] on icon at bounding box center [864, 510] width 7 height 10
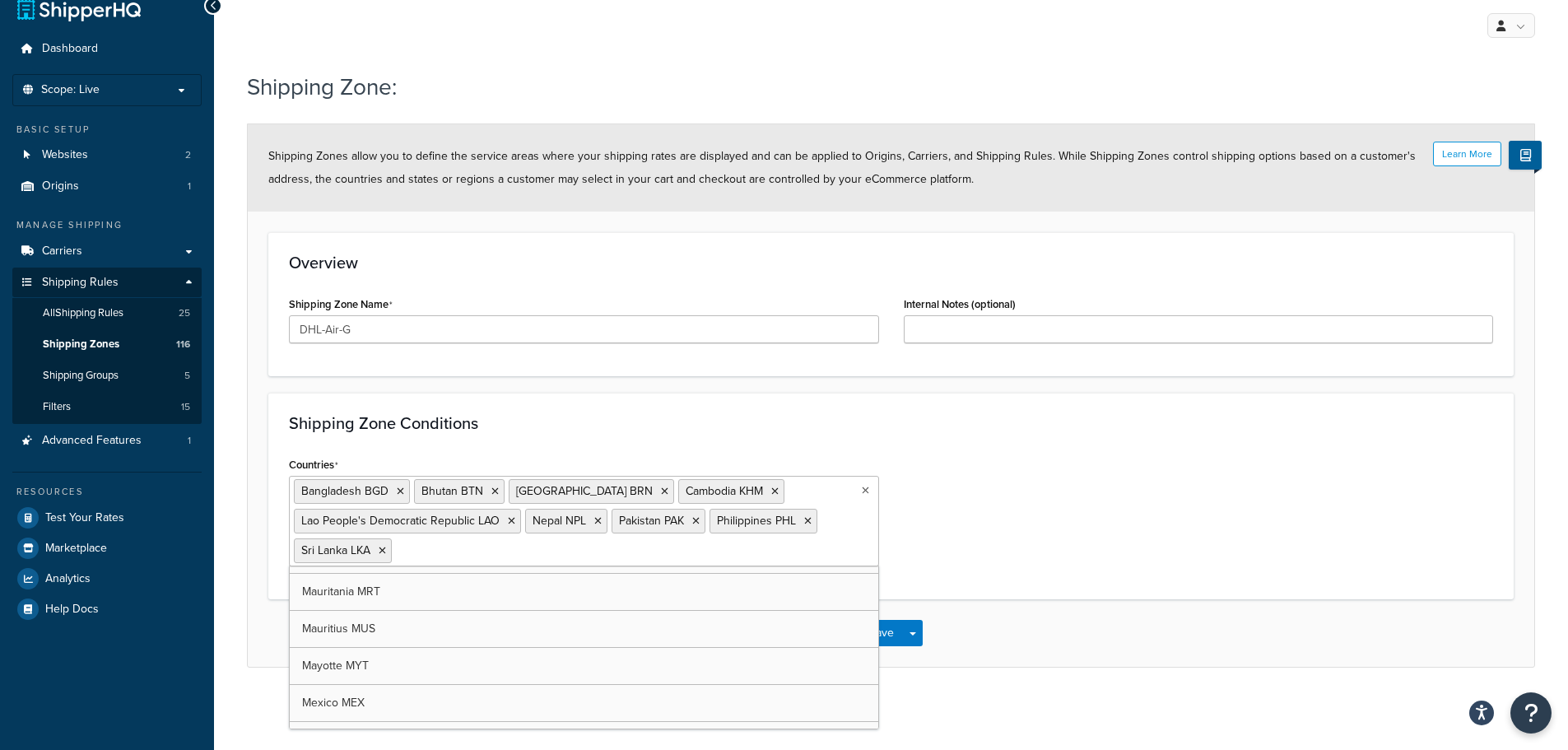
scroll to position [4842, 0]
click at [973, 560] on div "Countries Bangladesh BGD Bhutan BTN Brunei Darussalam BRN Cambodia KHM Lao Peop…" at bounding box center [891, 515] width 1229 height 126
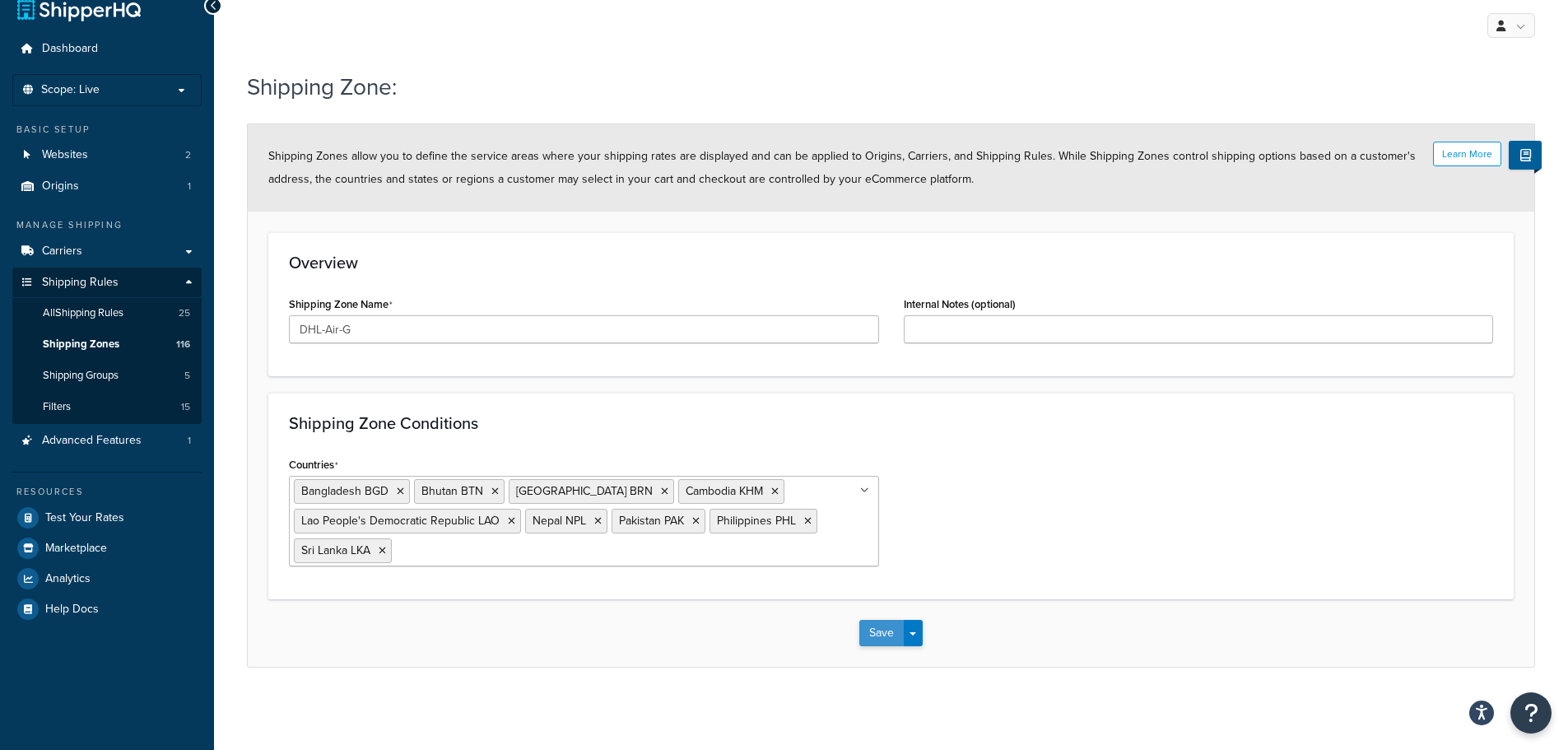
click at [877, 644] on button "Save" at bounding box center [882, 634] width 45 height 26
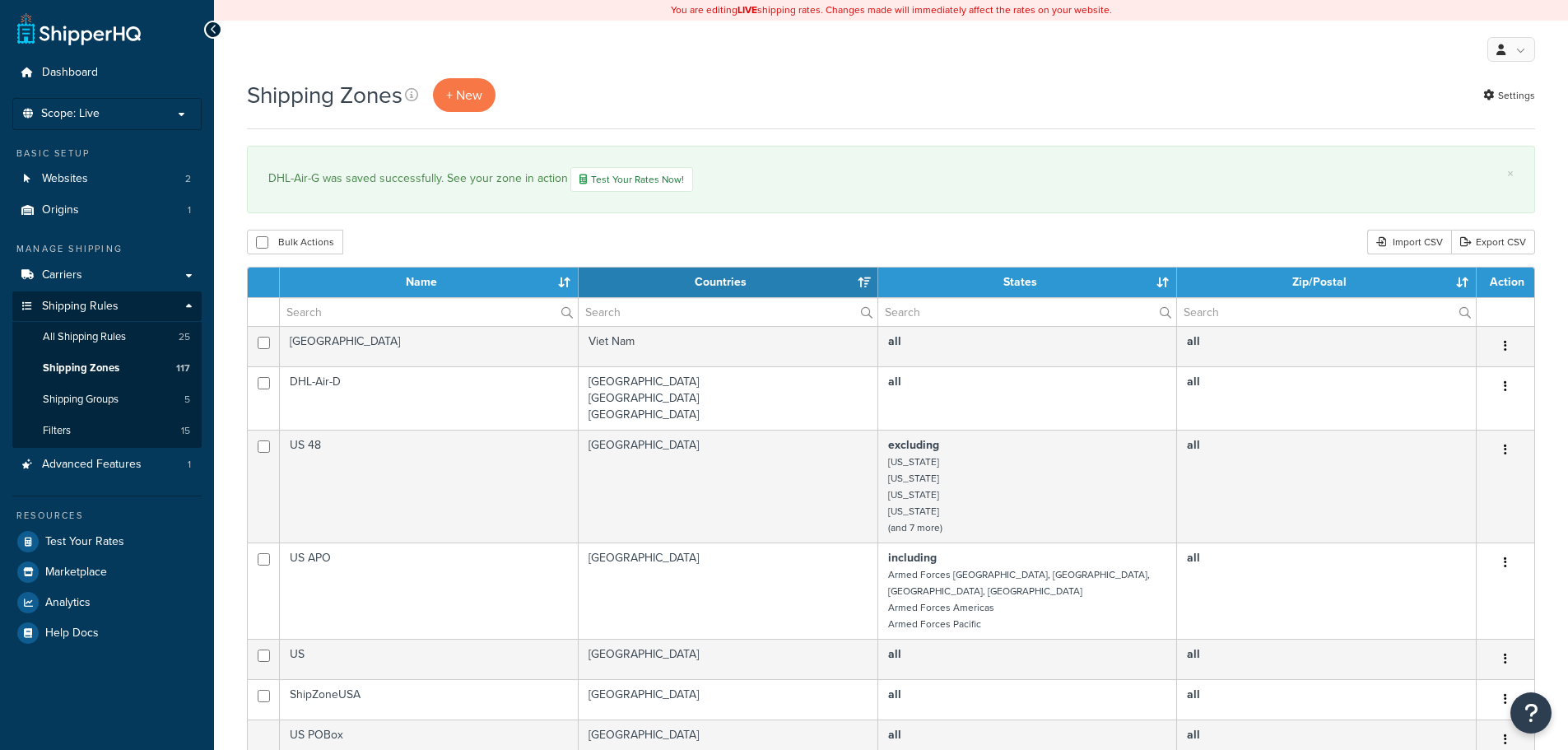
select select "15"
click at [457, 96] on span "+ New" at bounding box center [464, 95] width 36 height 19
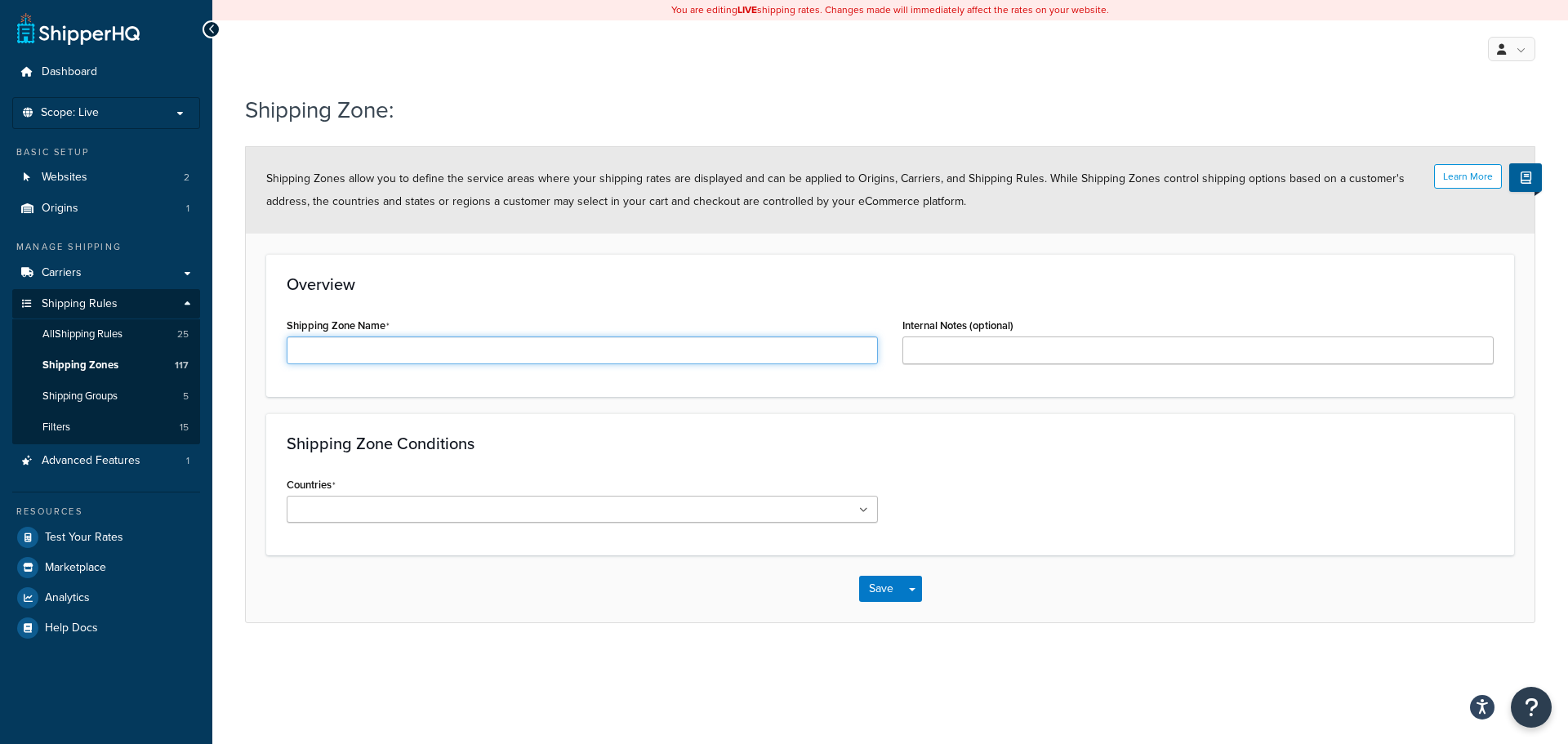
click at [363, 345] on input "Shipping Zone Name" at bounding box center [582, 351] width 591 height 28
paste input "DHL-Air-A"
type input "DHL-Air-H"
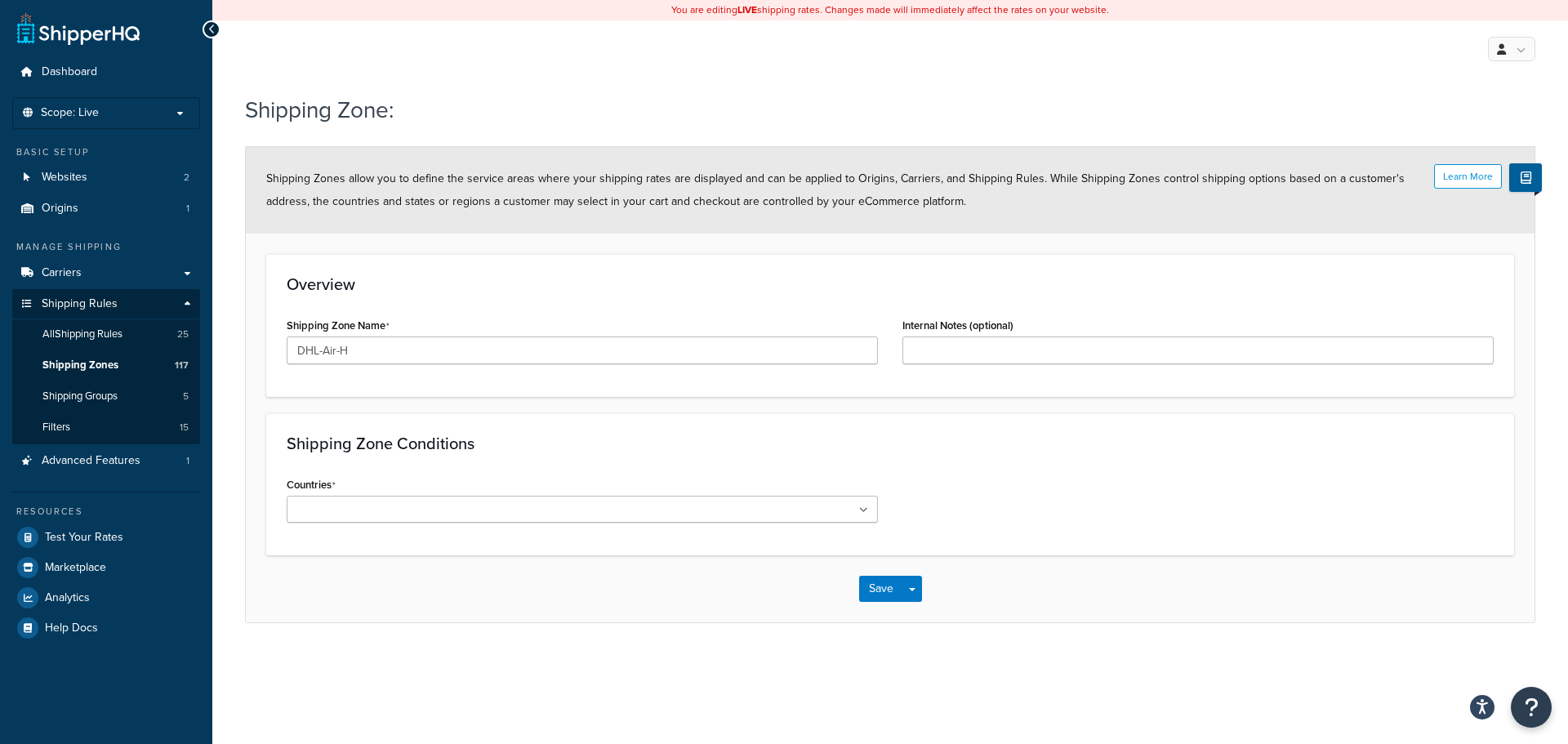
click at [860, 510] on ul at bounding box center [582, 509] width 591 height 27
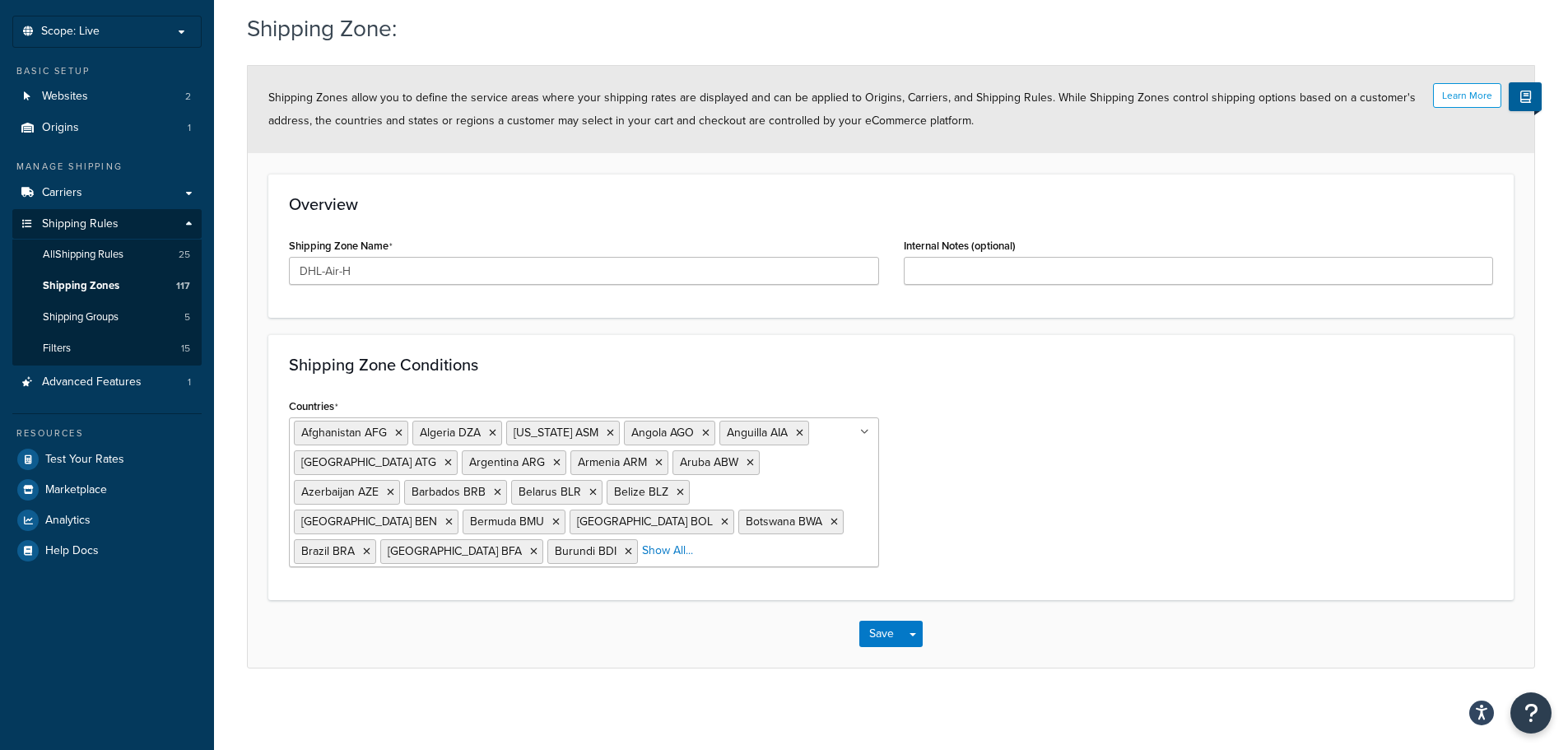
scroll to position [83, 0]
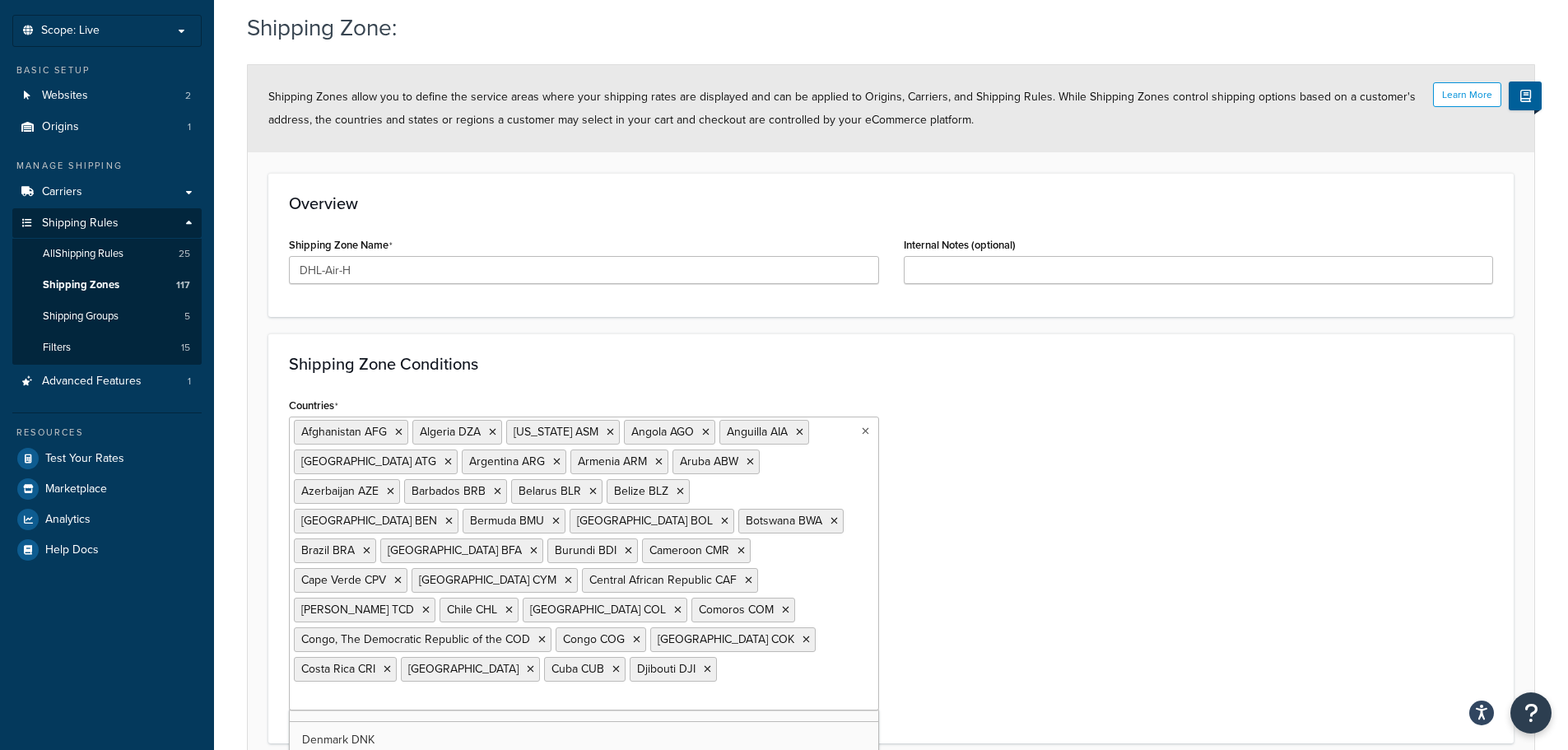
click at [846, 636] on ul "Afghanistan AFG Algeria DZA American Samoa ASM Angola AGO Anguilla AIA Antigua …" at bounding box center [584, 563] width 590 height 294
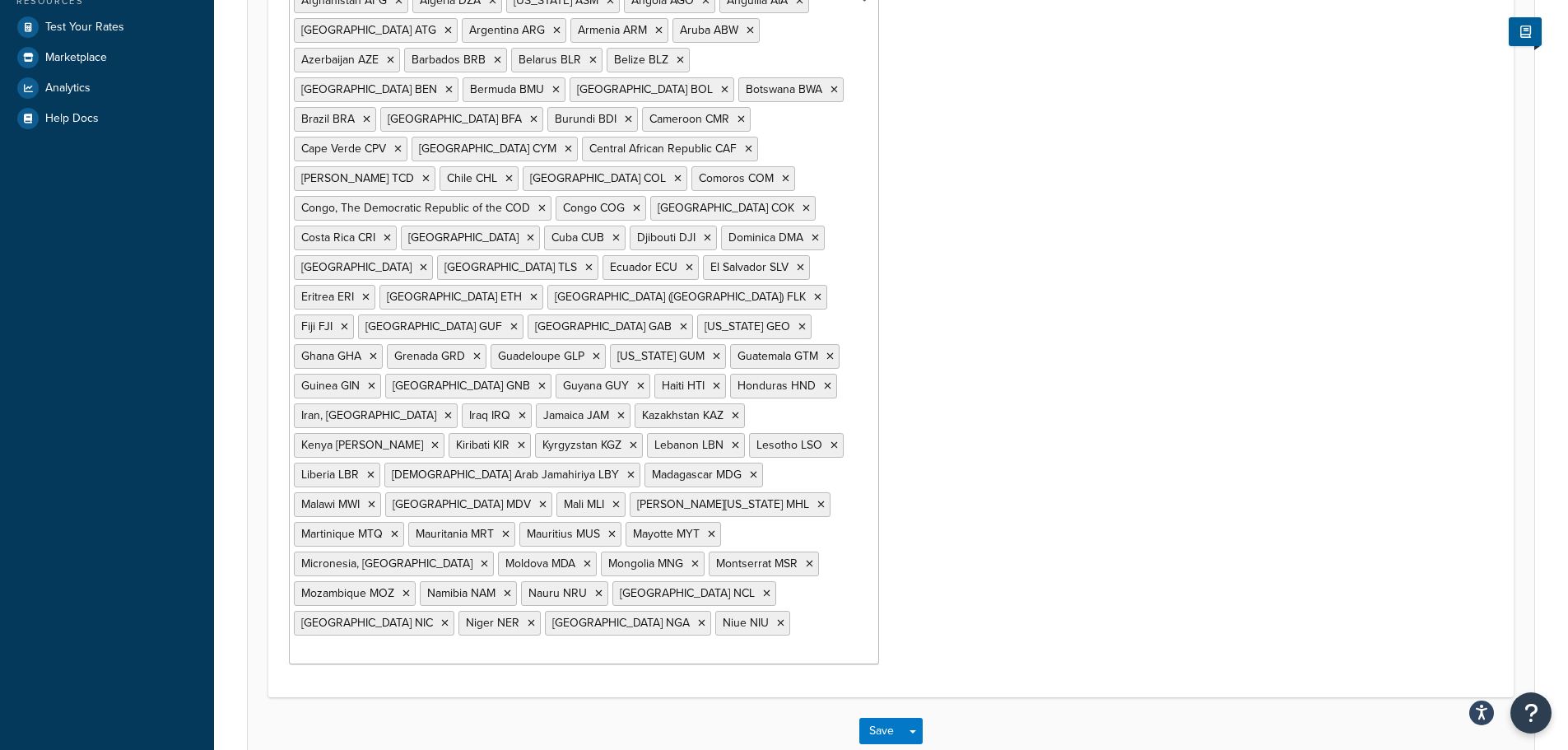
scroll to position [528, 0]
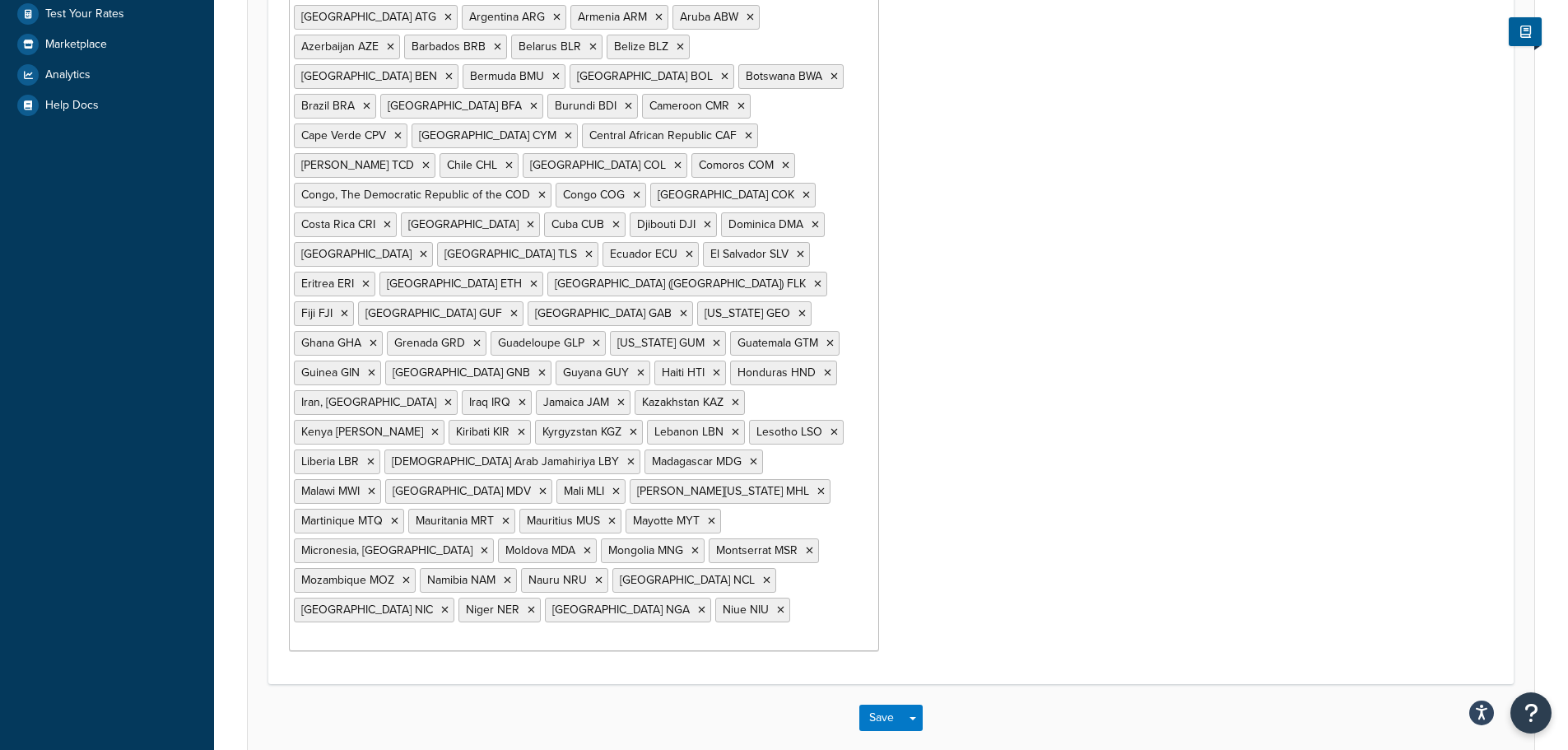
click at [819, 564] on ul "Afghanistan AFG Algeria DZA American Samoa ASM Angola AGO Anguilla AIA Antigua …" at bounding box center [584, 311] width 590 height 679
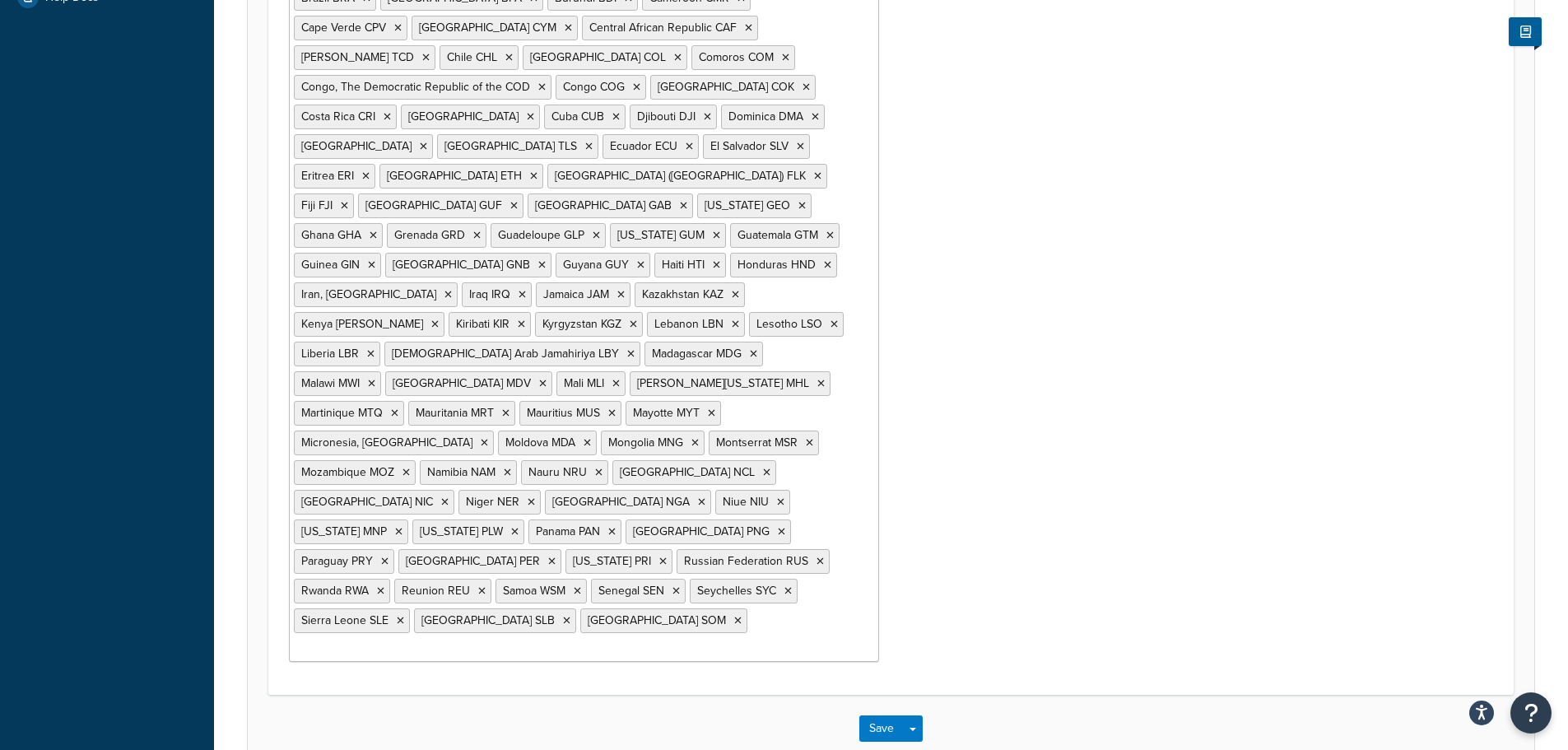
scroll to position [642, 0]
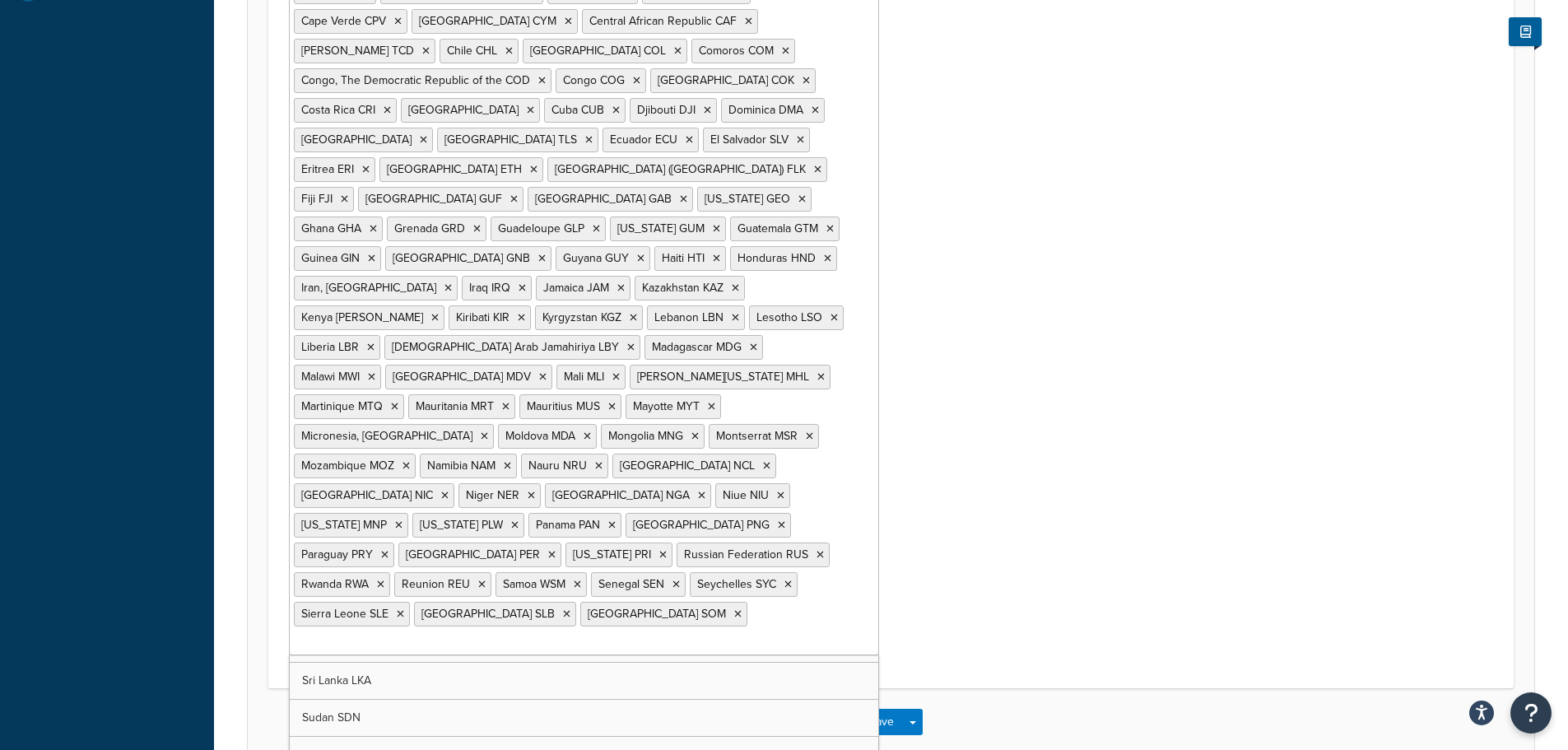
click at [822, 541] on ul "Afghanistan AFG Algeria DZA American Samoa ASM Angola AGO Anguilla AIA Antigua …" at bounding box center [584, 257] width 590 height 798
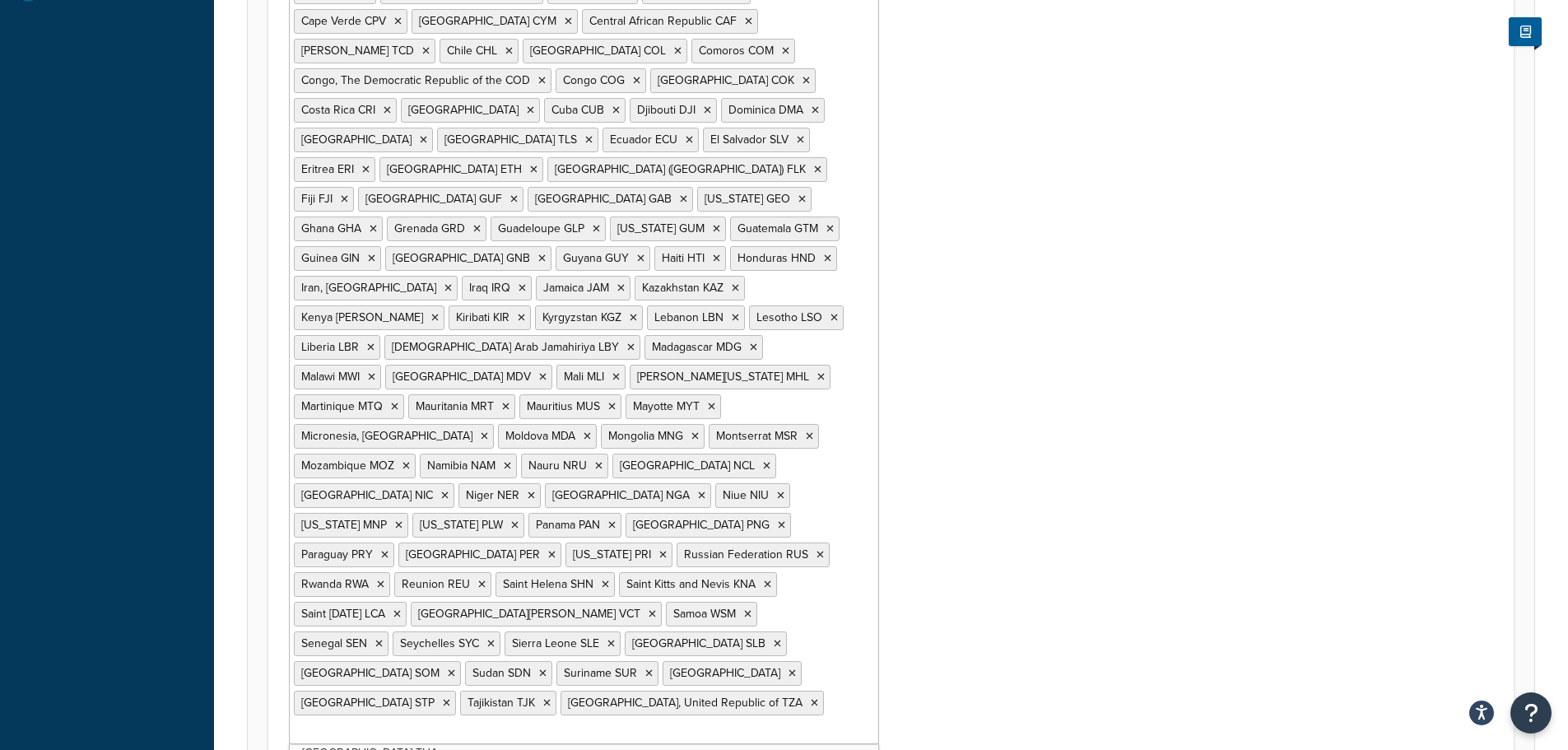
scroll to position [3602, 0]
click at [623, 723] on input "Countries" at bounding box center [550, 732] width 145 height 18
click at [1085, 629] on div "Countries Afghanistan AFG Algeria DZA American Samoa ASM Angola AGO Anguilla AI…" at bounding box center [891, 311] width 1229 height 952
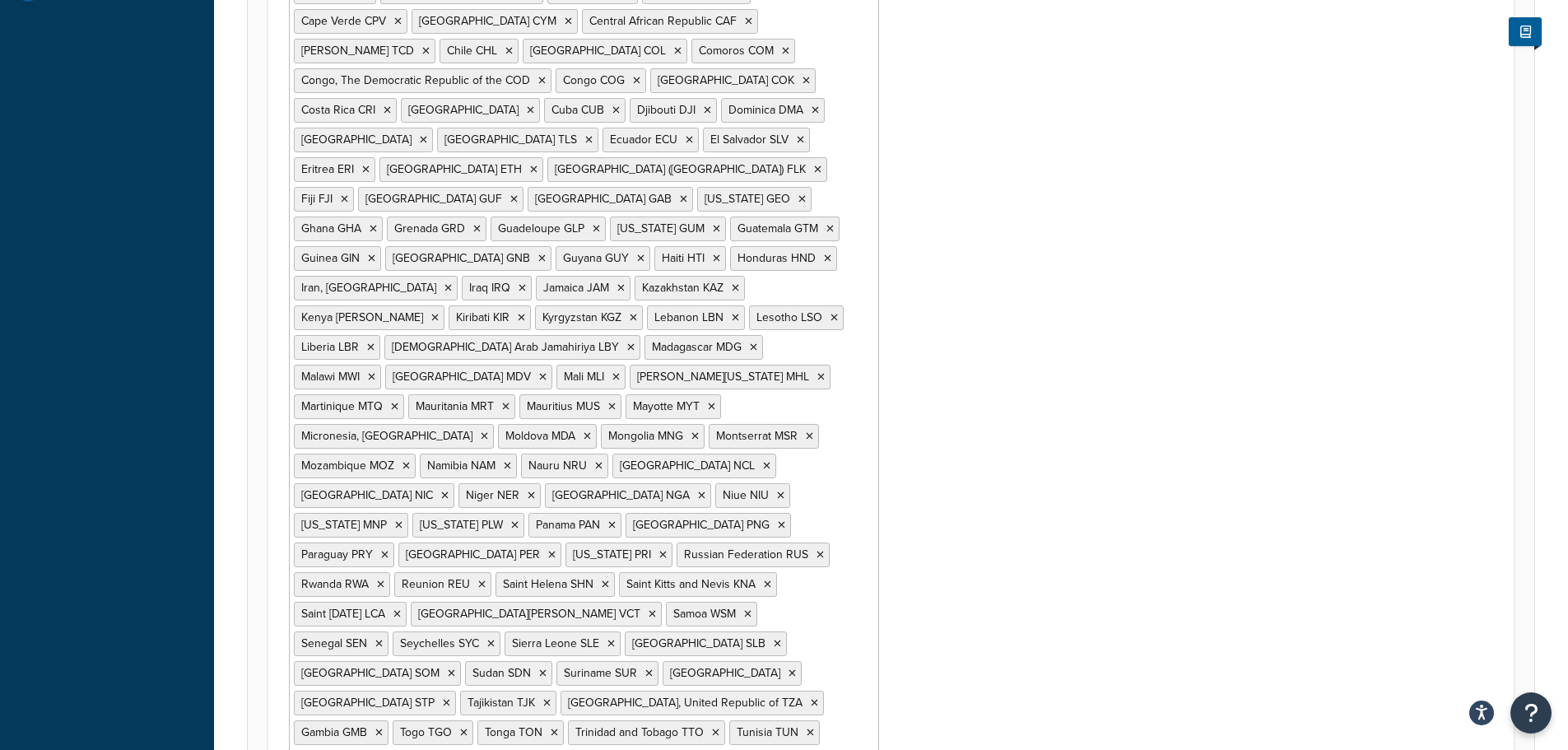
click at [439, 749] on input "Countries" at bounding box center [367, 762] width 145 height 18
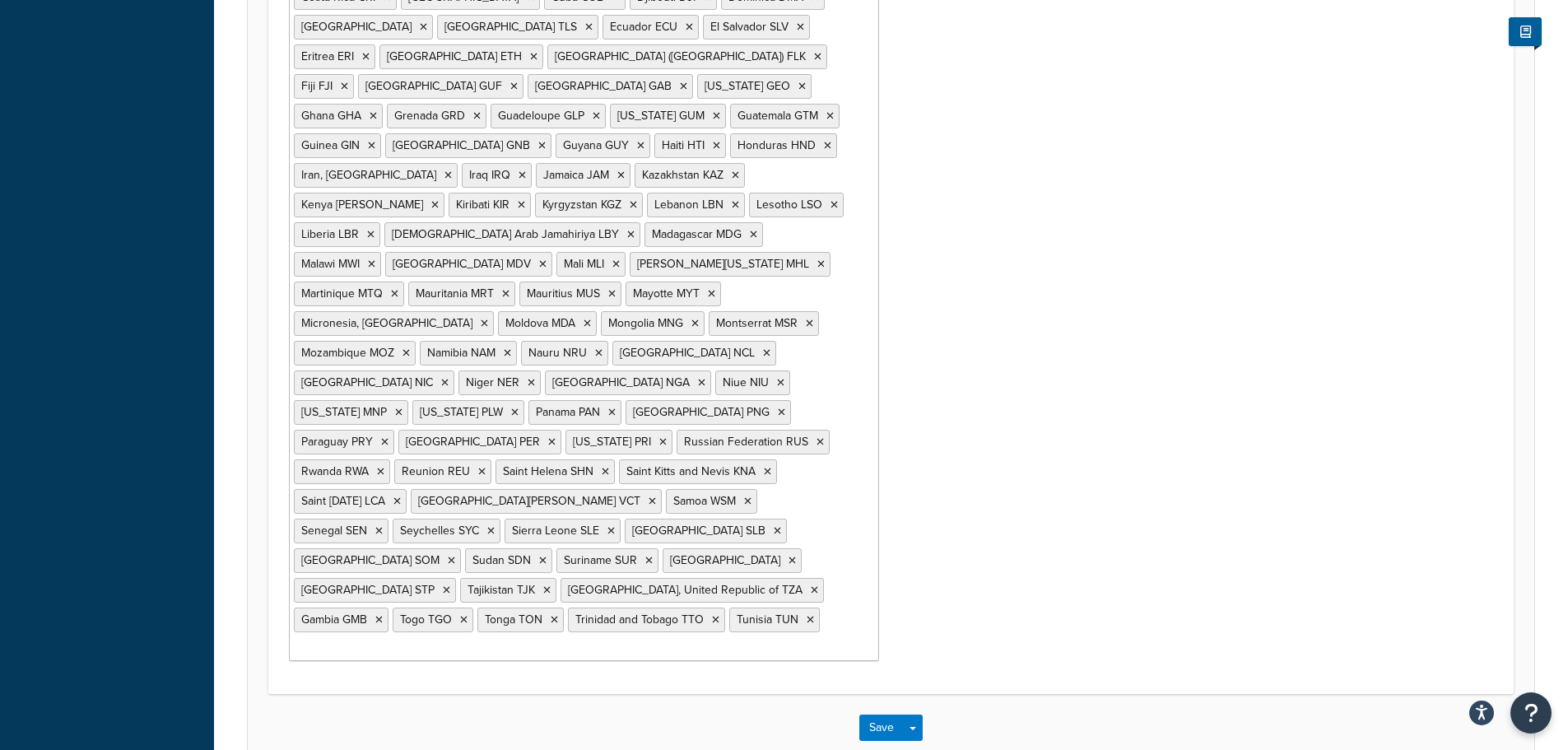
scroll to position [765, 0]
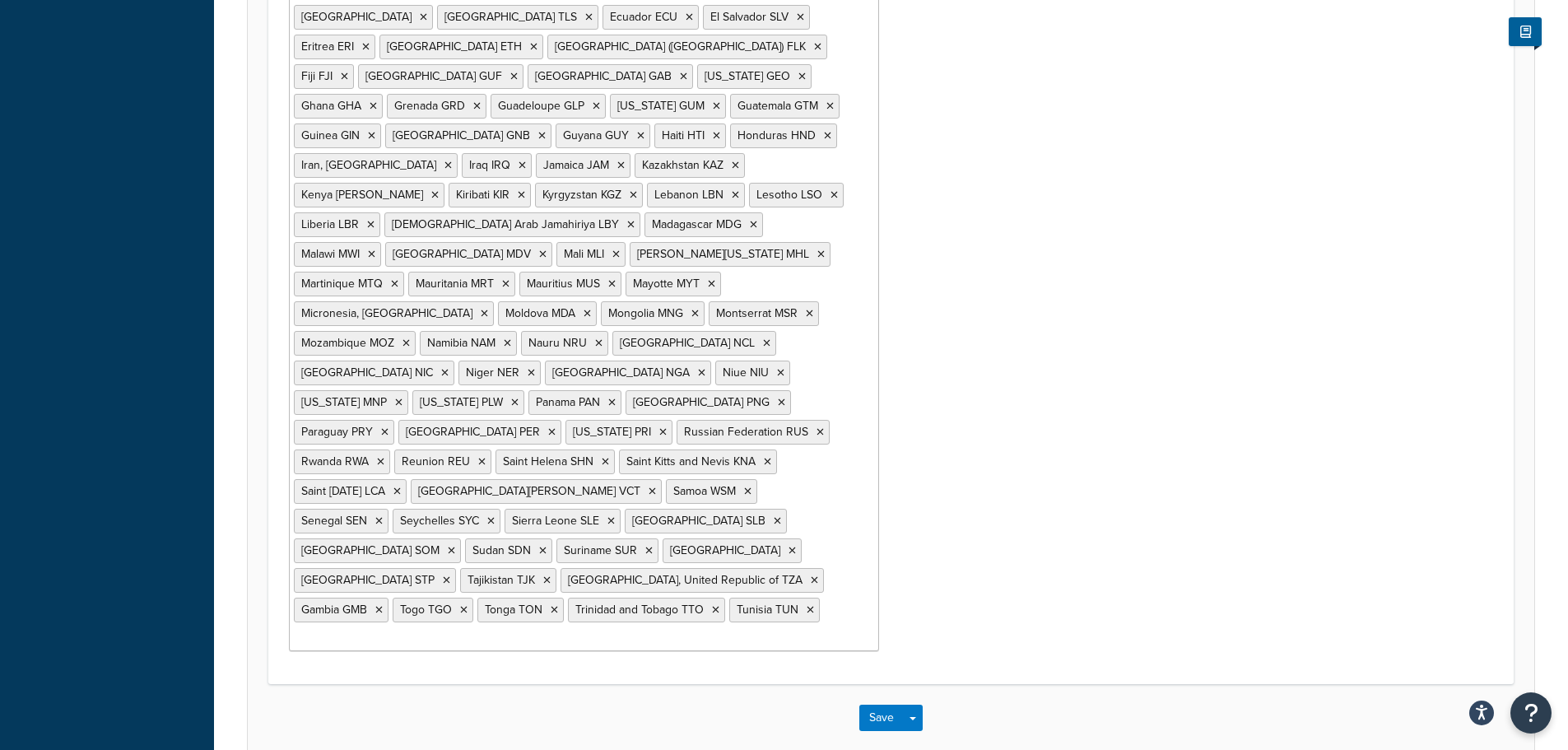
click at [762, 684] on div "Save Save Dropdown Save and Edit Save and Duplicate Save and Create New" at bounding box center [891, 718] width 1286 height 68
click at [439, 629] on input "Countries" at bounding box center [367, 638] width 145 height 18
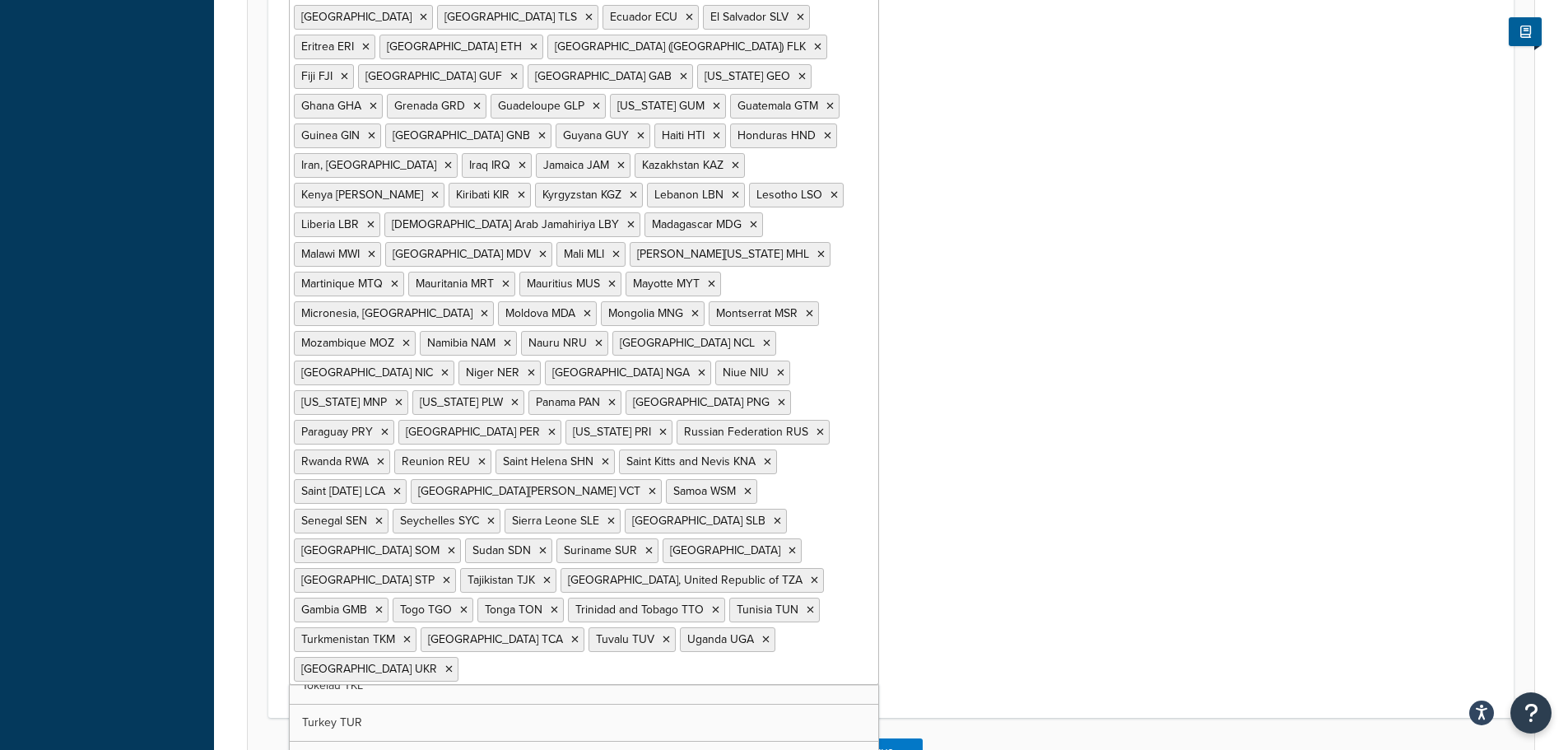
scroll to position [3729, 0]
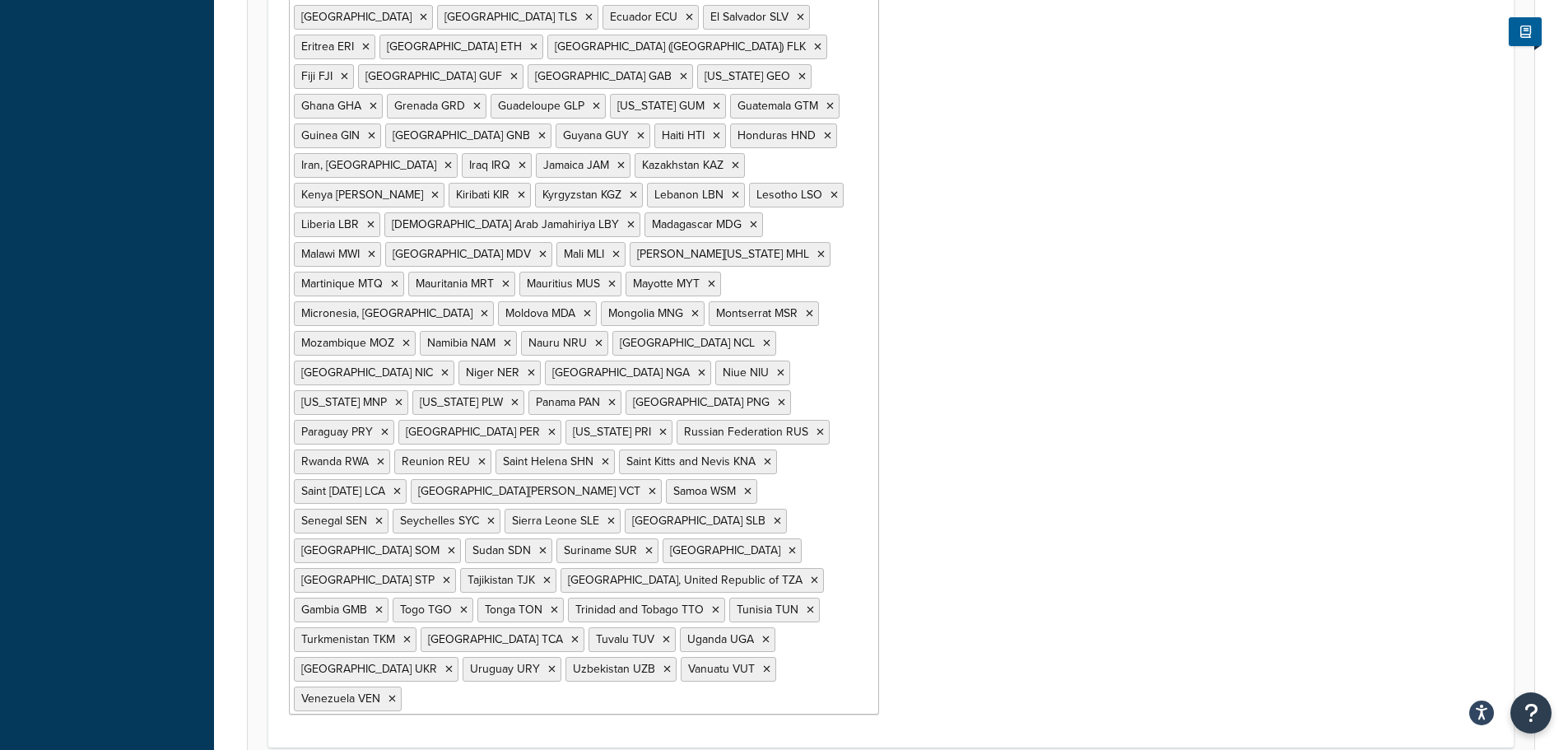
click at [996, 561] on div "Countries Afghanistan AFG Algeria DZA American Samoa ASM Angola AGO Anguilla AI…" at bounding box center [891, 219] width 1229 height 1015
click at [817, 624] on ul "Afghanistan AFG Algeria DZA American Samoa ASM Angola AGO Anguilla AIA Antigua …" at bounding box center [584, 225] width 590 height 980
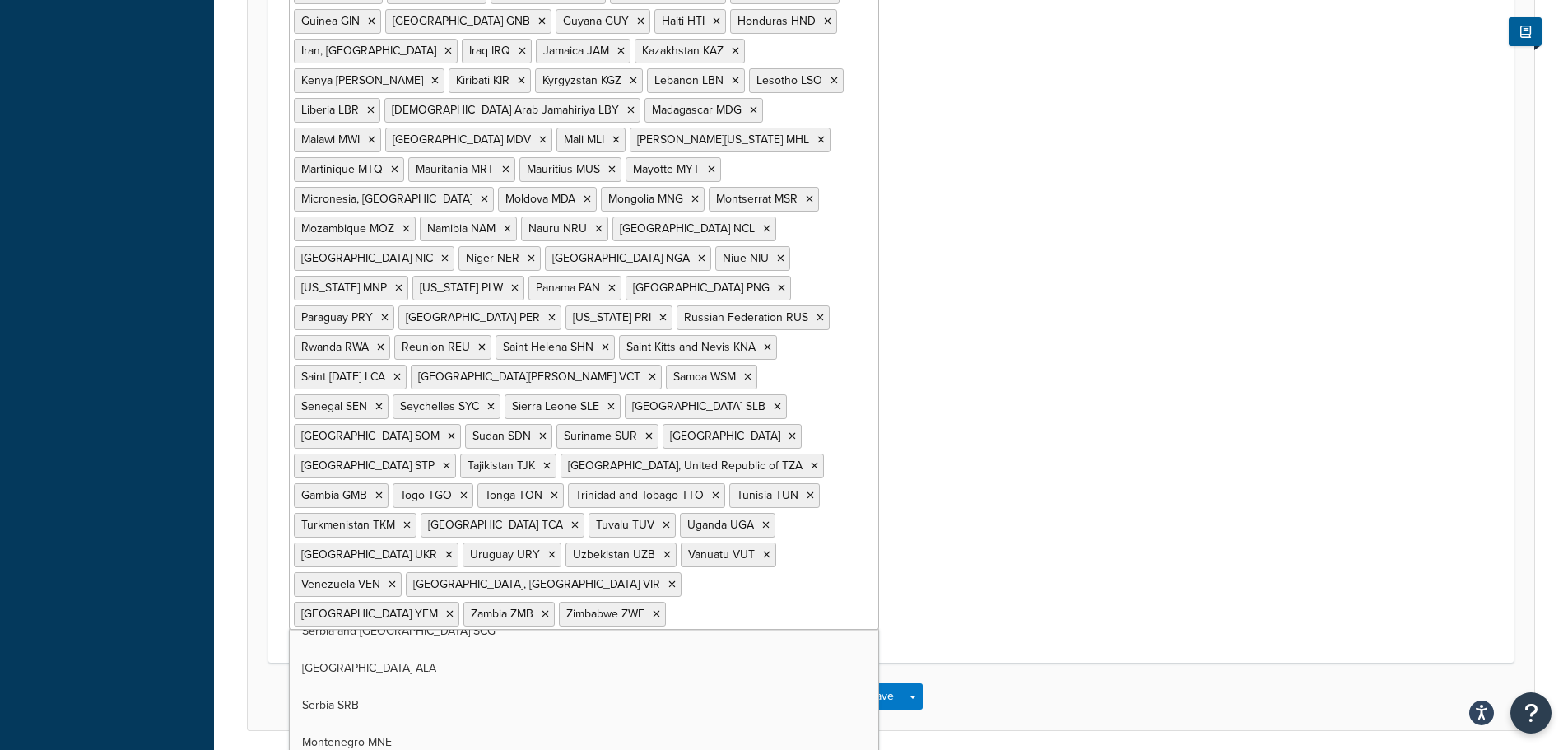
scroll to position [4208, 0]
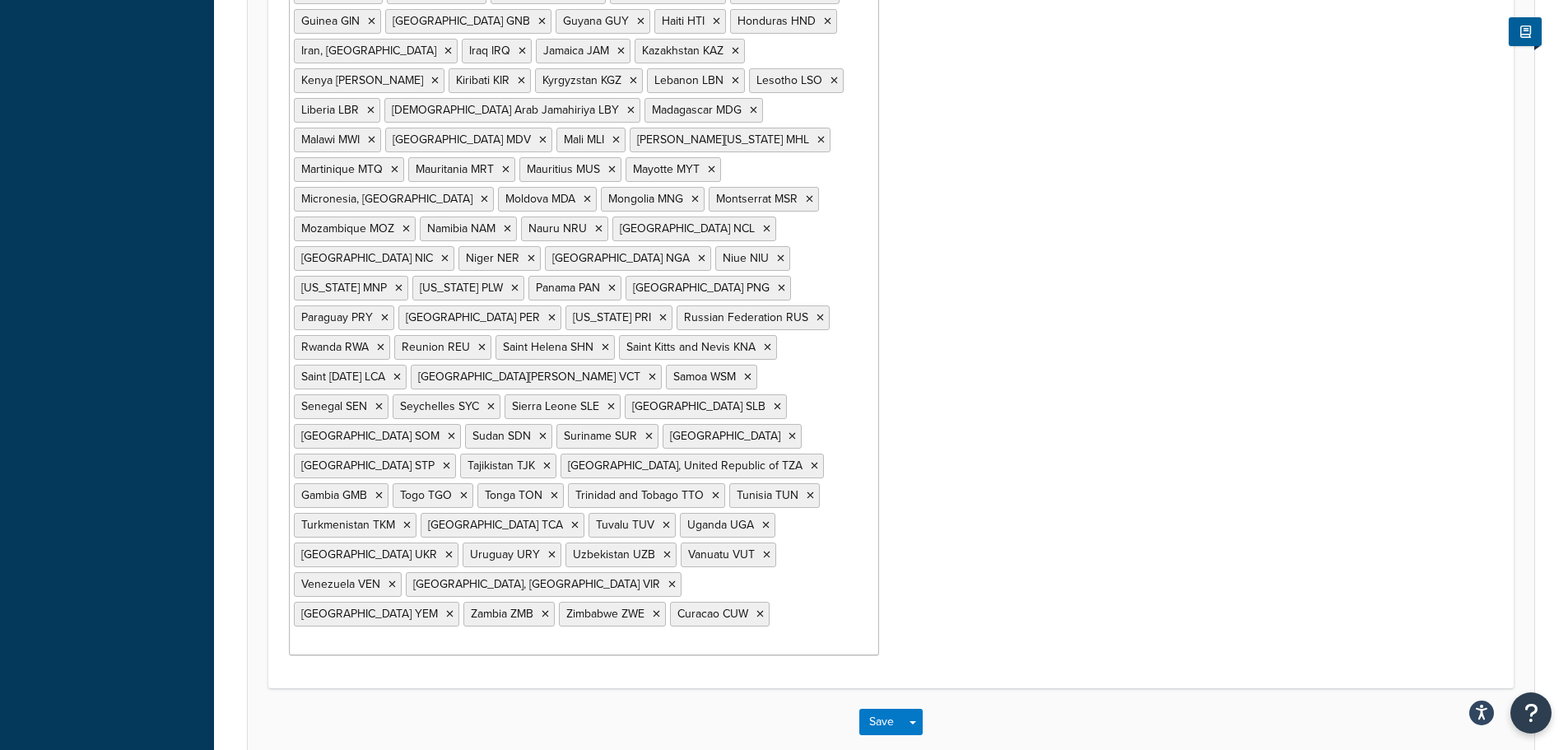
click at [1062, 515] on div "Countries Afghanistan AFG Algeria DZA American Samoa ASM Angola AGO Anguilla AI…" at bounding box center [891, 133] width 1229 height 1070
click at [458, 558] on ul "Afghanistan AFG Algeria DZA American Samoa ASM Angola AGO Anguilla AIA Antigua …" at bounding box center [584, 138] width 590 height 1035
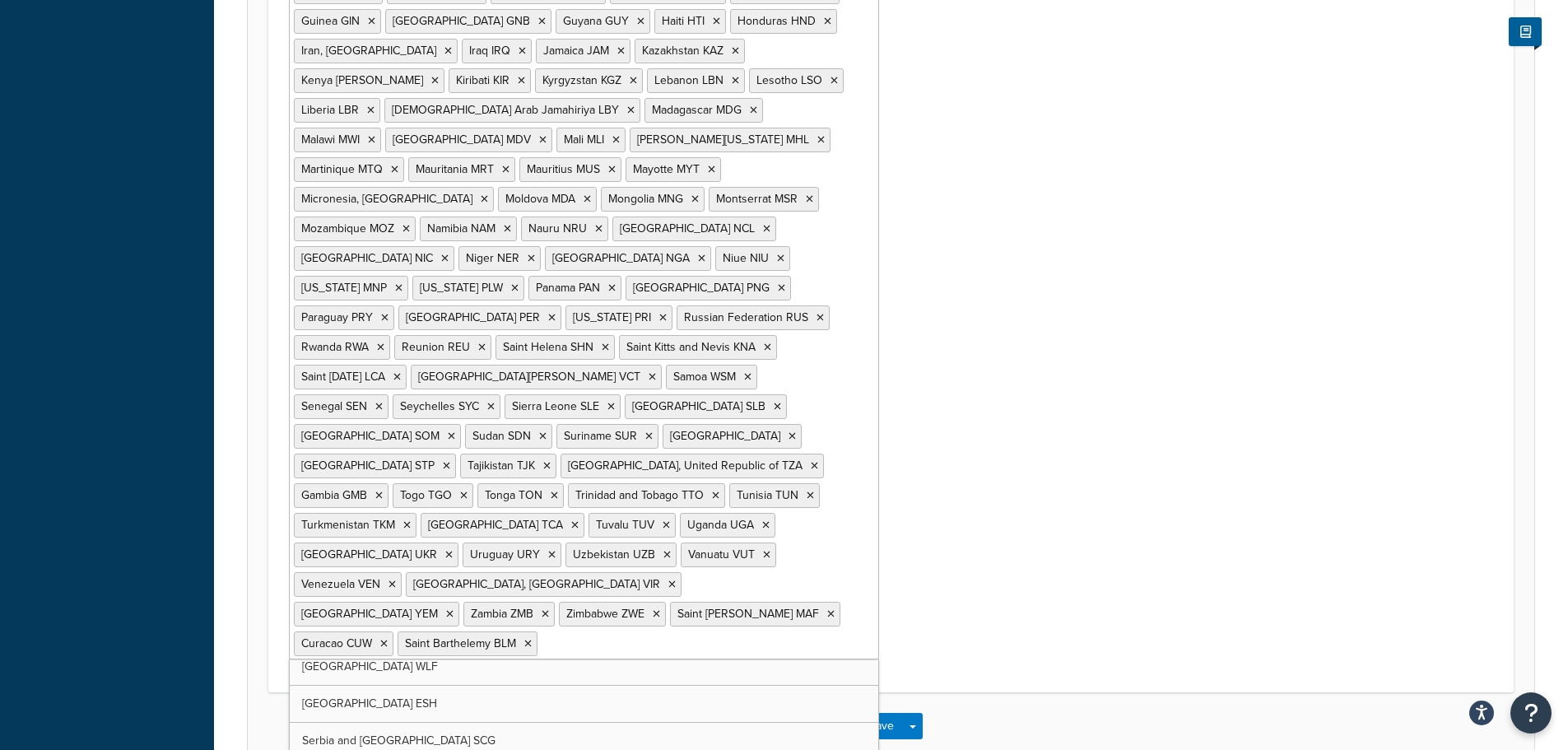
scroll to position [3833, 0]
drag, startPoint x: 987, startPoint y: 514, endPoint x: 974, endPoint y: 534, distance: 23.9
click at [987, 514] on div "Countries Afghanistan AFG Algeria DZA American Samoa ASM Angola AGO Anguilla AI…" at bounding box center [891, 135] width 1229 height 1075
click at [881, 713] on button "Save" at bounding box center [882, 726] width 45 height 26
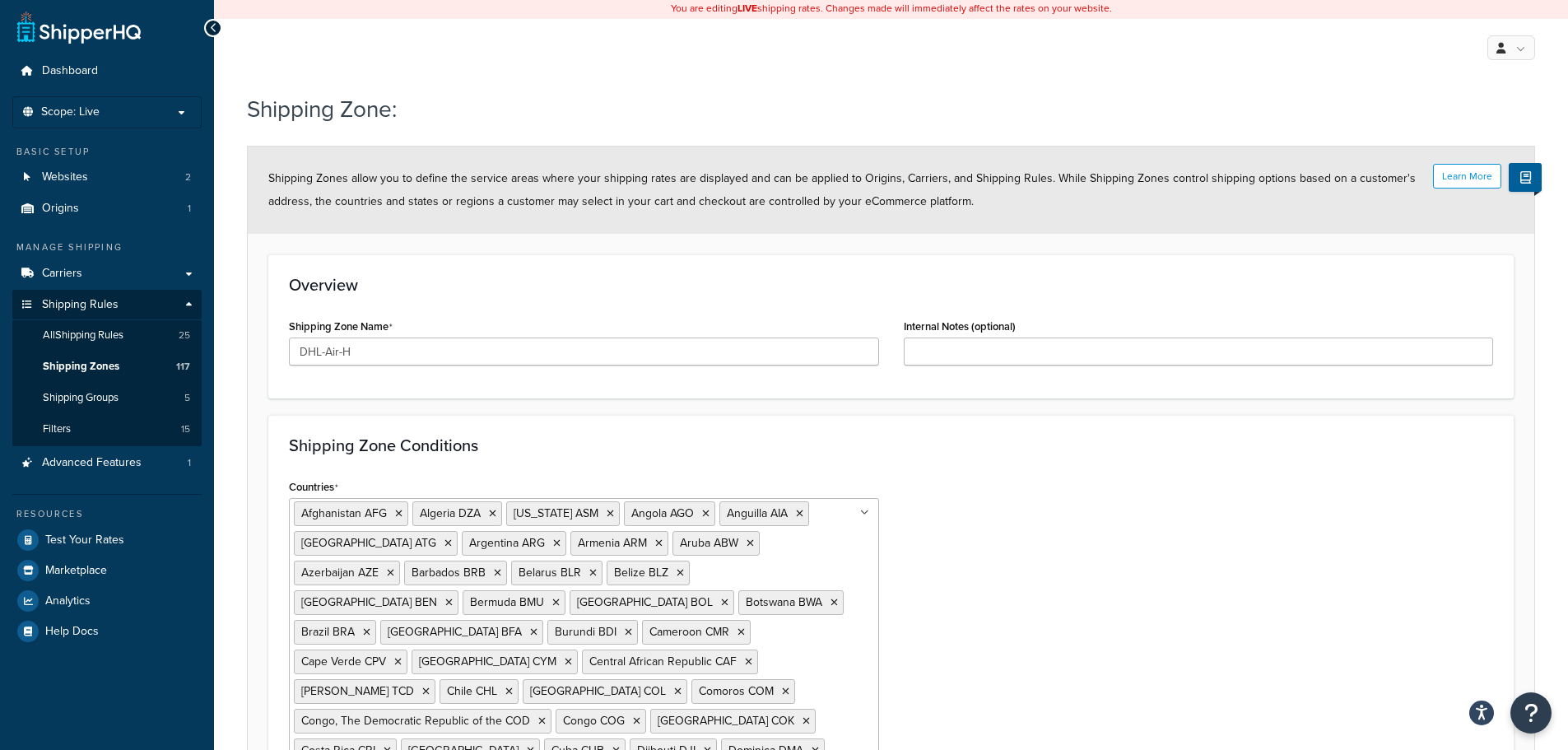
scroll to position [0, 0]
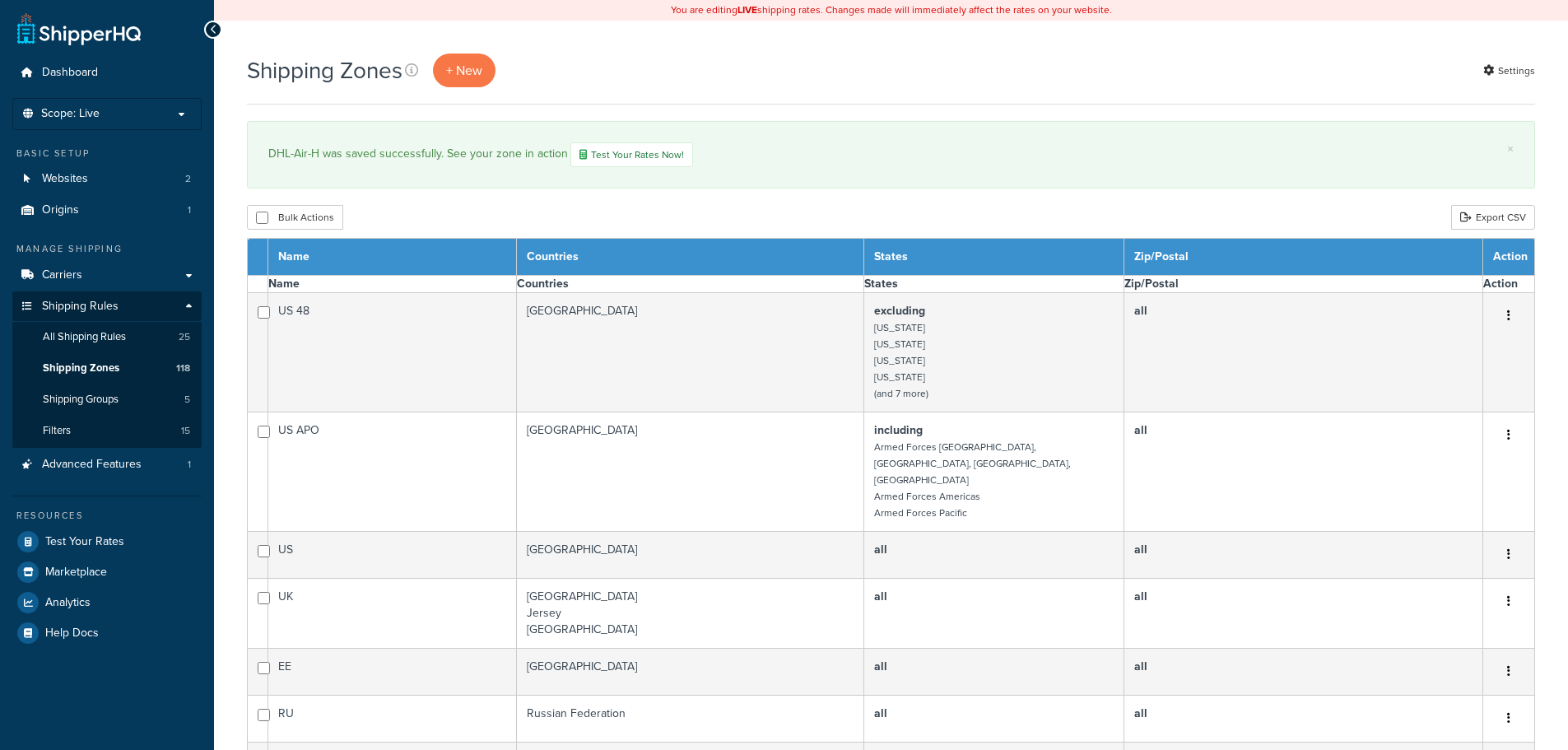
select select "15"
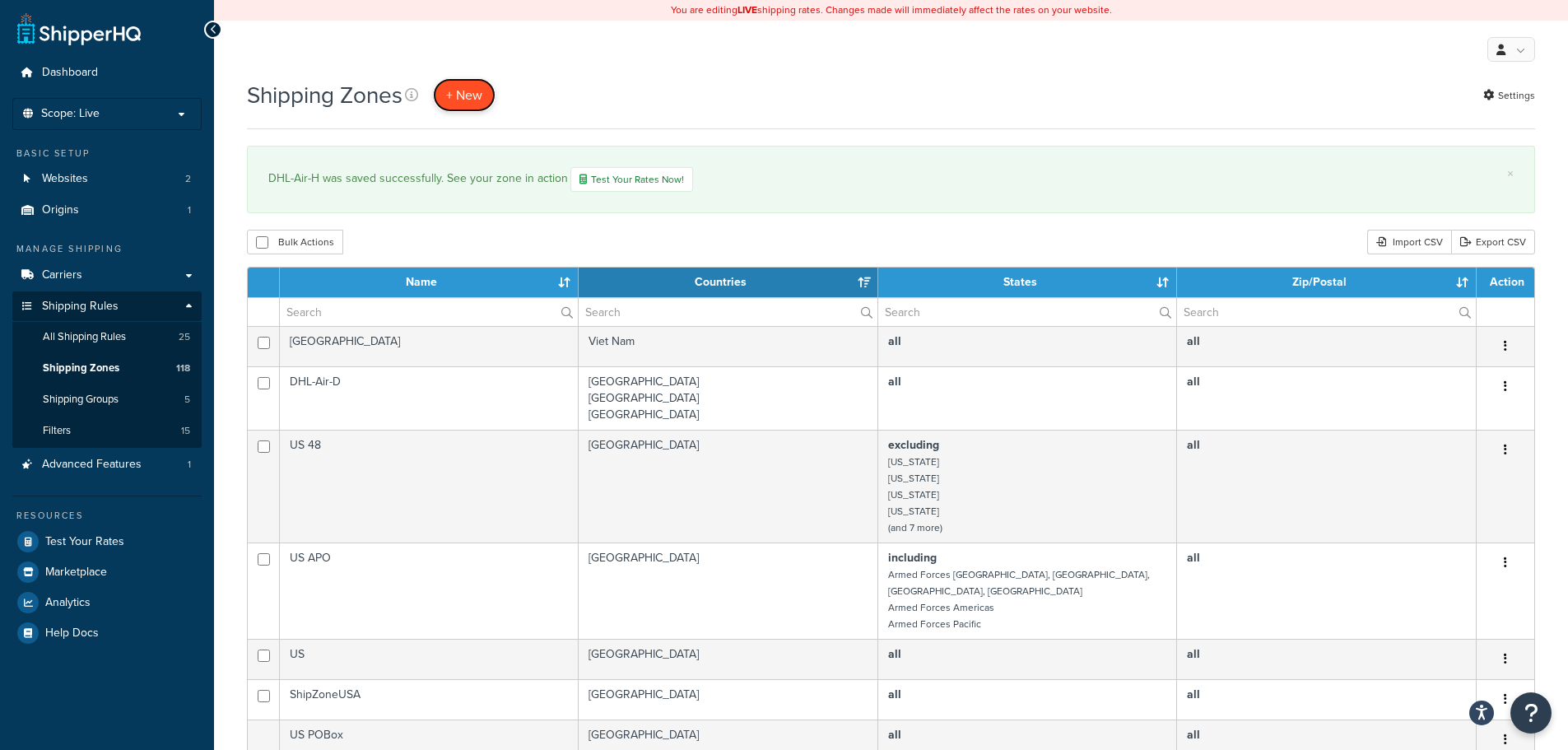
click at [464, 93] on span "+ New" at bounding box center [464, 95] width 36 height 19
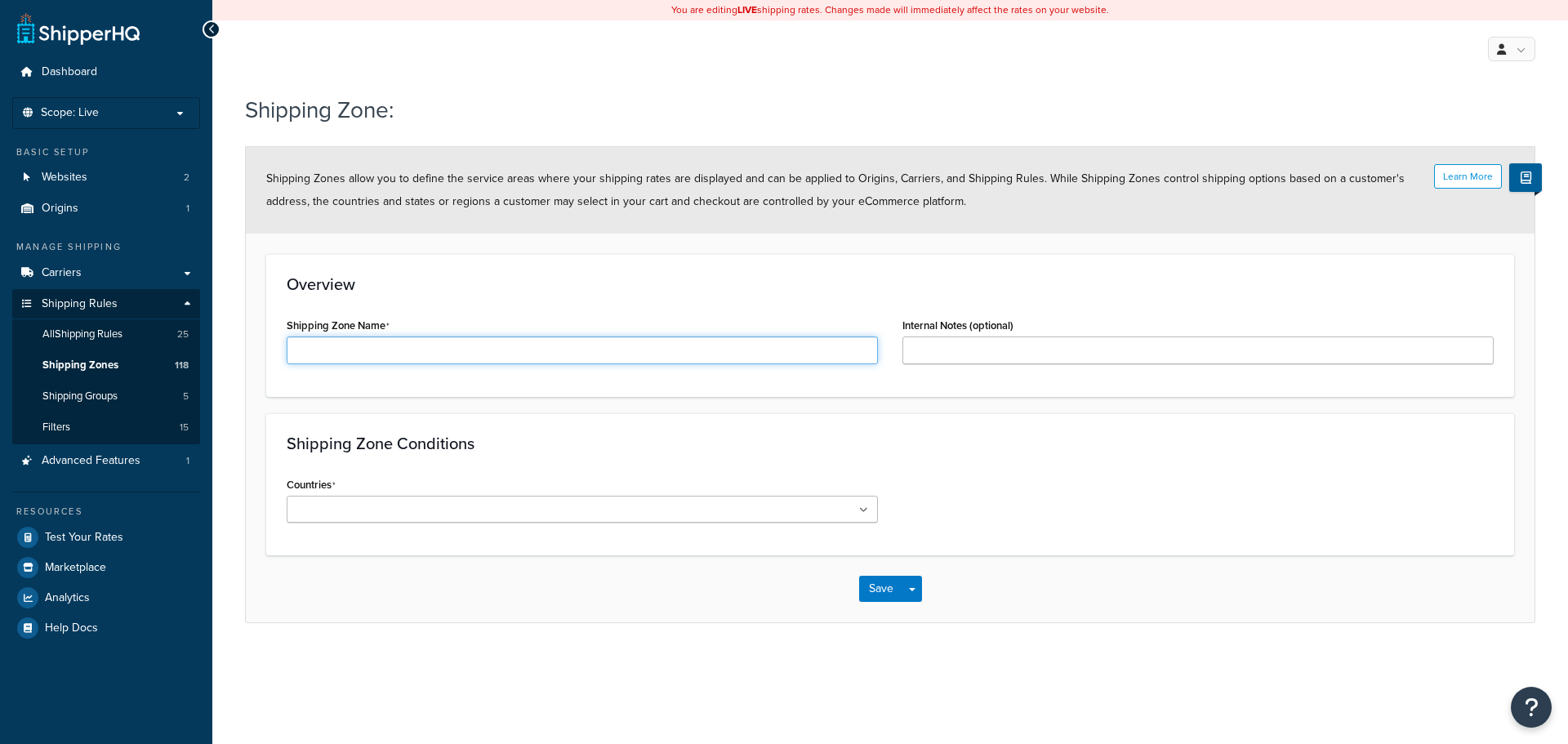
click at [392, 347] on input "Shipping Zone Name" at bounding box center [582, 351] width 591 height 28
paste input "DHL-Air-A"
type input "DHL-Air-K"
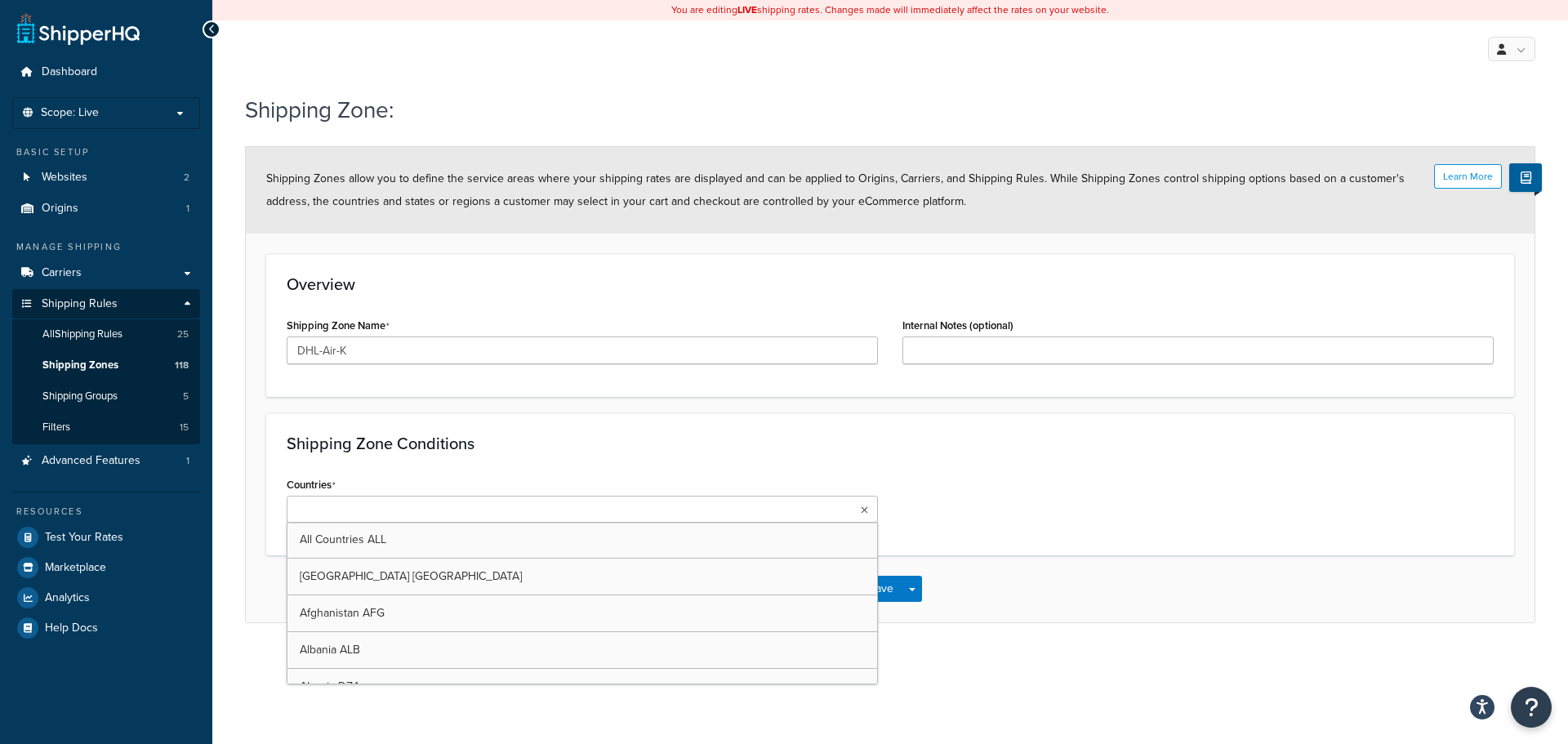
click at [449, 509] on ul at bounding box center [582, 509] width 591 height 27
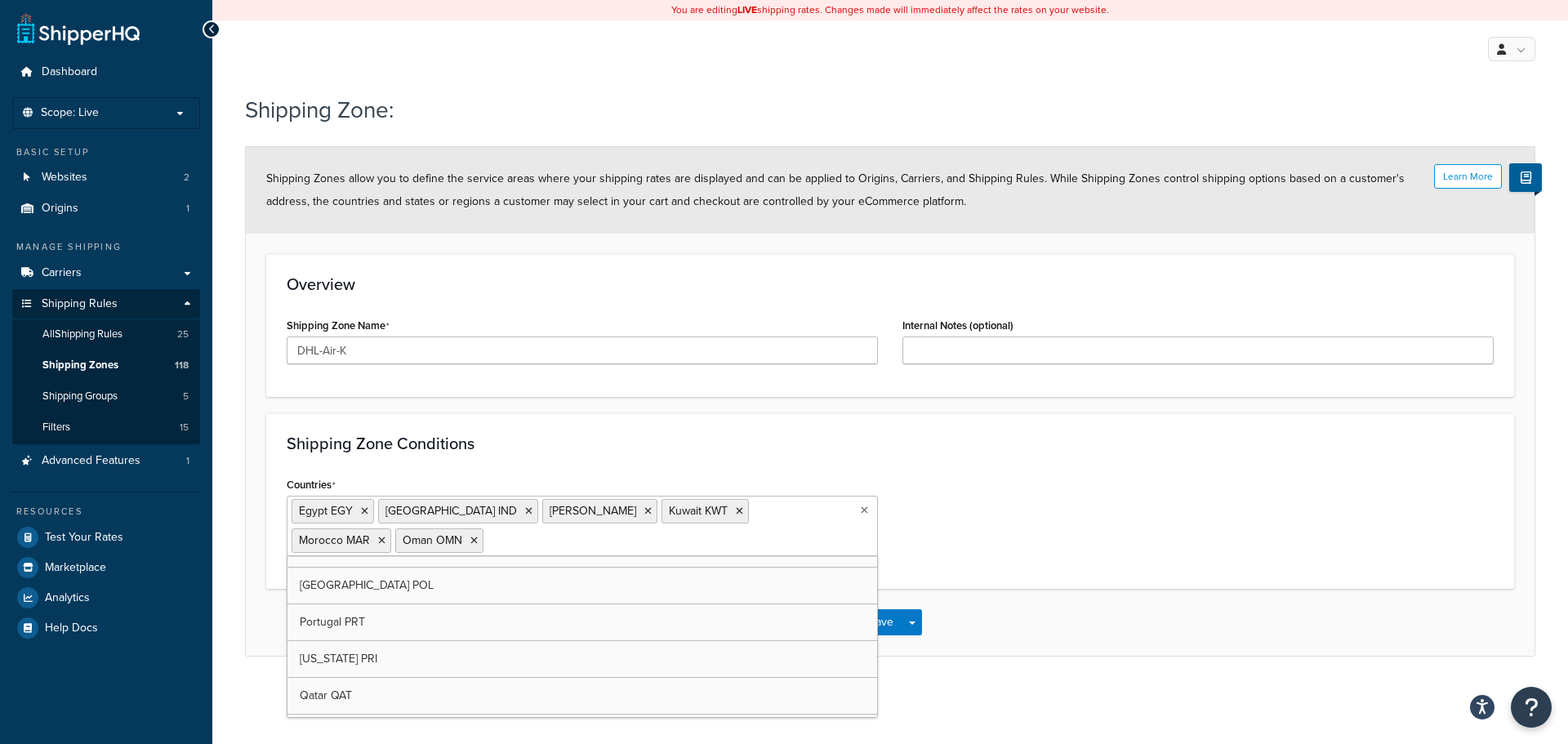
scroll to position [6170, 0]
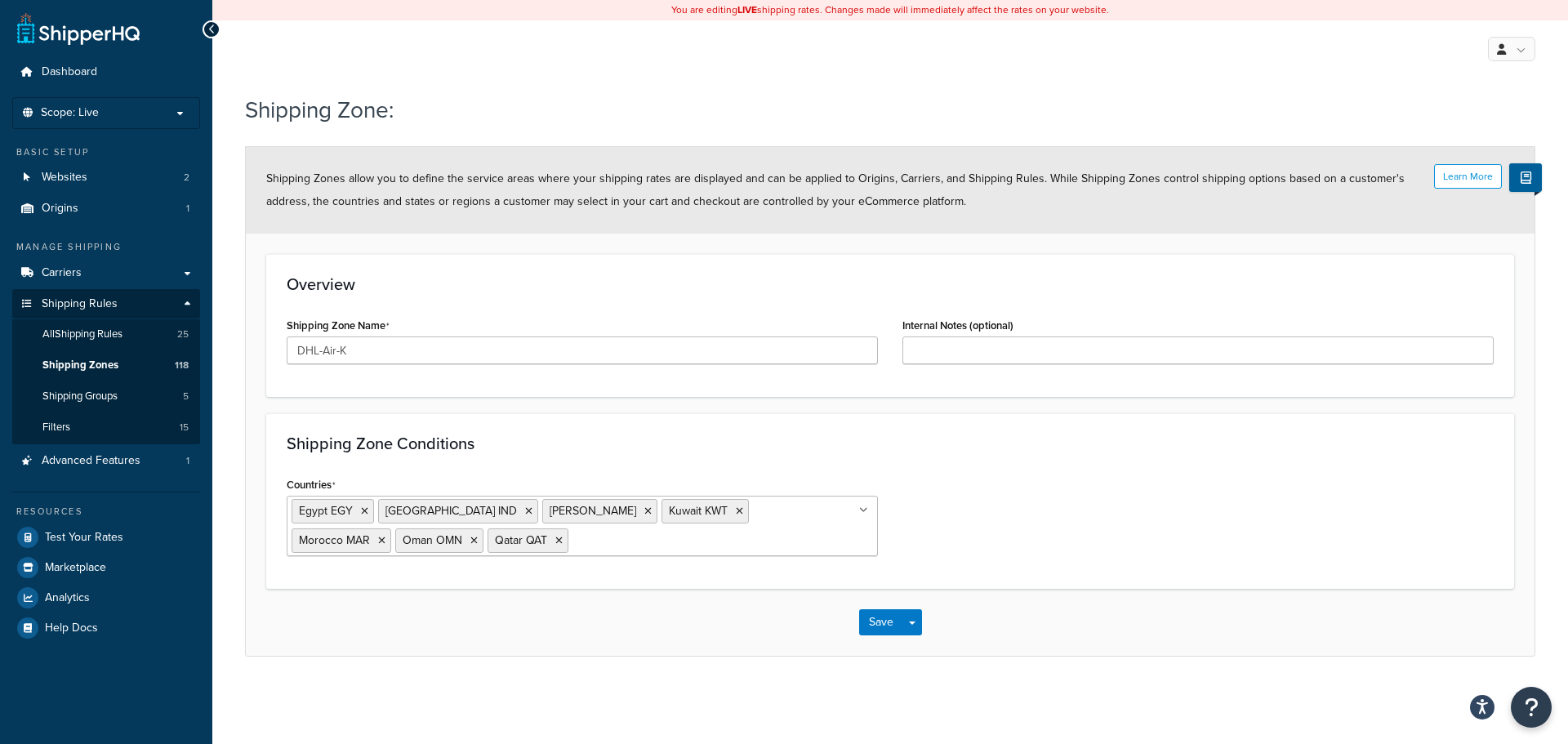
click at [967, 515] on div "Countries Egypt EGY India IND Jordan JOR Kuwait KWT Morocco MAR Oman OMN Qatar …" at bounding box center [890, 520] width 1231 height 96
click at [868, 632] on button "Save" at bounding box center [881, 623] width 44 height 26
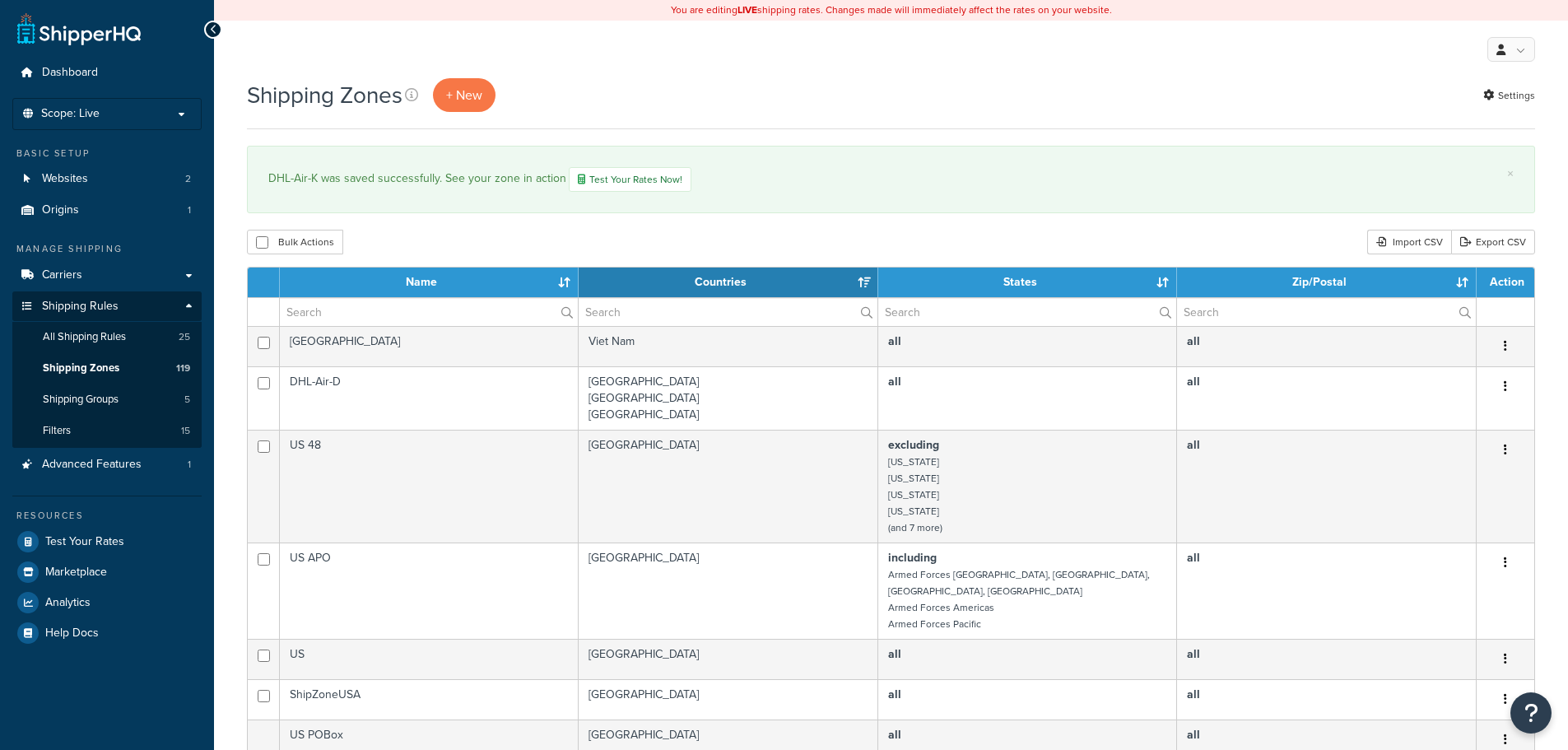
select select "15"
click at [459, 102] on span "+ New" at bounding box center [464, 95] width 36 height 19
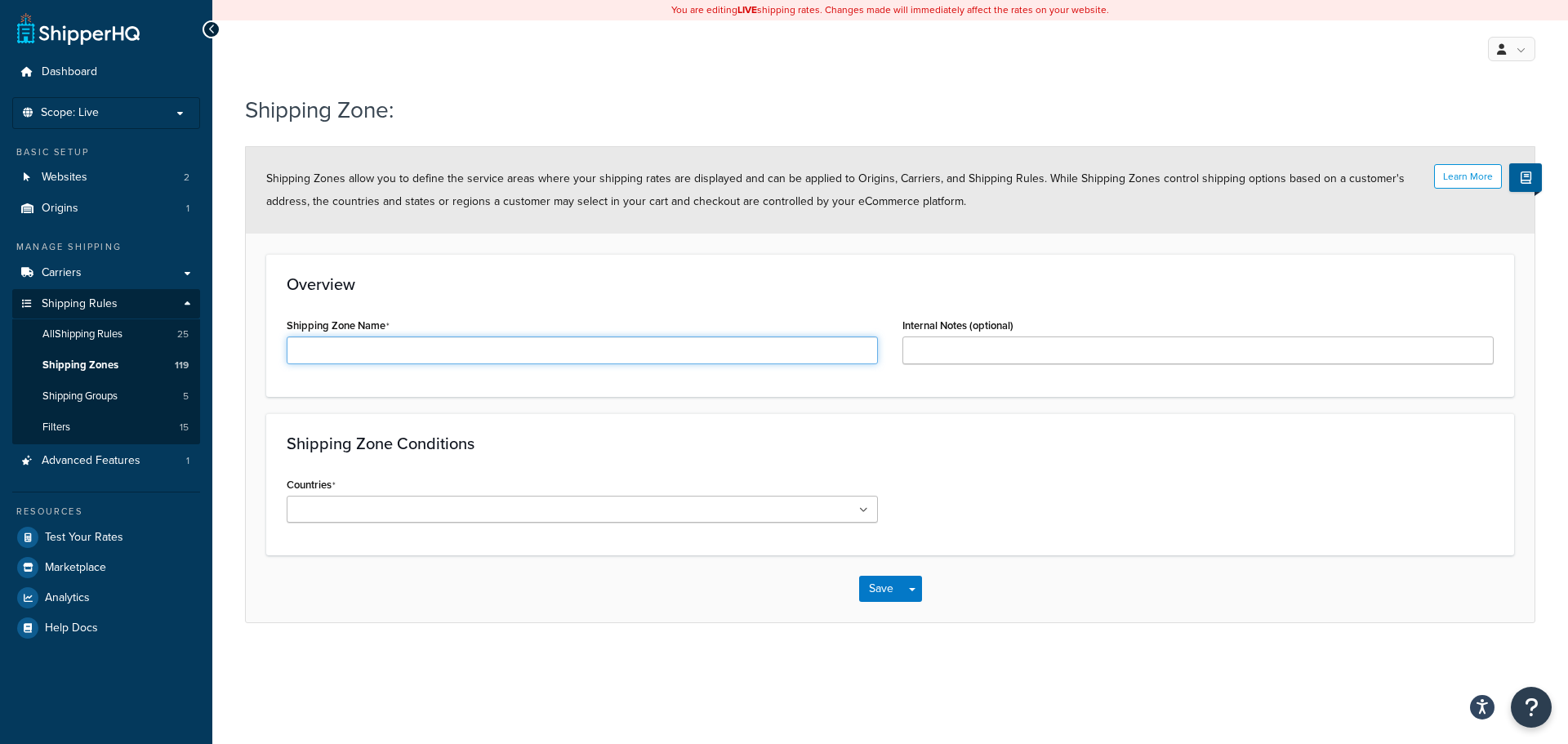
click at [377, 343] on input "Shipping Zone Name" at bounding box center [582, 351] width 591 height 28
paste input "DHL-Air-A"
type input "DHL-Air-L"
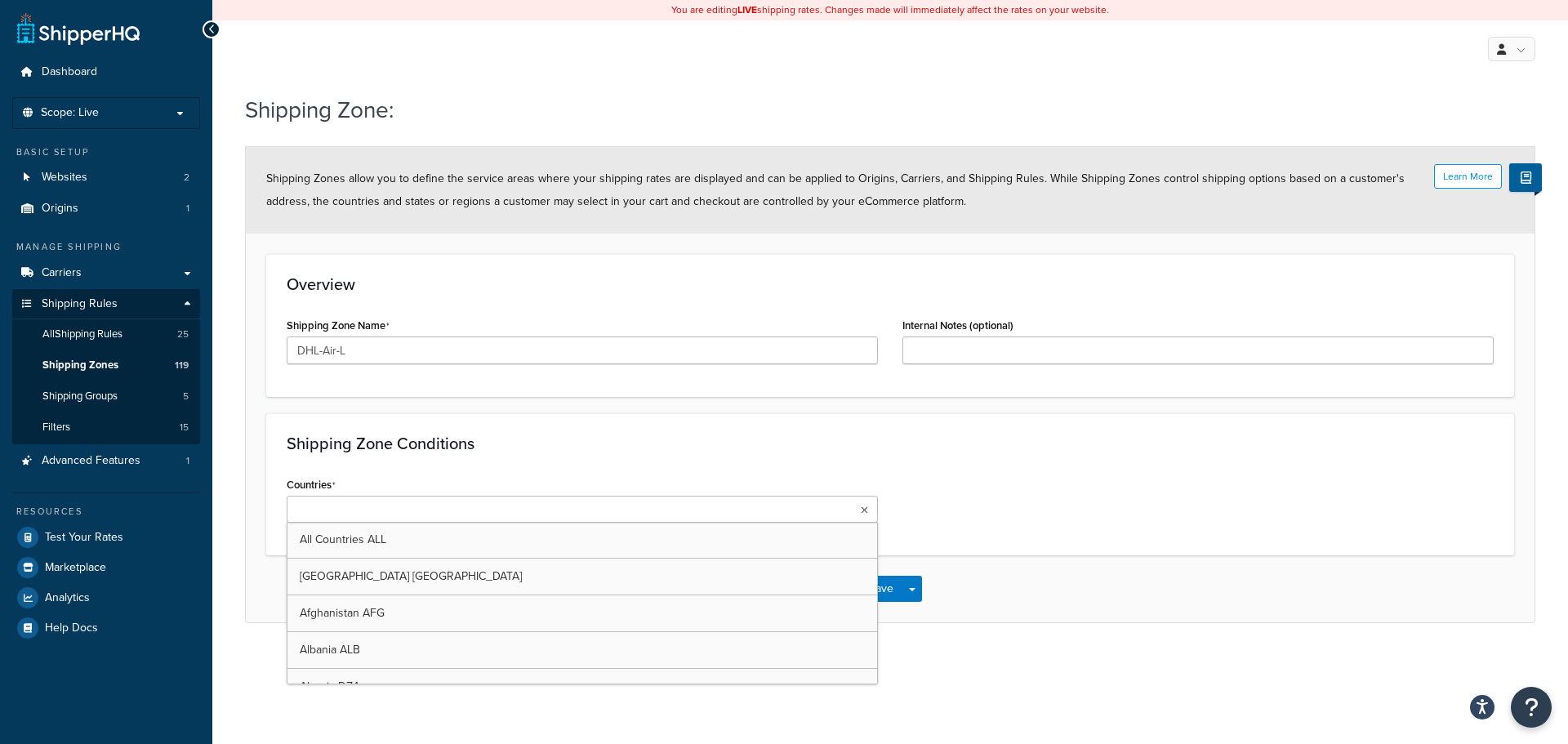
click at [623, 515] on ul at bounding box center [582, 509] width 591 height 27
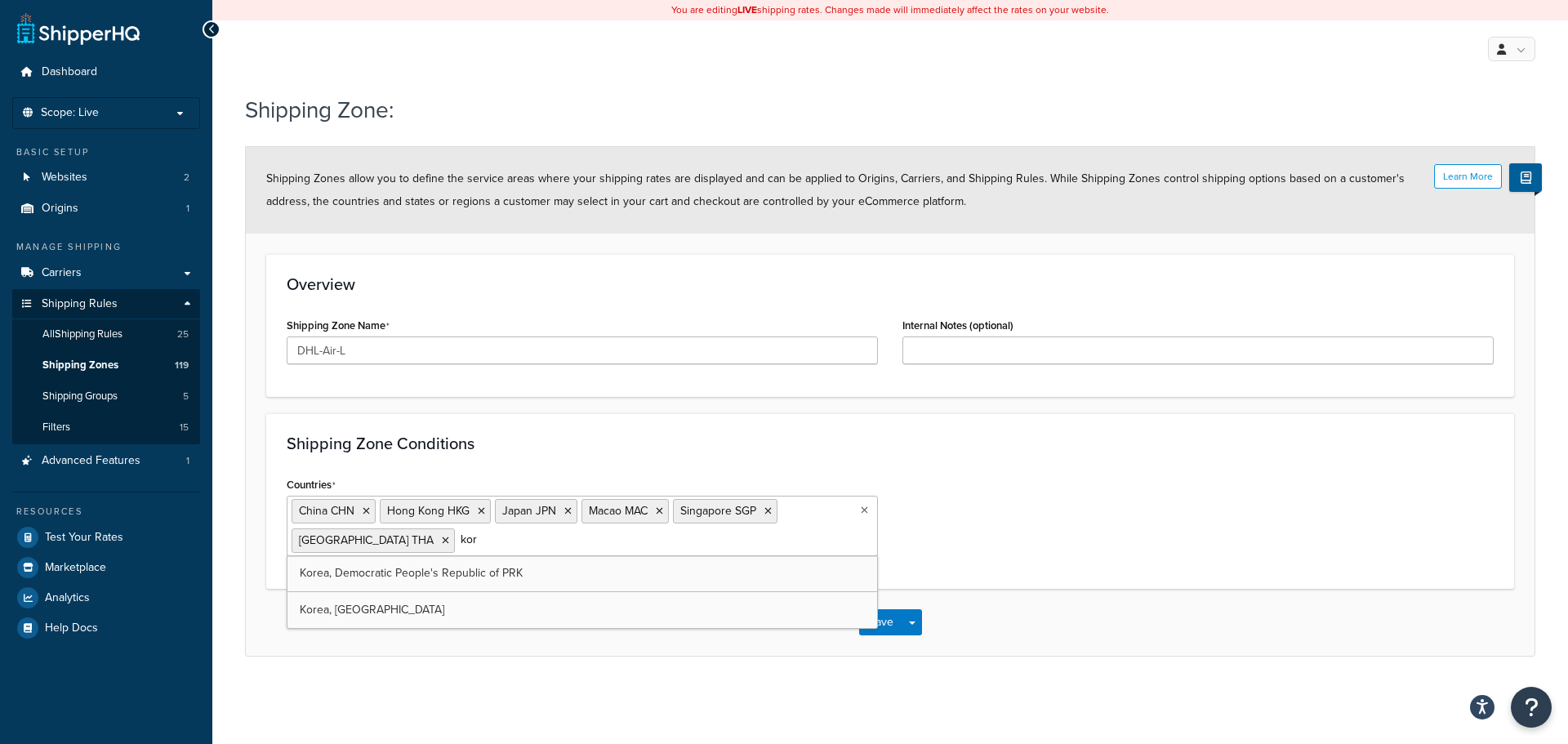
type input "kore"
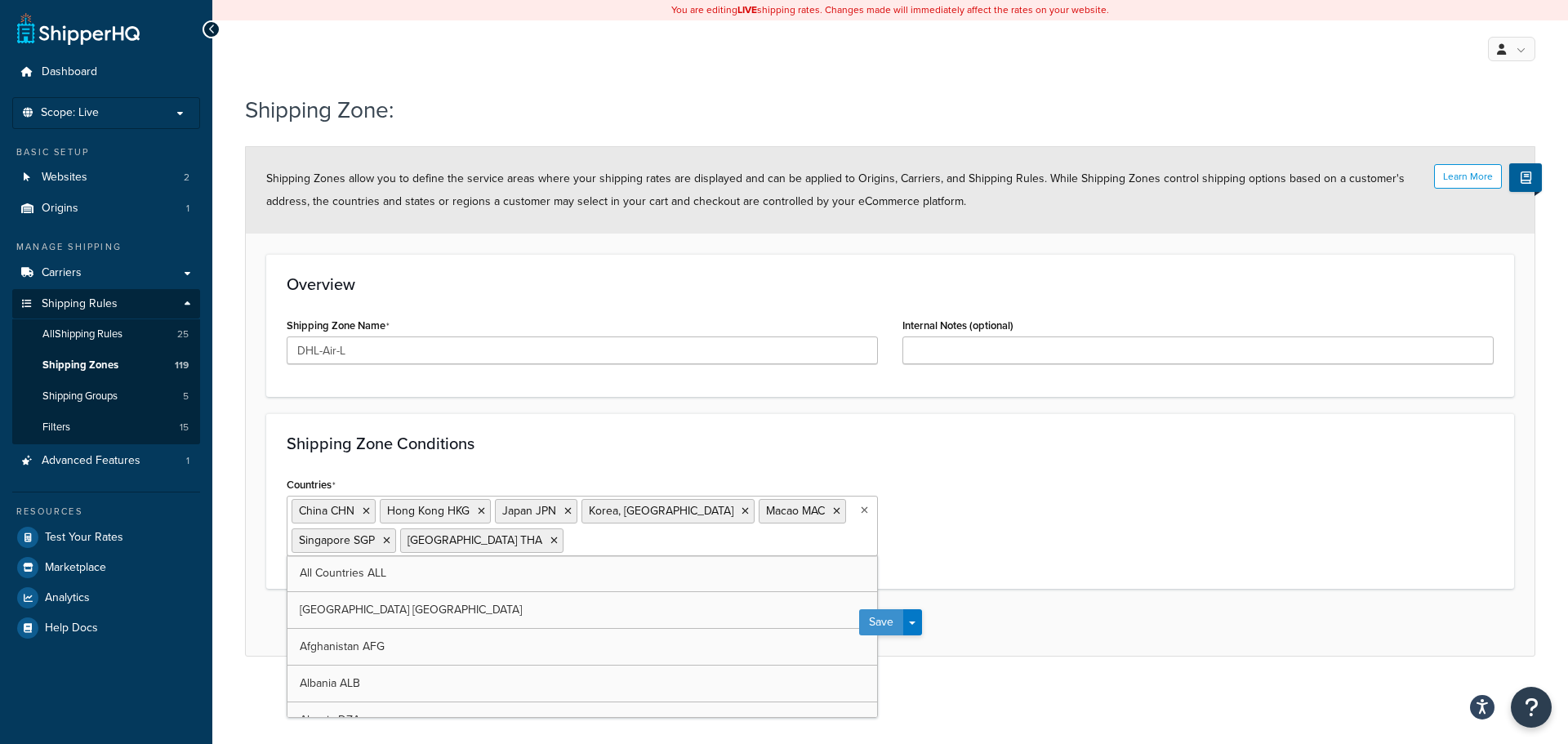
click at [884, 625] on button "Save" at bounding box center [881, 623] width 44 height 26
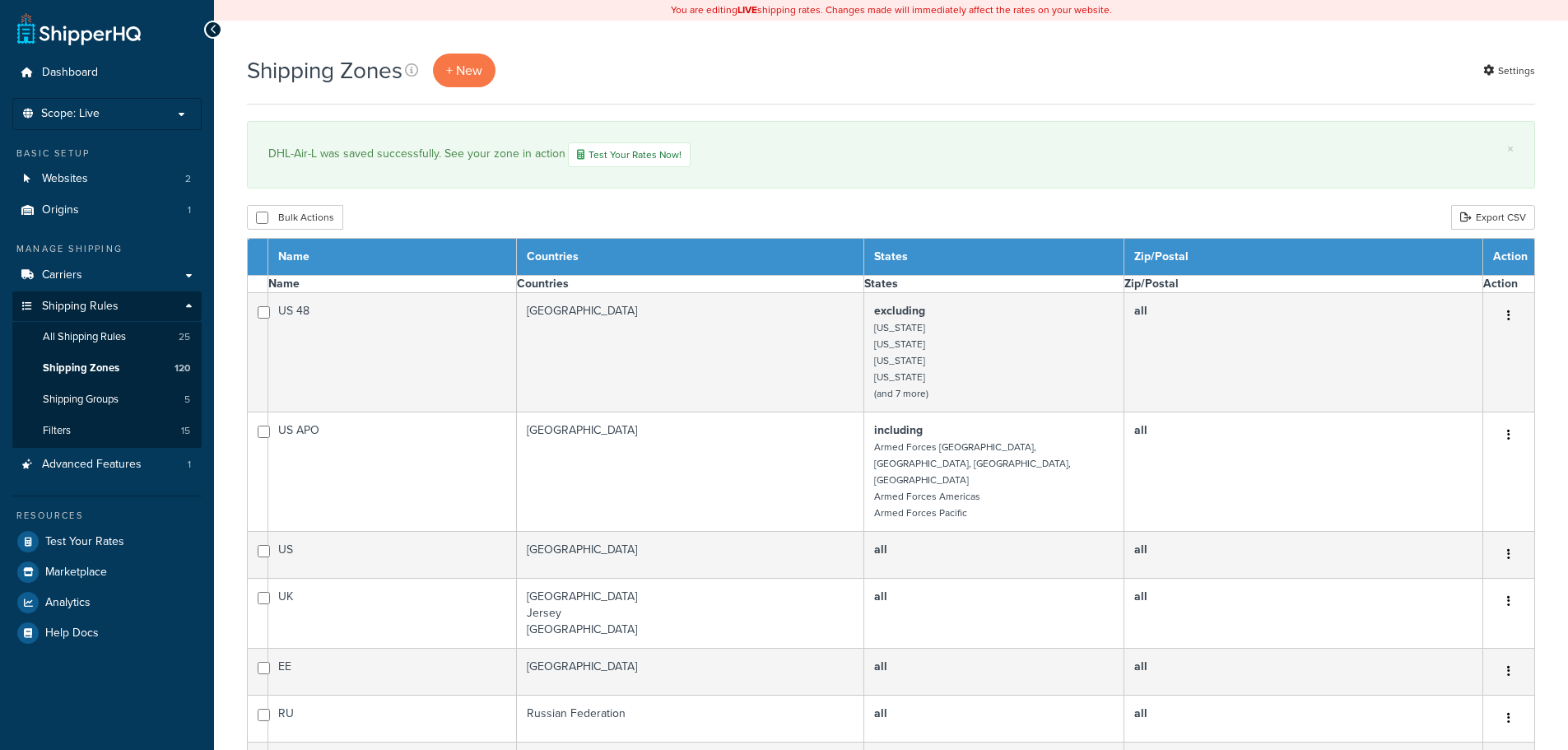
select select "15"
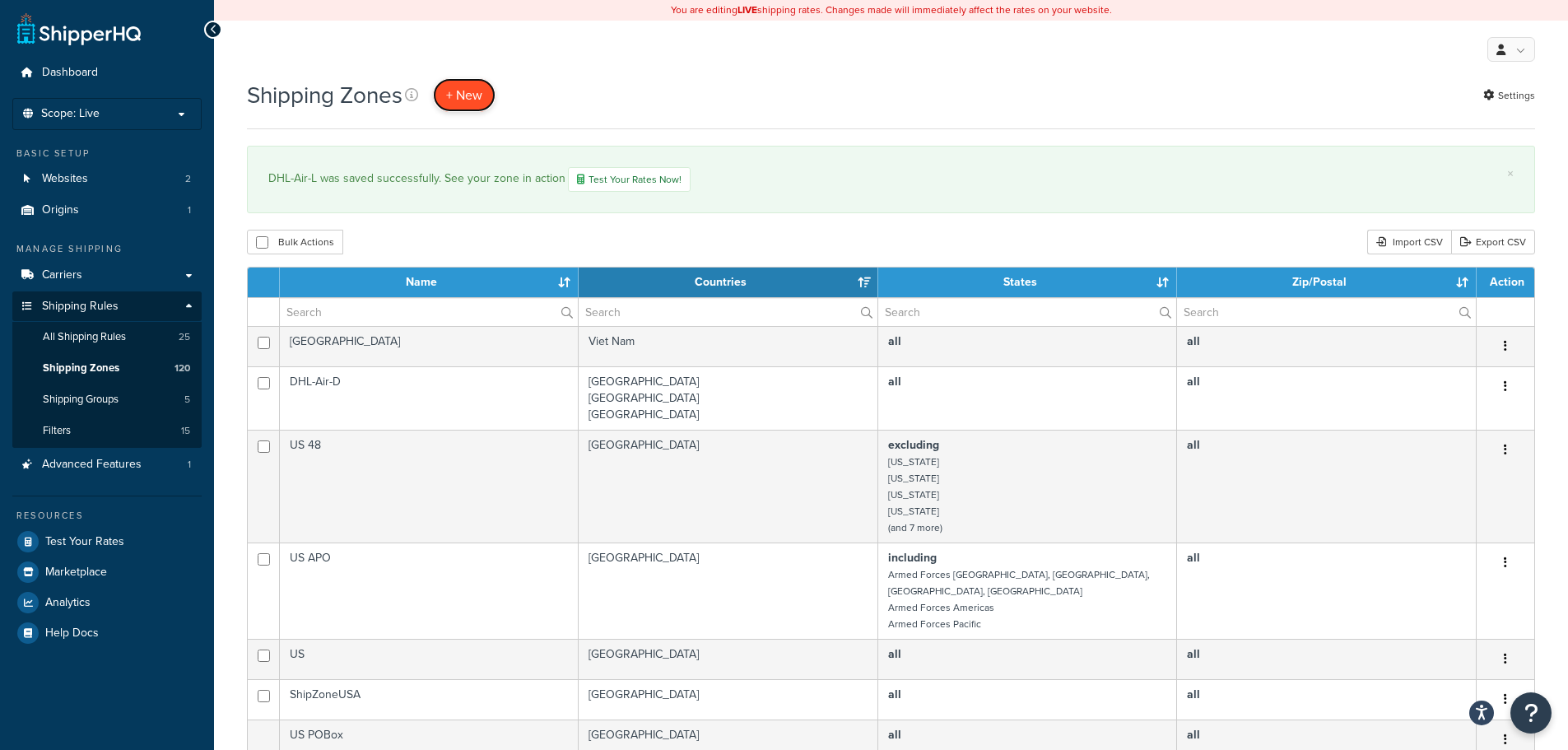
click at [476, 92] on span "+ New" at bounding box center [464, 95] width 36 height 19
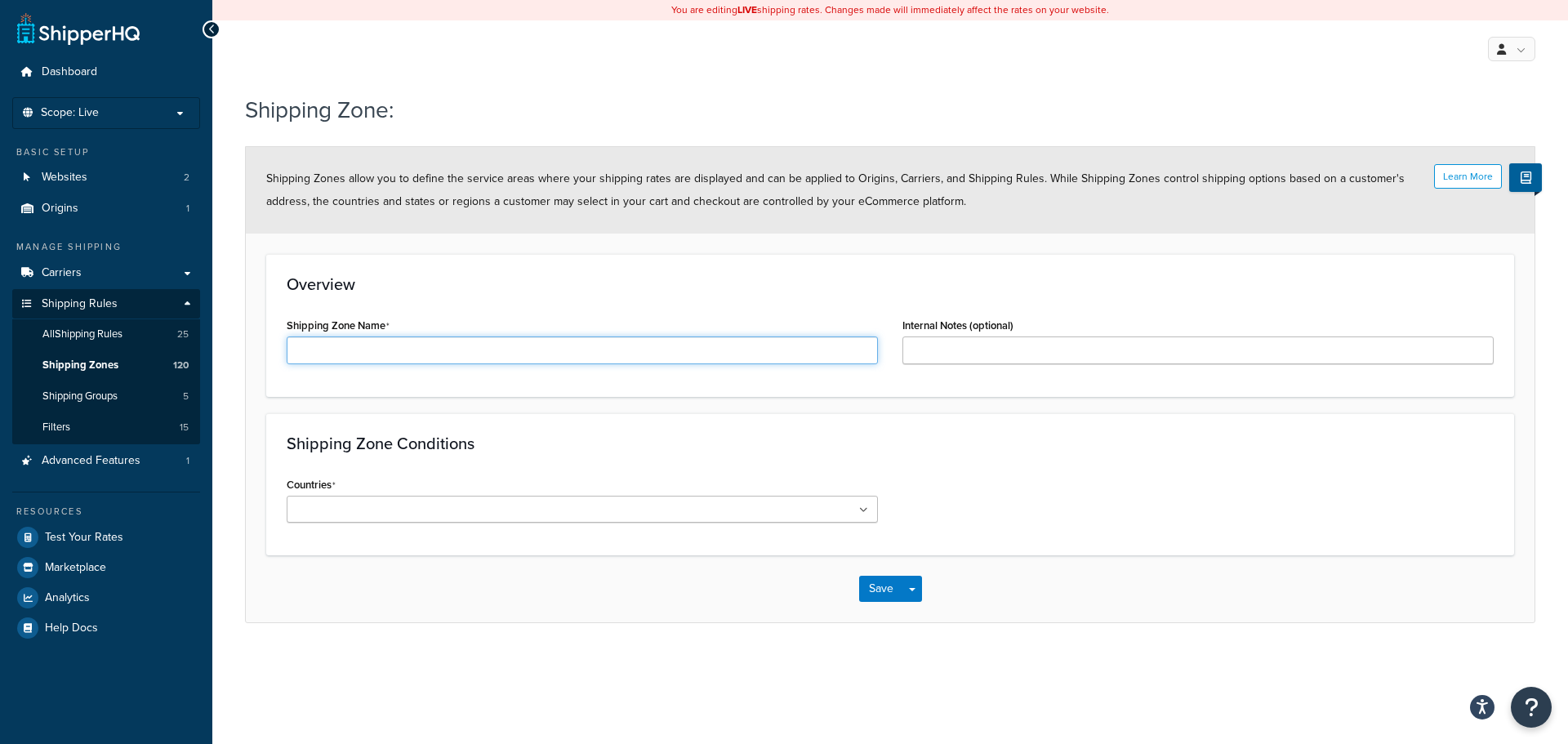
click at [356, 350] on input "Shipping Zone Name" at bounding box center [582, 351] width 591 height 28
paste input "DHL-Air-A"
type input "DHL-Air-M"
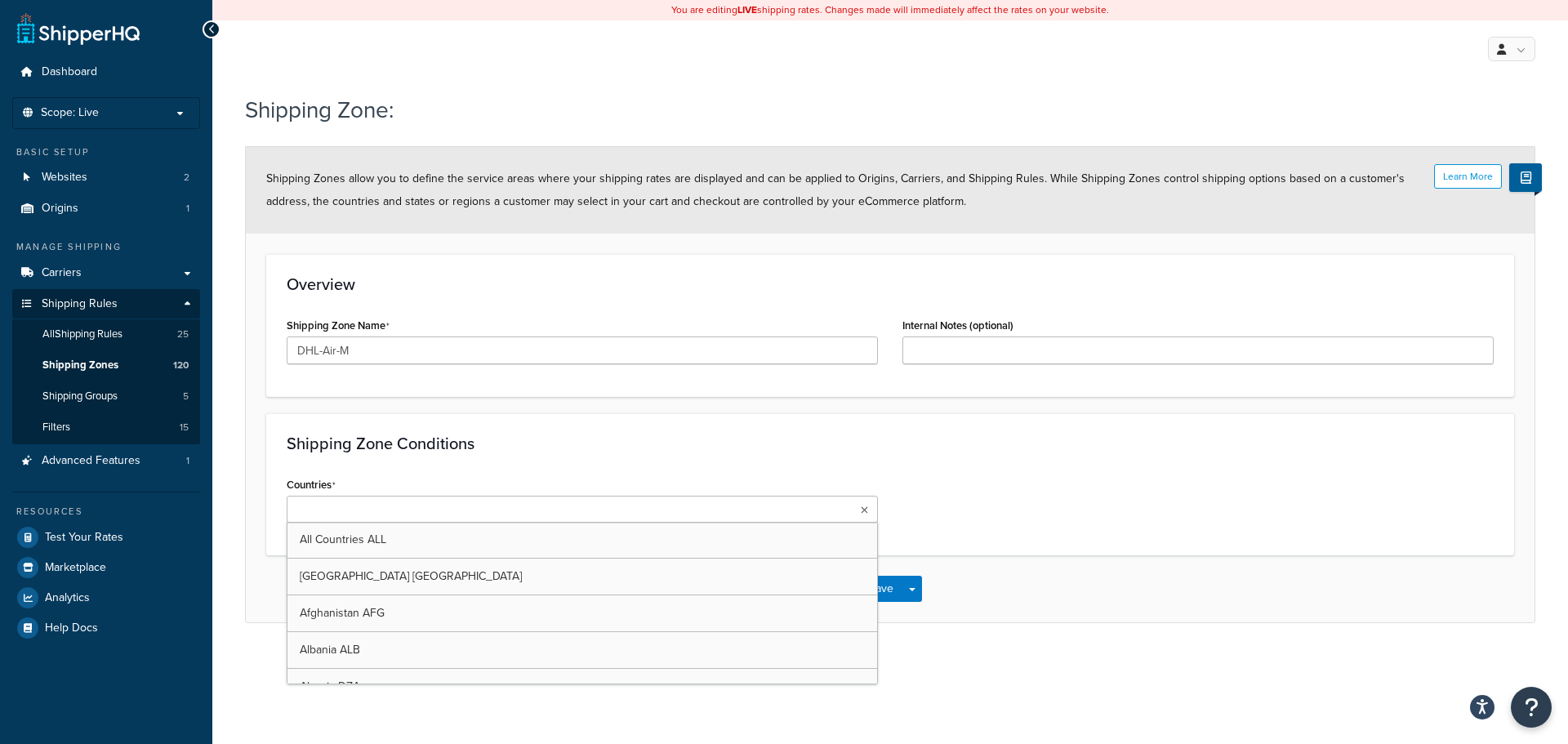
click at [474, 523] on html "Press Alt+1 for screen-reader mode, Alt+0 to cancel Accessibility Screen-Reader…" at bounding box center [784, 372] width 1568 height 744
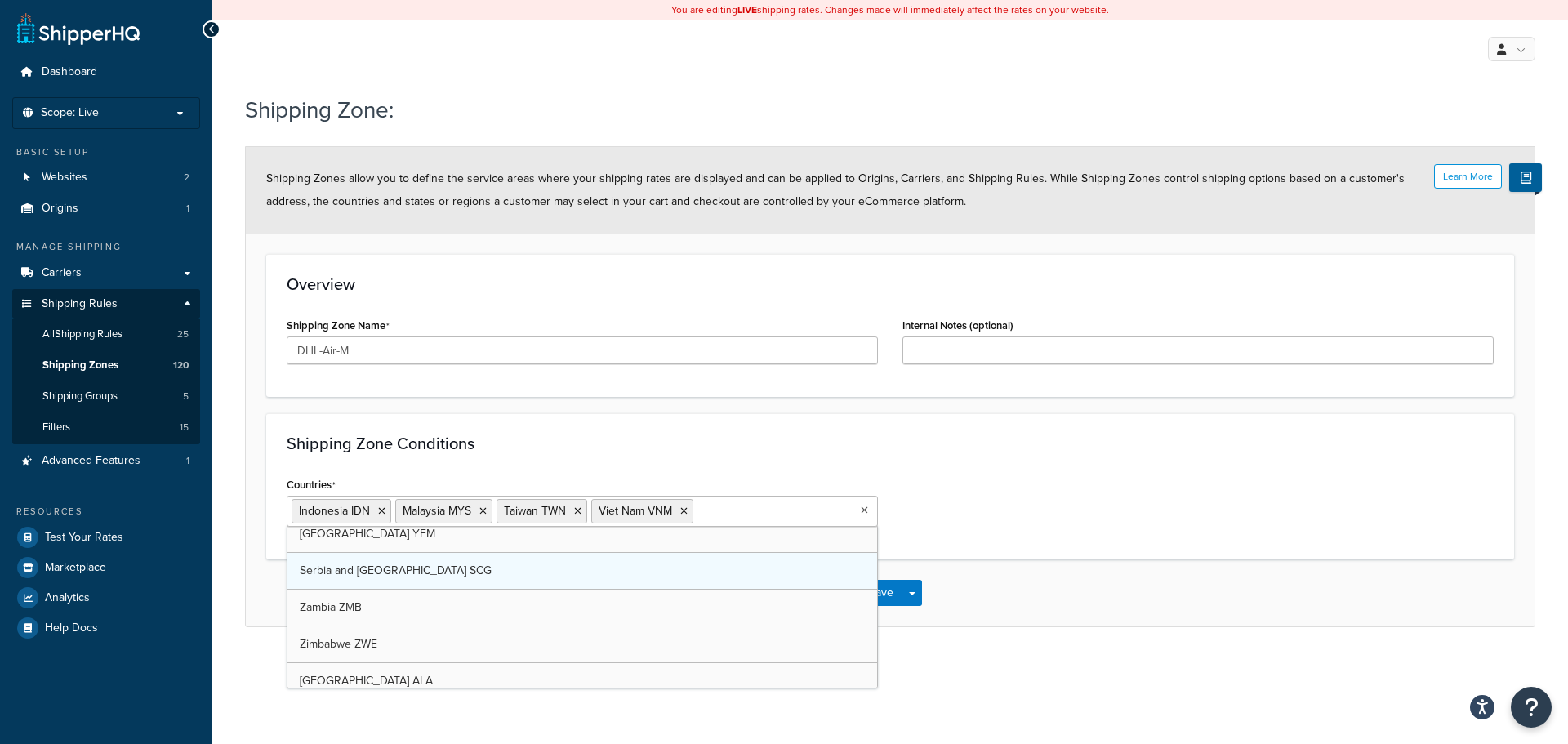
scroll to position [8539, 0]
click at [985, 648] on div "Shipping Zone: Learn More Shipping Zones allow you to define the service areas …" at bounding box center [890, 377] width 1356 height 583
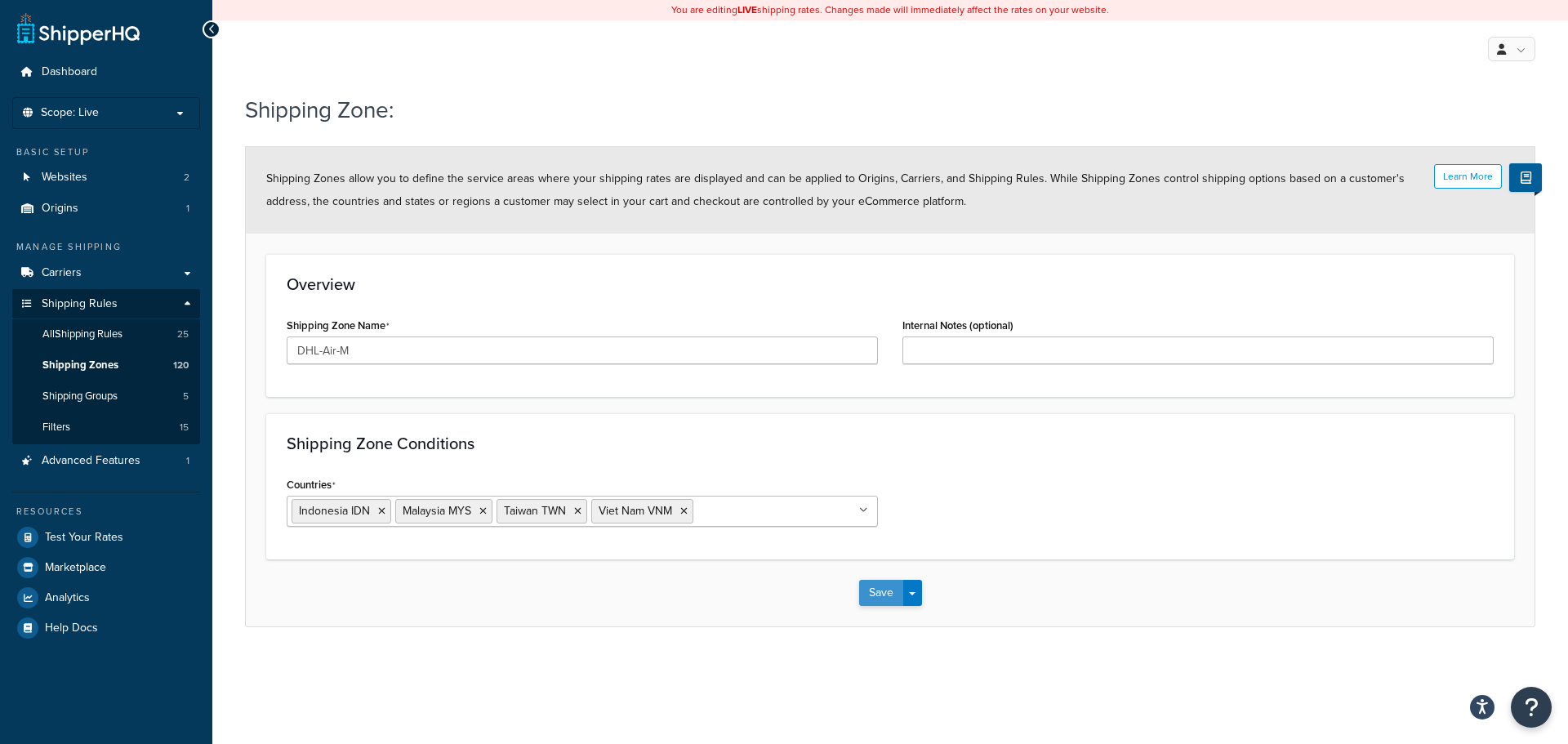
click at [881, 601] on button "Save" at bounding box center [881, 593] width 44 height 26
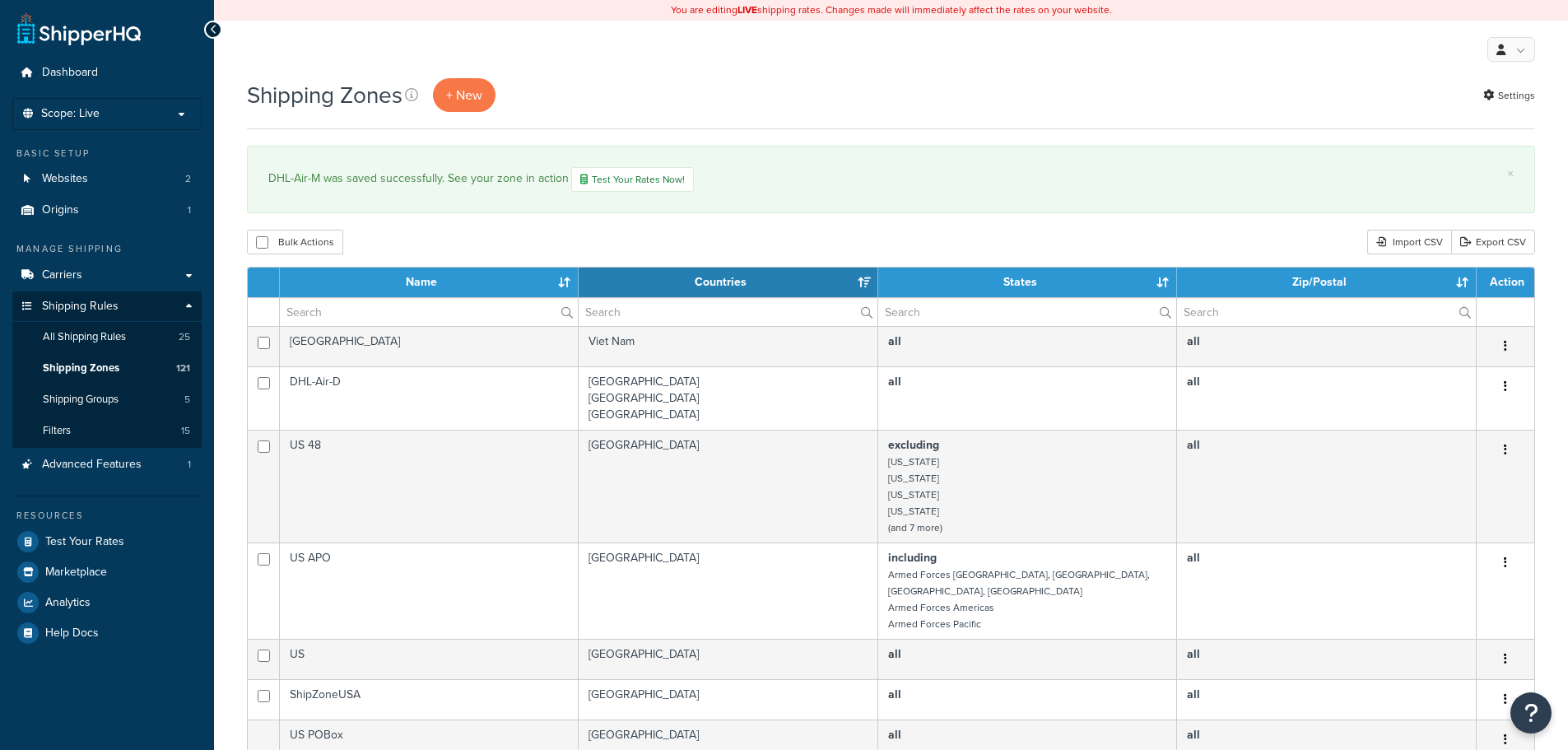
select select "15"
click at [430, 285] on th "Name" at bounding box center [429, 282] width 299 height 30
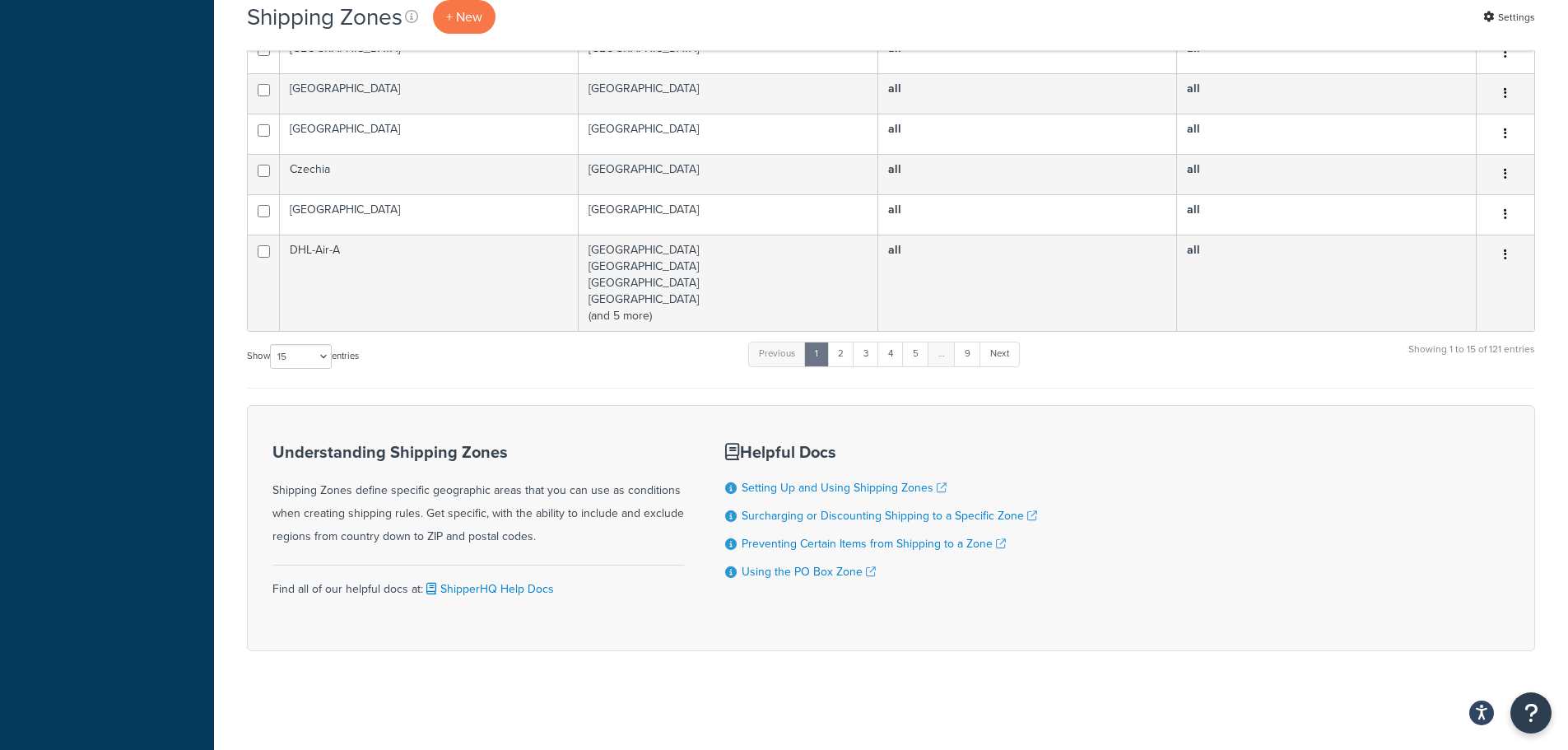
scroll to position [657, 0]
click at [851, 355] on link "2" at bounding box center [841, 354] width 27 height 25
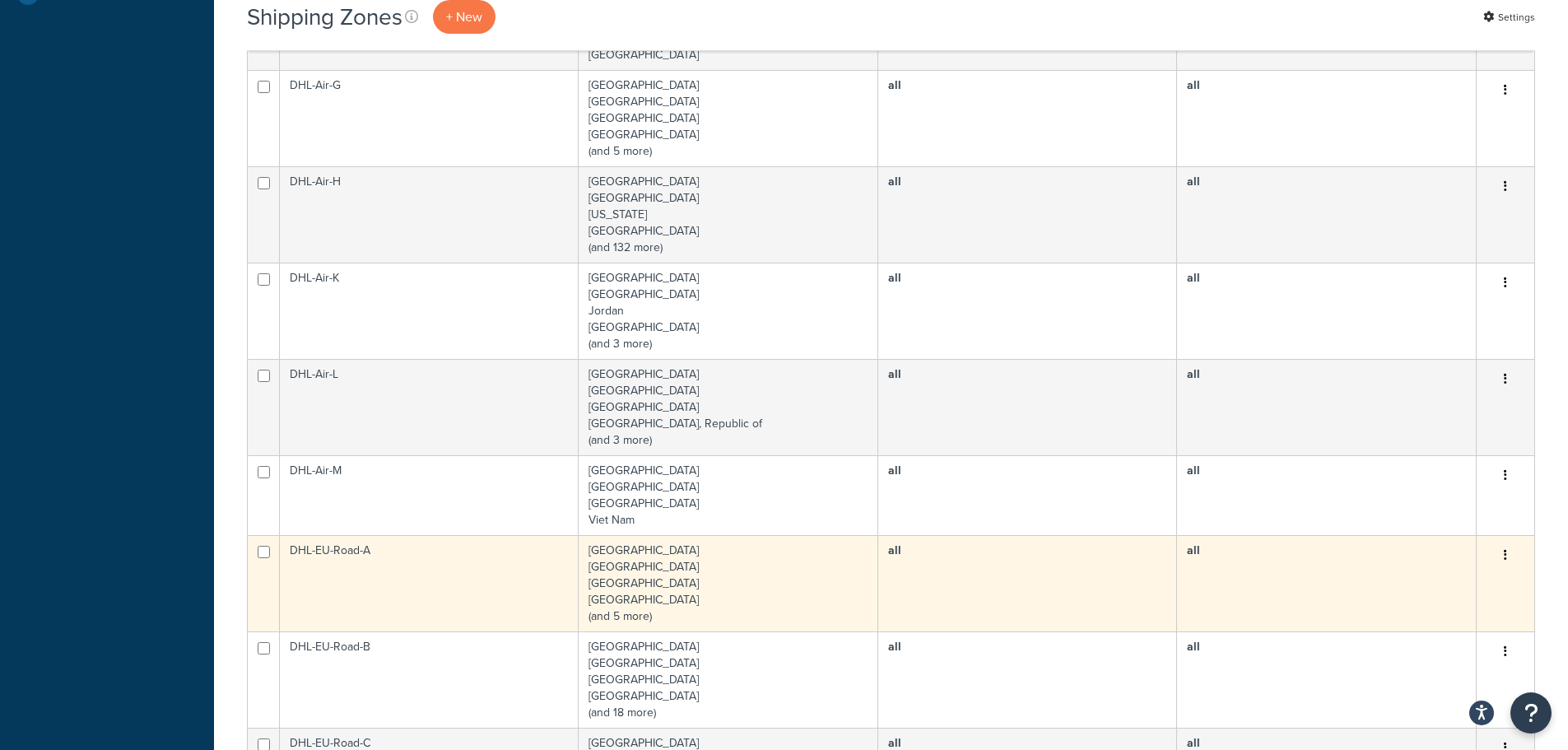
scroll to position [601, 0]
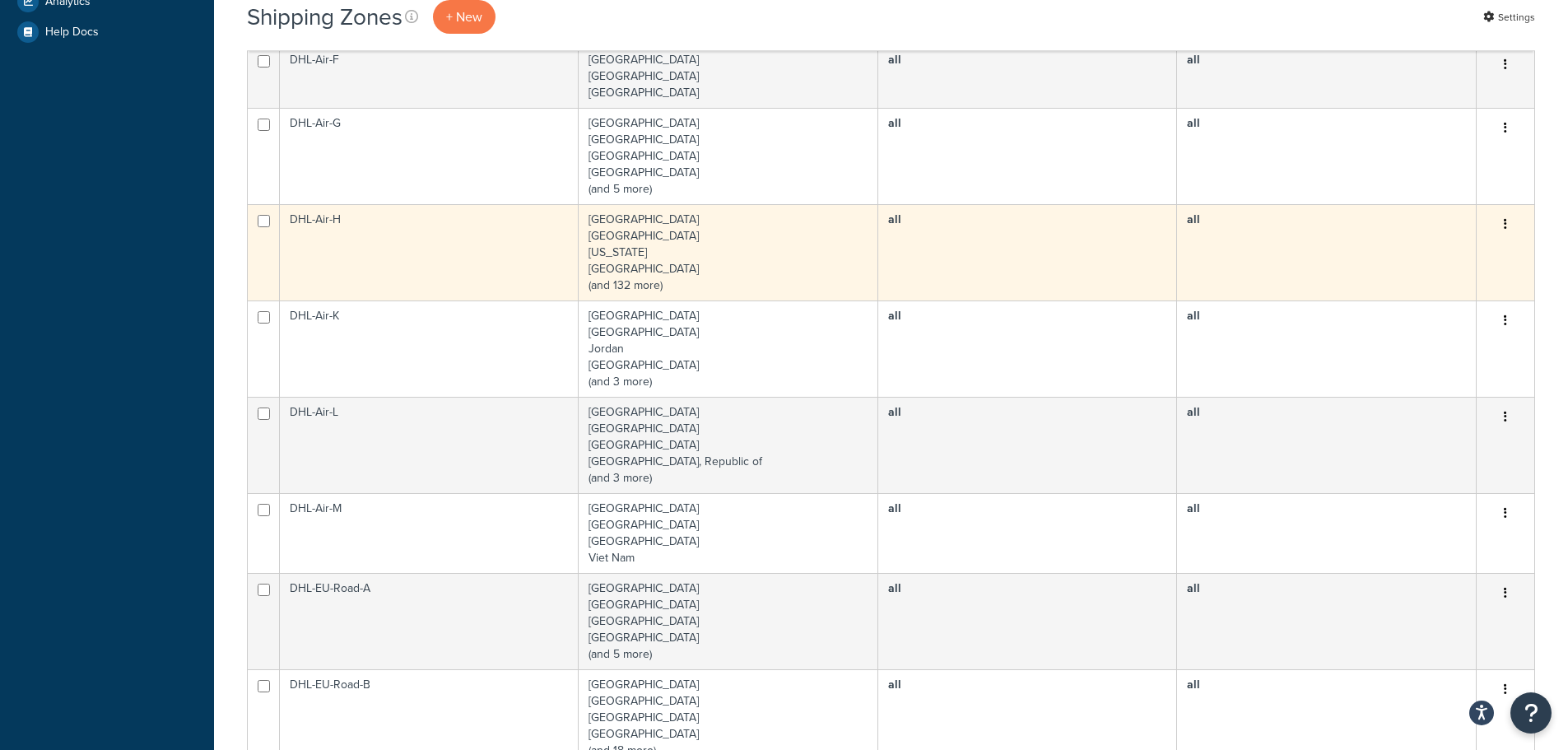
click at [656, 253] on td "[GEOGRAPHIC_DATA] [GEOGRAPHIC_DATA] [US_STATE] [GEOGRAPHIC_DATA] (and 132 more)" at bounding box center [728, 252] width 300 height 97
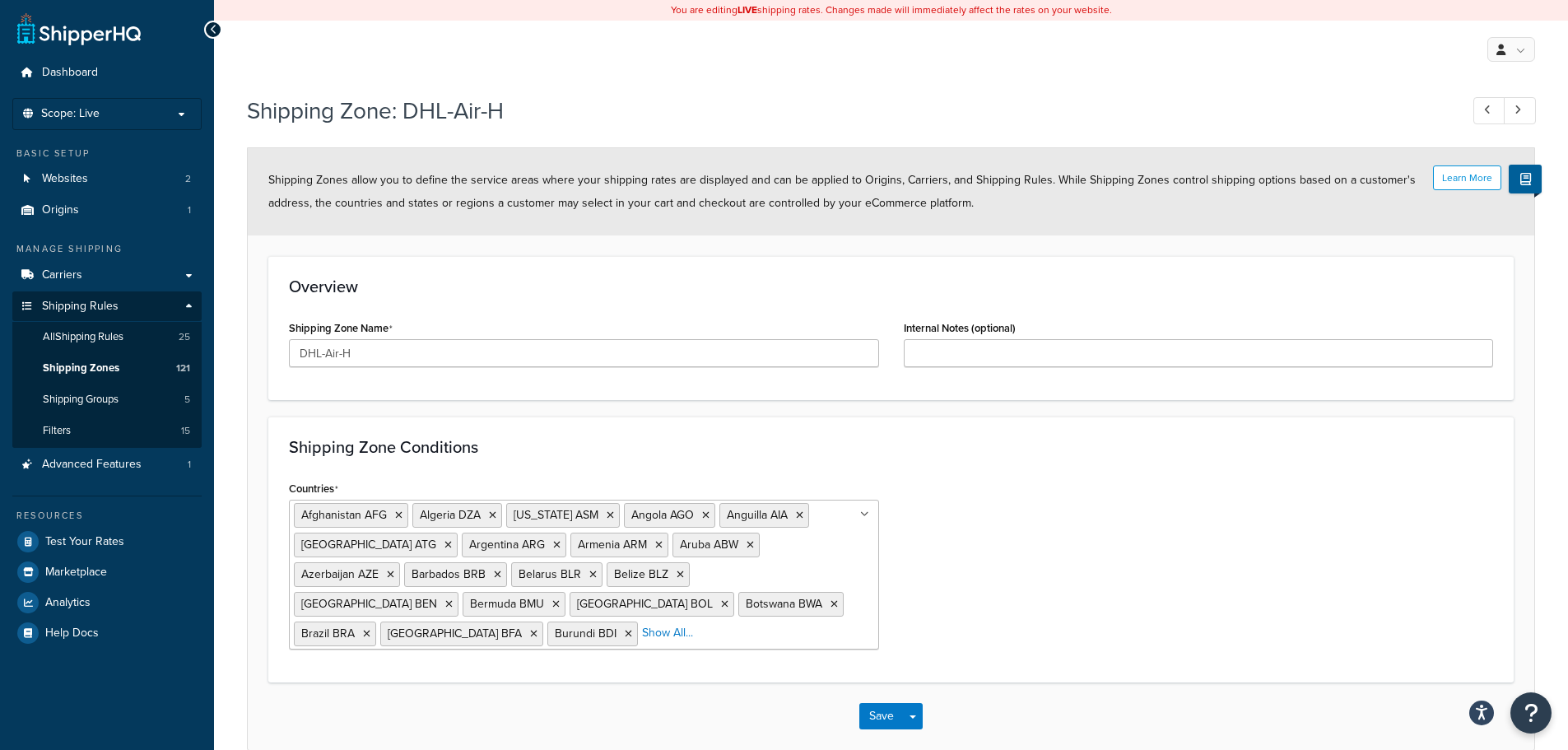
click at [697, 638] on div "[GEOGRAPHIC_DATA] AFG [GEOGRAPHIC_DATA] DZA [US_STATE] [GEOGRAPHIC_DATA] [GEOGR…" at bounding box center [584, 574] width 590 height 150
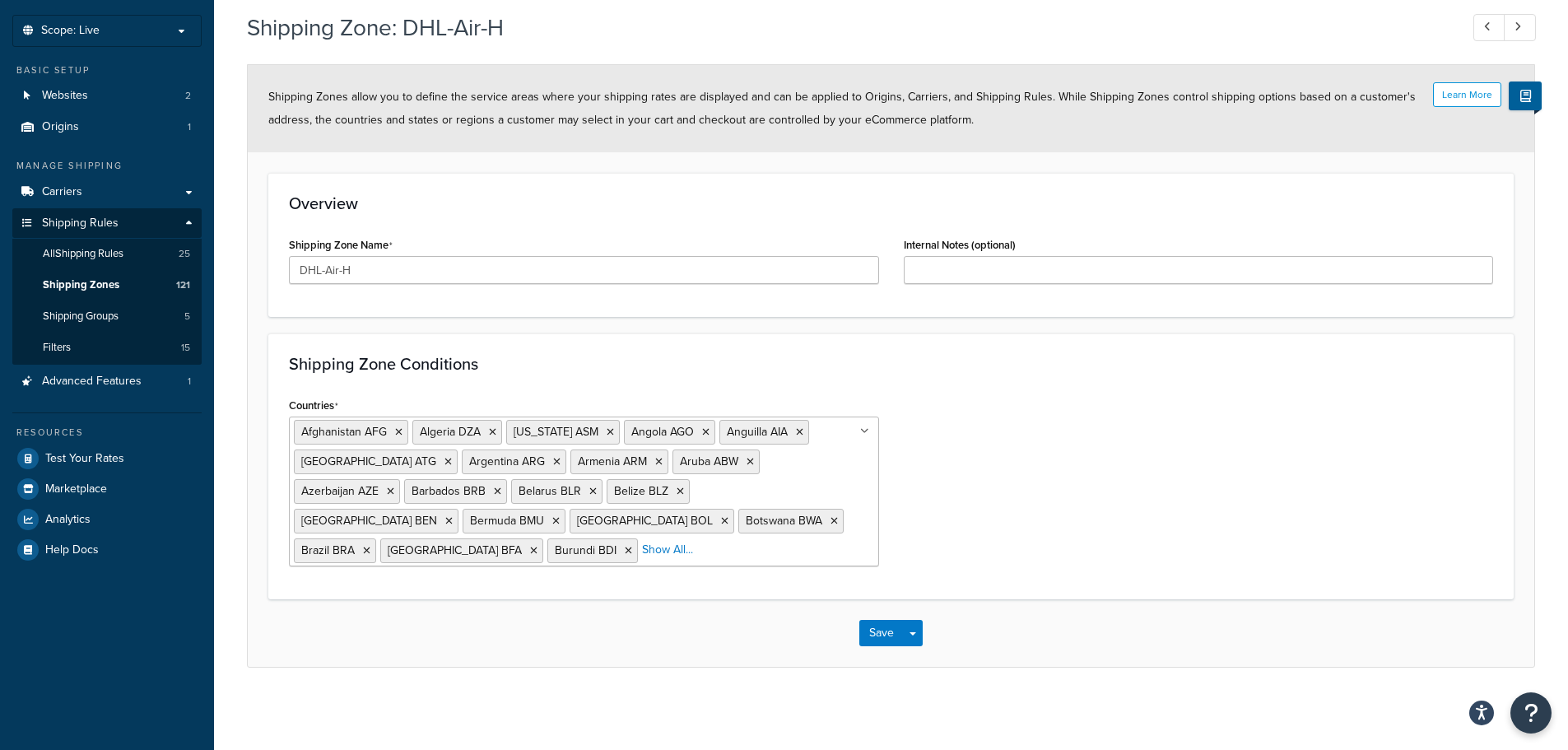
scroll to position [83, 0]
click at [1166, 420] on div "Countries Afghanistan AFG Algeria DZA American Samoa ASM Angola AGO Anguilla AI…" at bounding box center [891, 486] width 1229 height 185
click at [885, 640] on button "Save" at bounding box center [882, 634] width 45 height 26
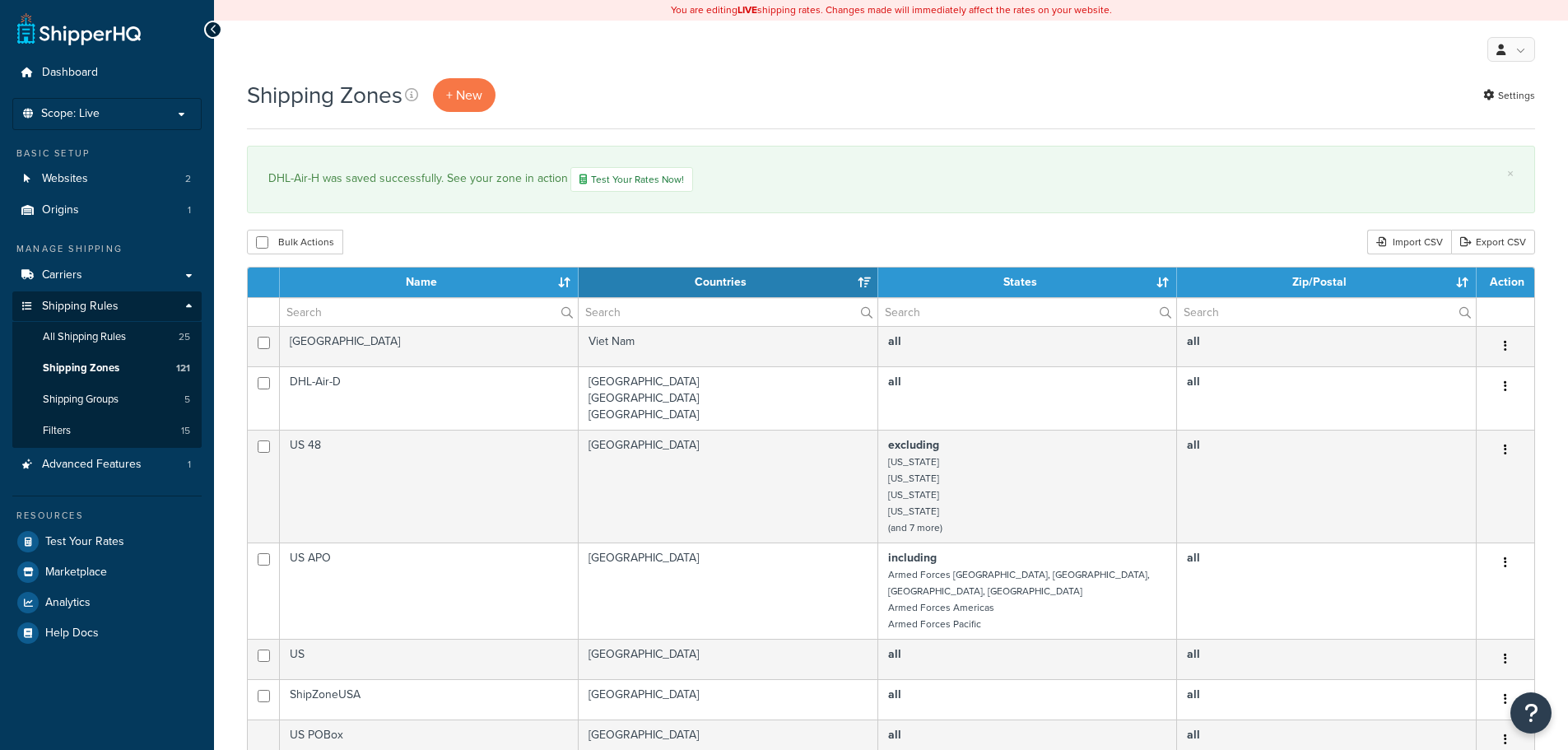
select select "15"
click at [414, 281] on th "Name" at bounding box center [429, 282] width 299 height 30
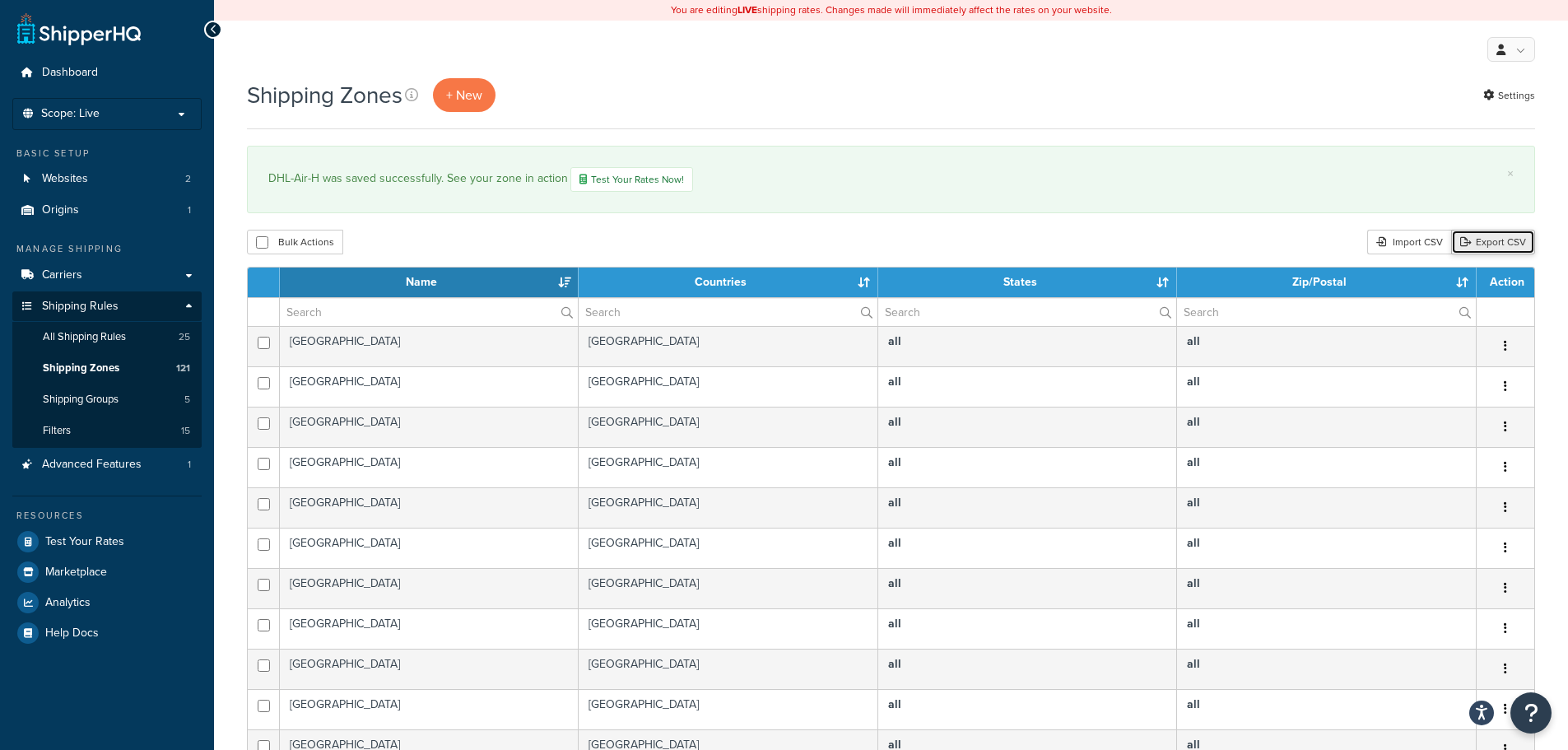
click at [1502, 249] on link "Export CSV" at bounding box center [1493, 242] width 84 height 25
click at [89, 105] on li "Scope: Live Development Integration Test" at bounding box center [107, 114] width 189 height 32
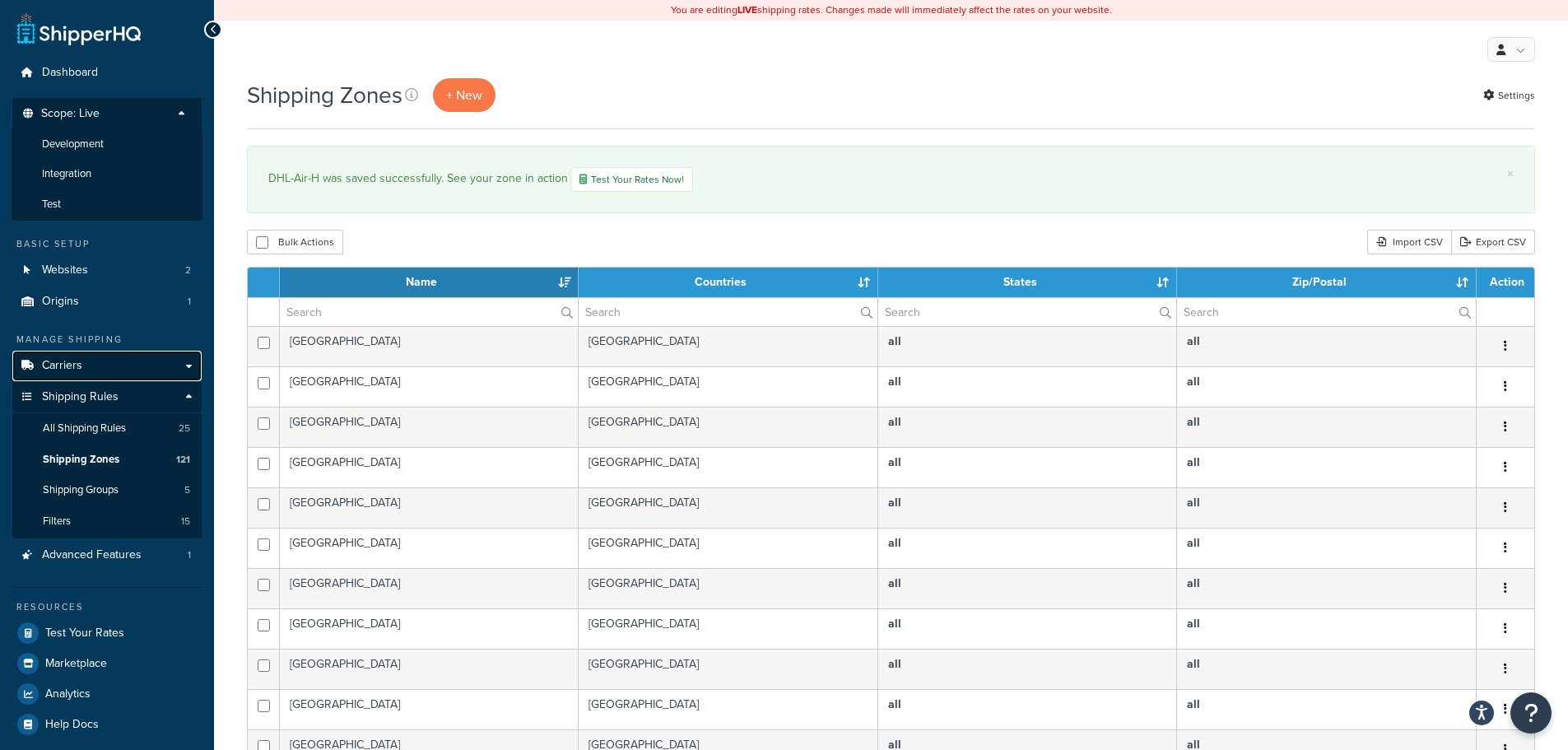
click at [91, 362] on link "Carriers" at bounding box center [107, 366] width 189 height 31
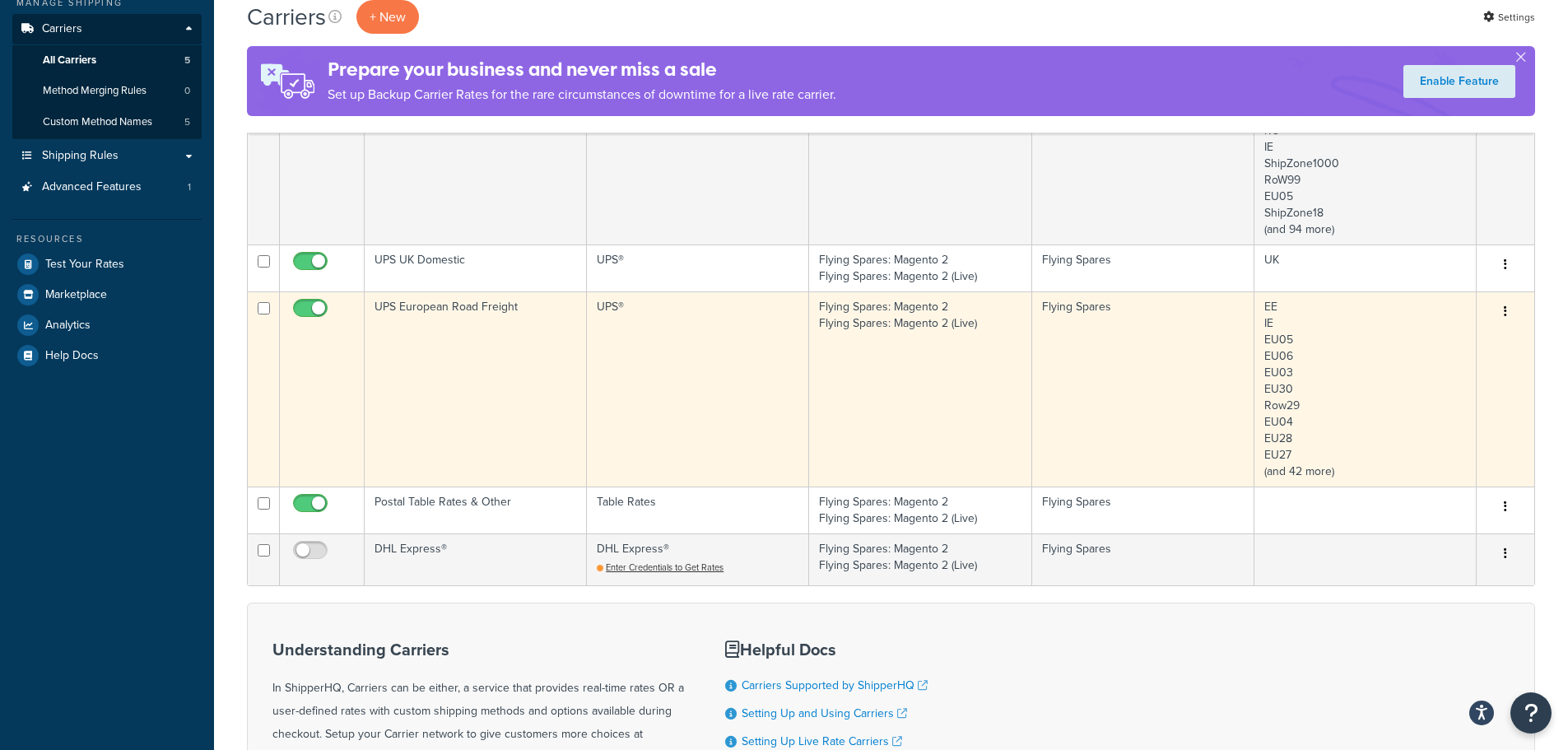
scroll to position [247, 0]
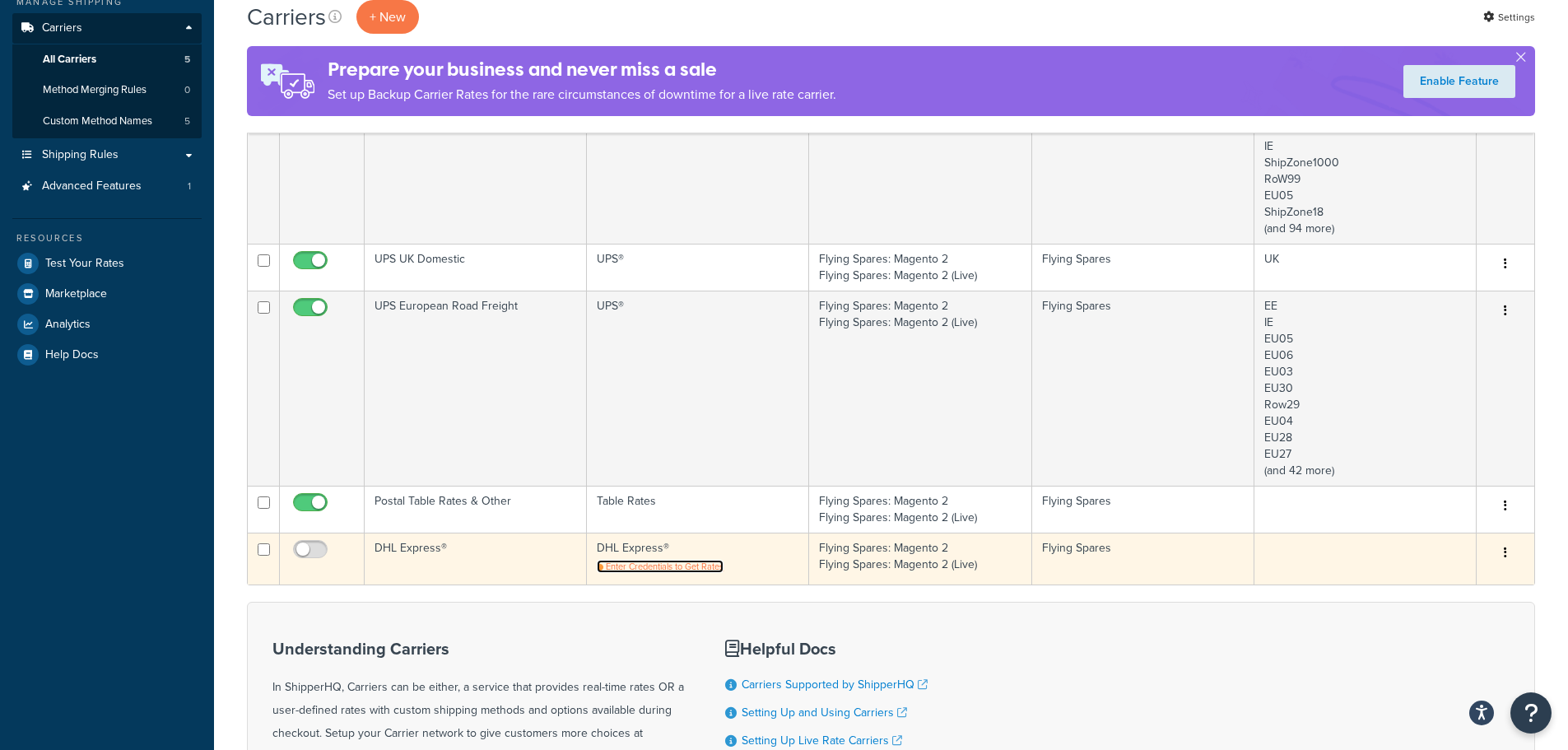
click at [648, 572] on span "Enter Credentials to Get Rates" at bounding box center [665, 567] width 118 height 13
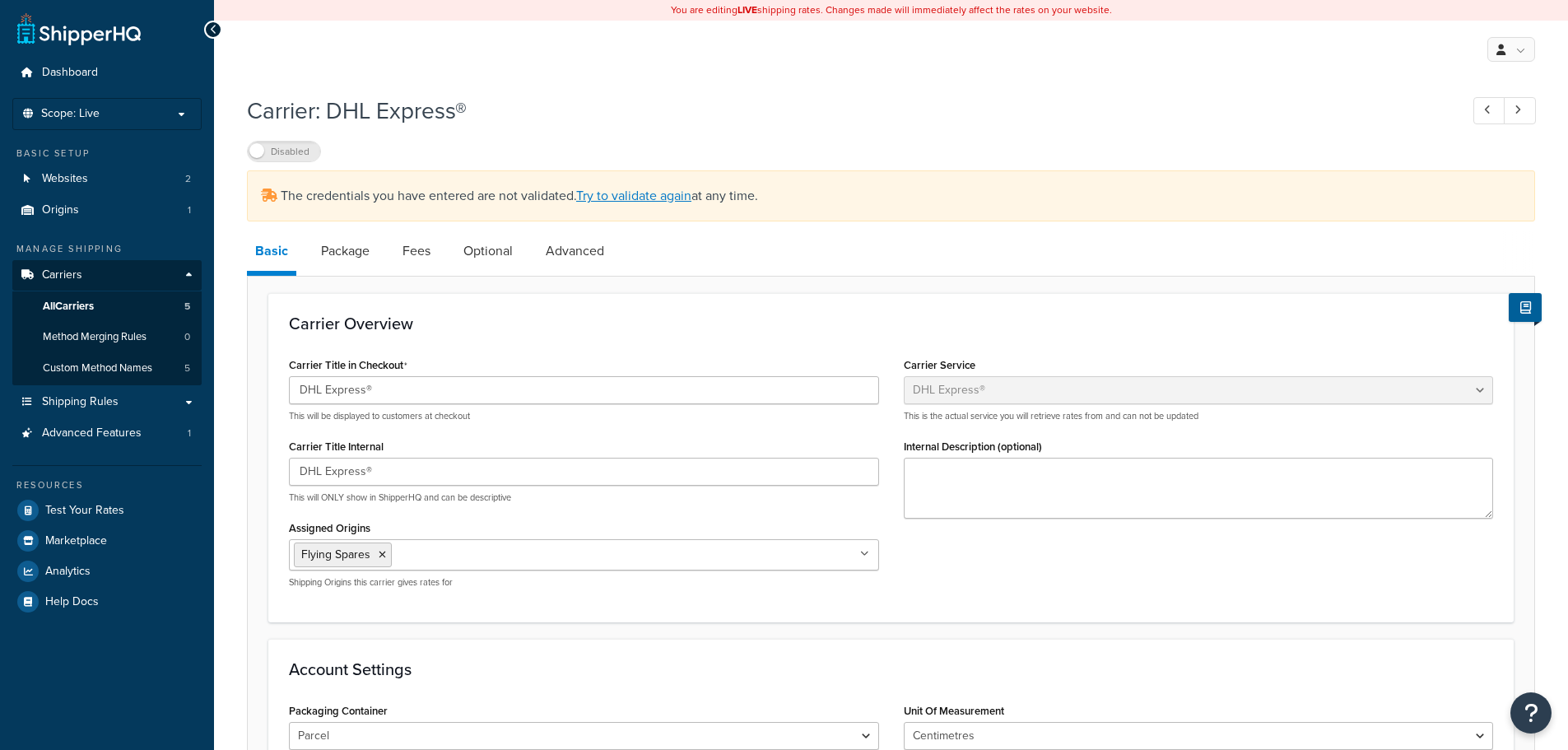
select select "dhl"
select select "kg"
select select "CM"
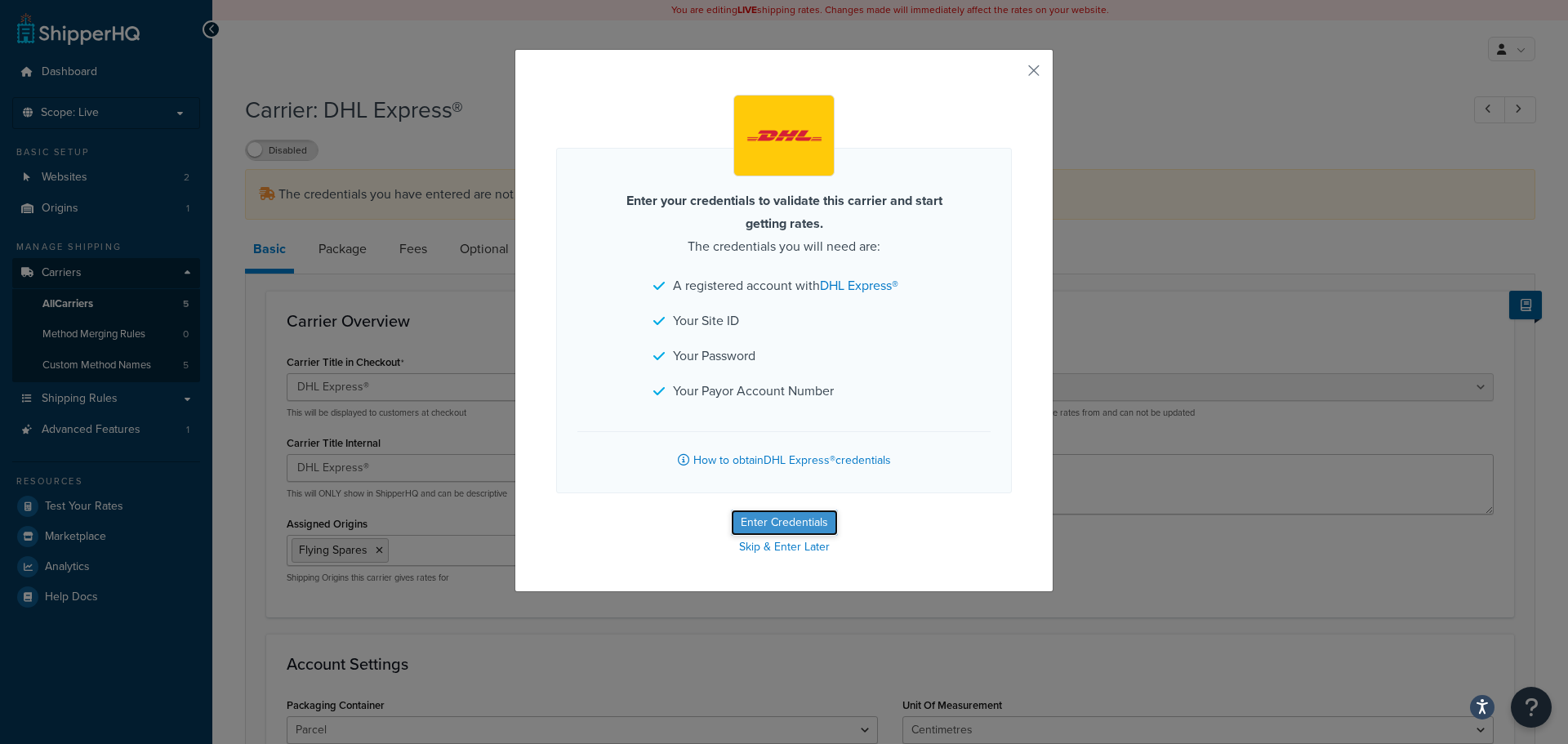
click at [759, 522] on button "Enter Credentials" at bounding box center [784, 523] width 107 height 26
select select "kg"
select select "CM"
select select "GB"
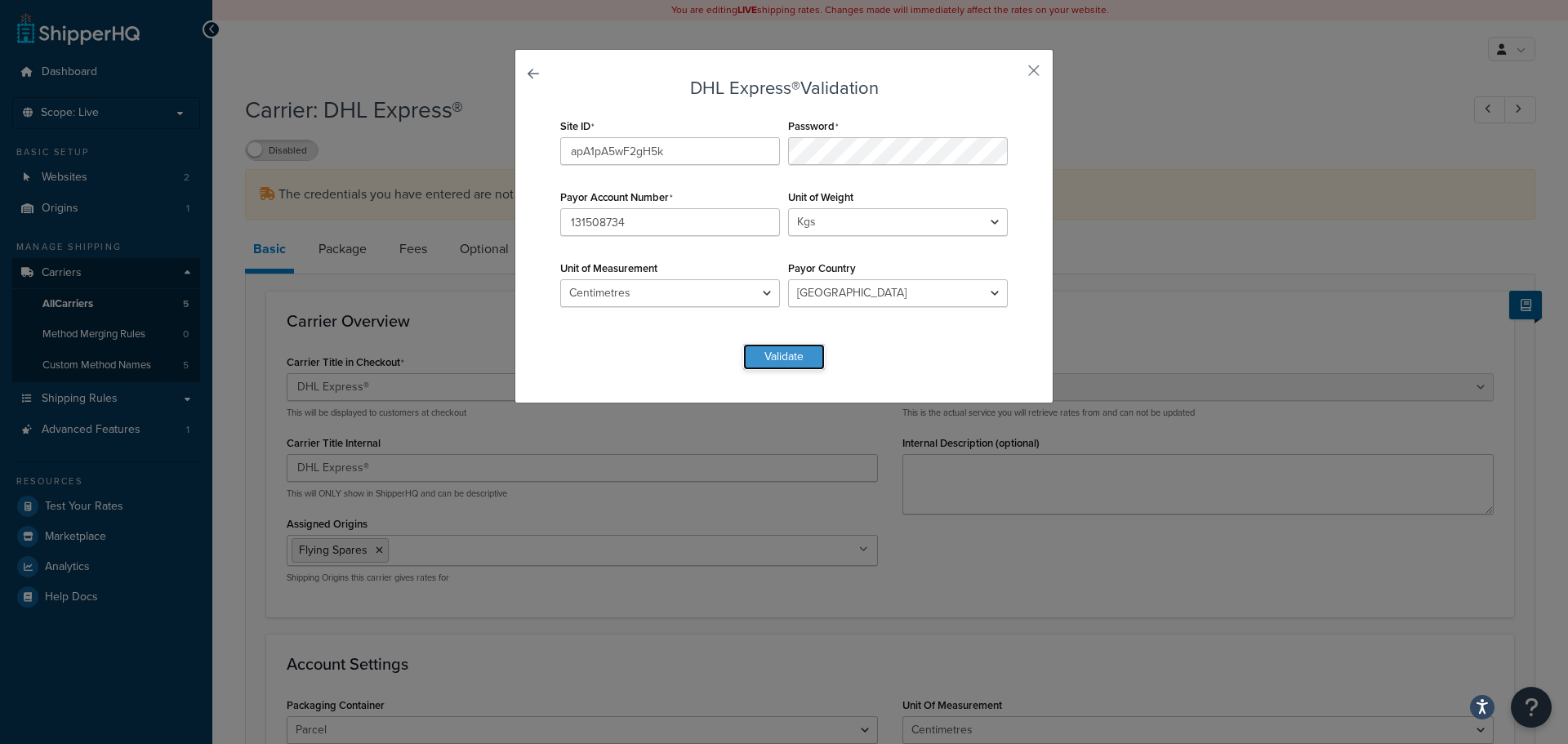
click at [800, 349] on button "Validate" at bounding box center [784, 357] width 82 height 26
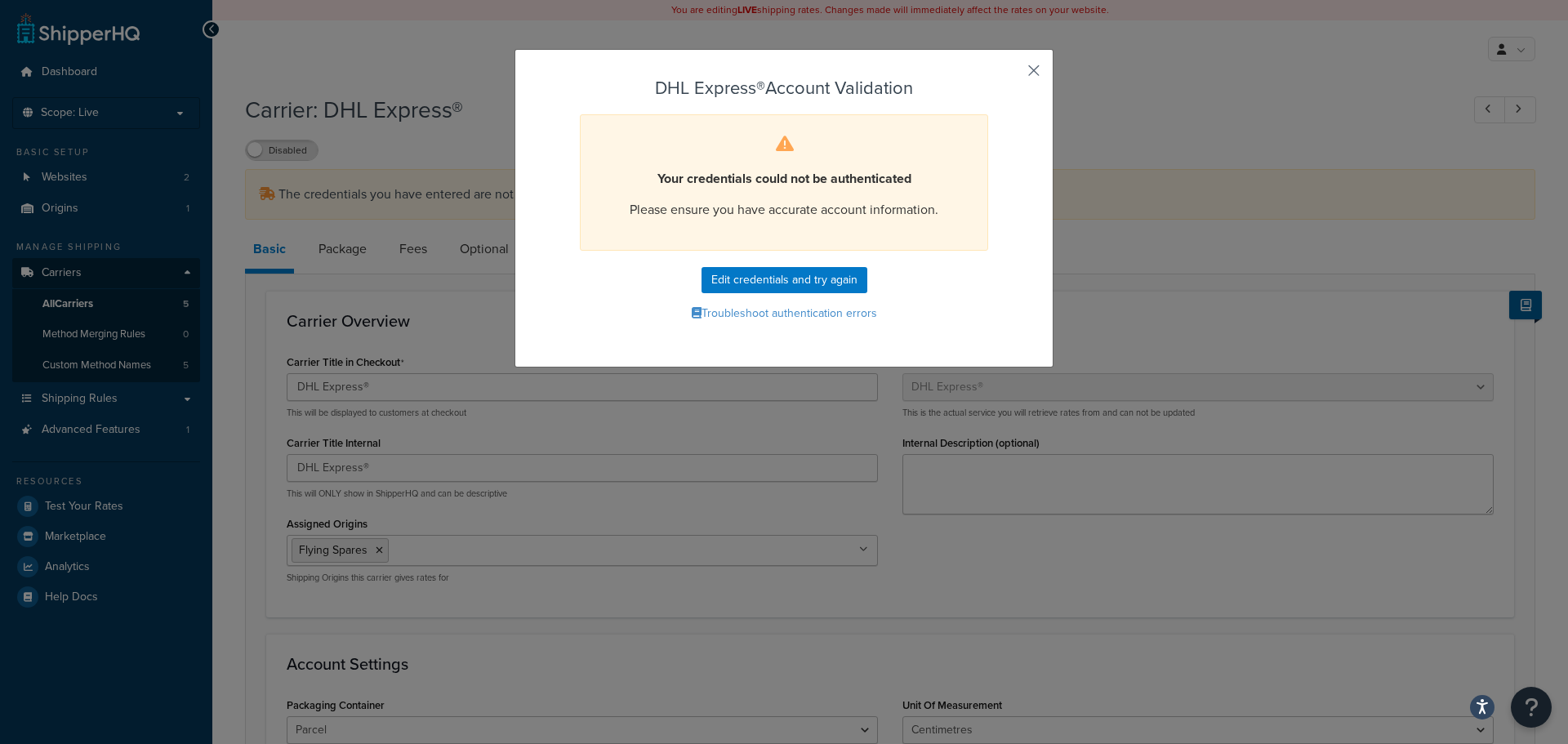
drag, startPoint x: 1031, startPoint y: 64, endPoint x: 930, endPoint y: 175, distance: 150.1
click at [1012, 75] on button "button" at bounding box center [1009, 76] width 4 height 4
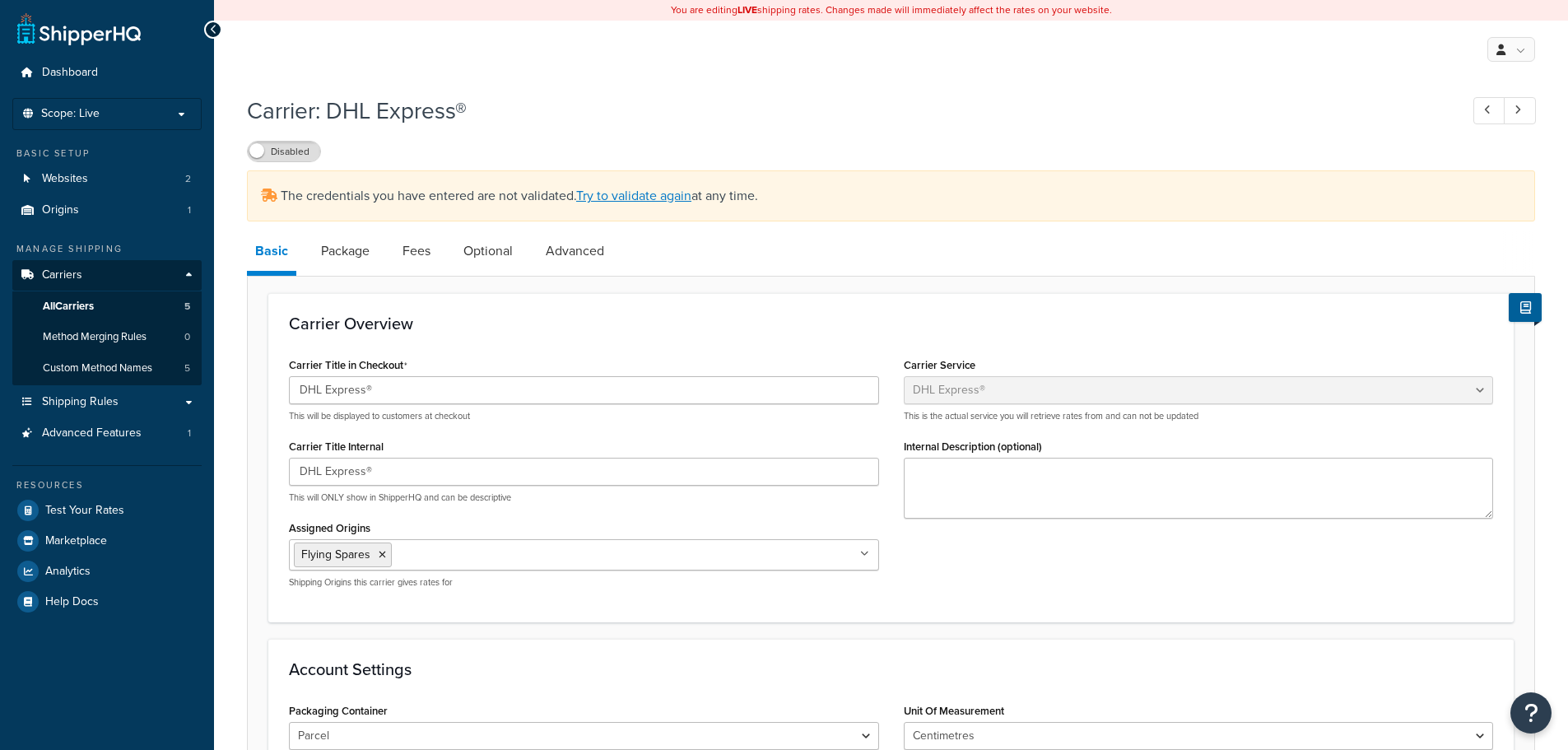
select select "dhl"
select select "kg"
select select "CM"
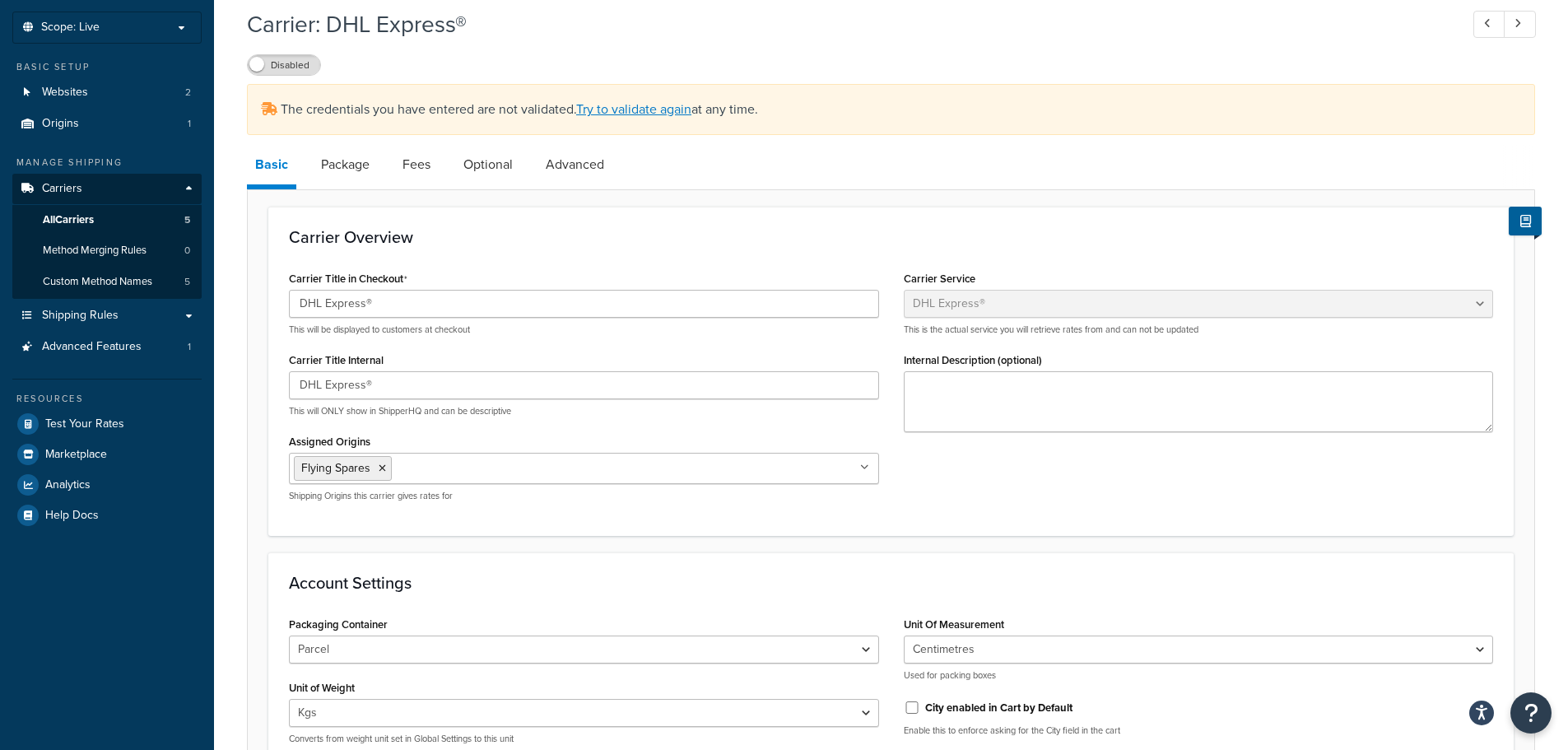
scroll to position [83, 0]
